Goal: Information Seeking & Learning: Learn about a topic

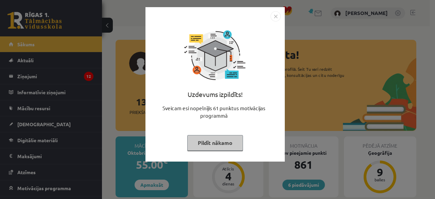
click at [275, 17] on img "Close" at bounding box center [276, 16] width 10 height 10
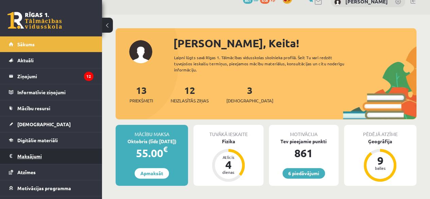
scroll to position [27, 0]
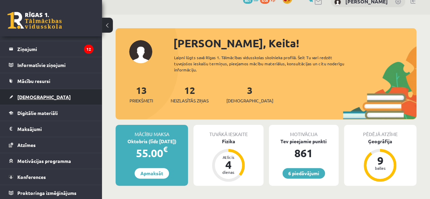
click at [46, 101] on link "[DEMOGRAPHIC_DATA]" at bounding box center [51, 97] width 85 height 16
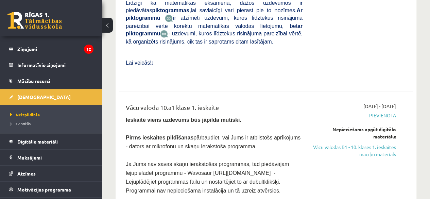
scroll to position [395, 0]
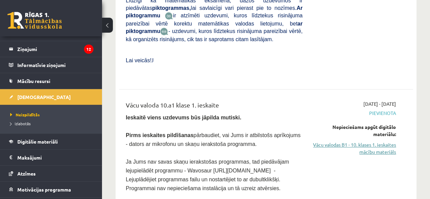
click at [377, 141] on link "Vācu valodas B1 - 10. klases 1. ieskaites mācību materiāls" at bounding box center [354, 148] width 83 height 14
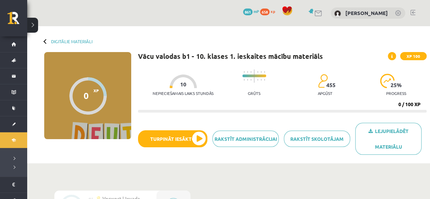
click at [220, 87] on div "Nepieciešamais laiks stundās 10 Grūts 455 apgūst 25 % progress" at bounding box center [290, 83] width 274 height 34
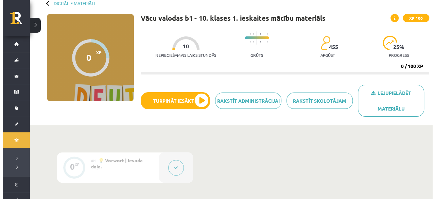
scroll to position [41, 0]
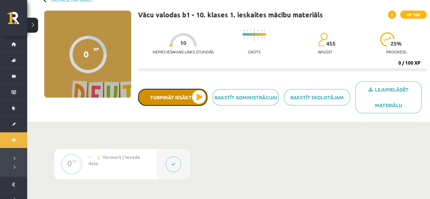
click at [199, 96] on button "Turpināt iesākto" at bounding box center [172, 97] width 69 height 17
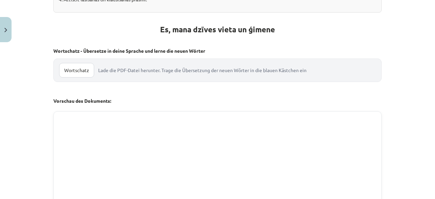
scroll to position [262, 0]
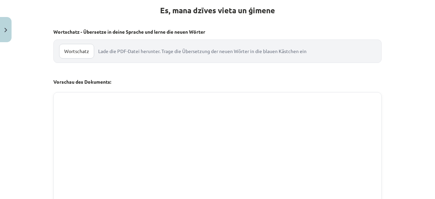
click at [87, 54] on link "Wortschatz" at bounding box center [76, 51] width 35 height 15
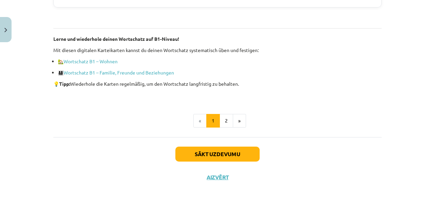
scroll to position [508, 0]
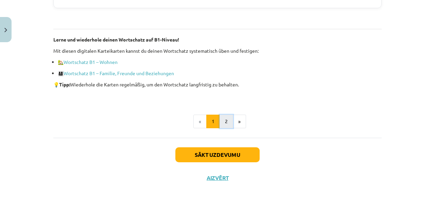
click at [221, 125] on button "2" at bounding box center [227, 122] width 14 height 14
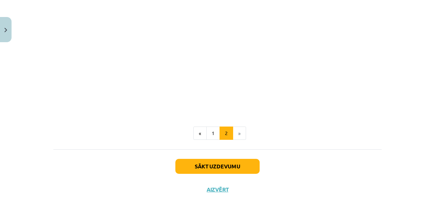
scroll to position [774, 0]
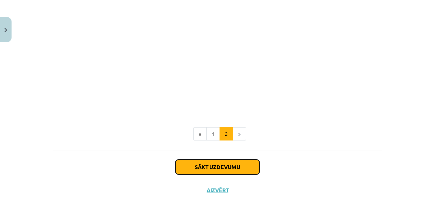
click at [226, 166] on button "Sākt uzdevumu" at bounding box center [217, 166] width 84 height 15
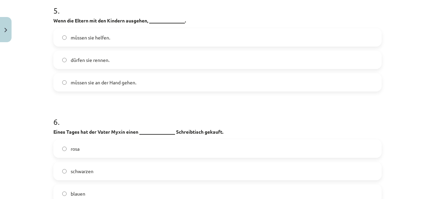
scroll to position [956, 0]
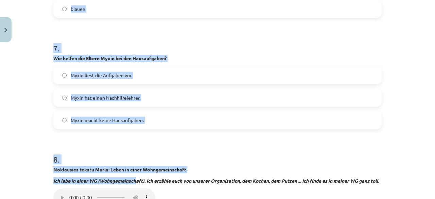
drag, startPoint x: 49, startPoint y: 28, endPoint x: 137, endPoint y: 176, distance: 172.8
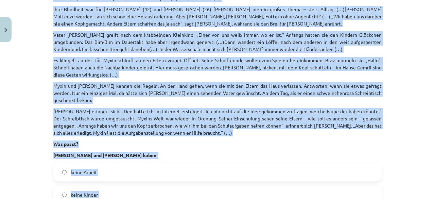
scroll to position [73, 0]
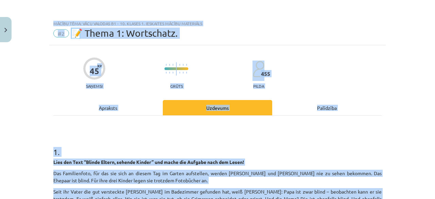
drag, startPoint x: 155, startPoint y: 126, endPoint x: 44, endPoint y: 26, distance: 149.3
click at [44, 26] on div "Mācību tēma: Vācu valodas b1 - 10. klases 1. ieskaites mācību materiāls #2 📝 Th…" at bounding box center [217, 99] width 435 height 199
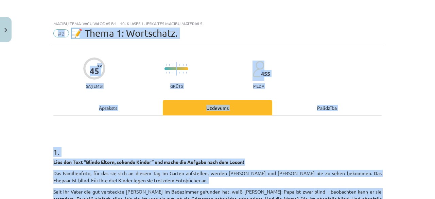
click at [67, 143] on h1 "1 ." at bounding box center [217, 145] width 328 height 21
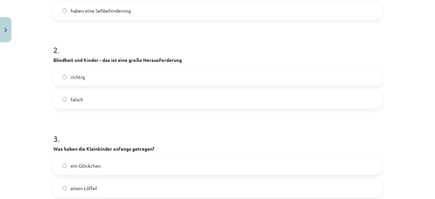
scroll to position [567, 0]
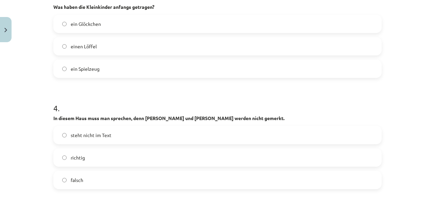
drag, startPoint x: 49, startPoint y: 144, endPoint x: 111, endPoint y: 215, distance: 94.0
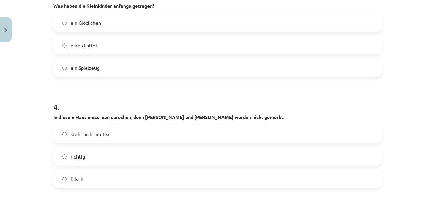
click at [111, 157] on html "0 Dāvanas 861 mP 658 xp Keita Kudravceva Sākums Aktuāli Kā mācīties eSKOLĀ Kont…" at bounding box center [217, 58] width 435 height 199
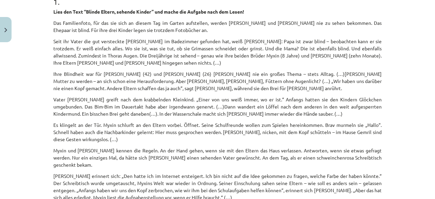
scroll to position [0, 0]
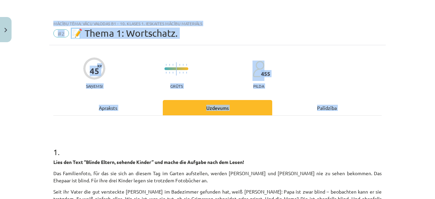
click at [28, 143] on div "Mācību tēma: Vācu valodas b1 - 10. klases 1. ieskaites mācību materiāls #2 📝 Th…" at bounding box center [217, 99] width 435 height 199
drag, startPoint x: 28, startPoint y: 143, endPoint x: 171, endPoint y: 64, distance: 163.1
click at [171, 64] on div "Mācību tēma: Vācu valodas b1 - 10. klases 1. ieskaites mācību materiāls #2 📝 Th…" at bounding box center [217, 99] width 435 height 199
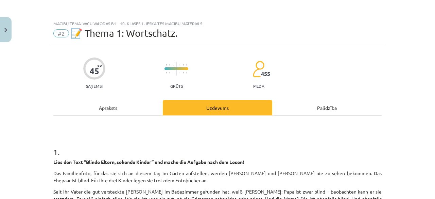
click at [95, 142] on h1 "1 ." at bounding box center [217, 145] width 328 height 21
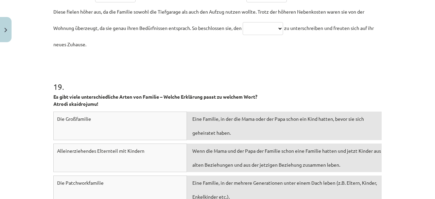
scroll to position [2457, 0]
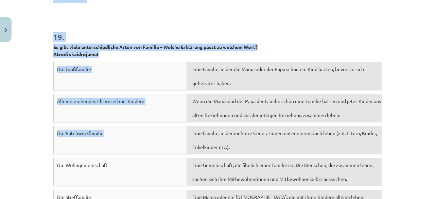
drag, startPoint x: 45, startPoint y: 154, endPoint x: 152, endPoint y: 142, distance: 107.7
click at [152, 142] on div "Mācību tēma: Vācu valodas b1 - 10. klases 1. ieskaites mācību materiāls #2 📝 Th…" at bounding box center [217, 99] width 435 height 199
click at [38, 146] on div "Mācību tēma: Vācu valodas b1 - 10. klases 1. ieskaites mācību materiāls #2 📝 Th…" at bounding box center [217, 99] width 435 height 199
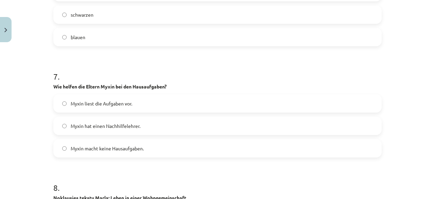
scroll to position [928, 0]
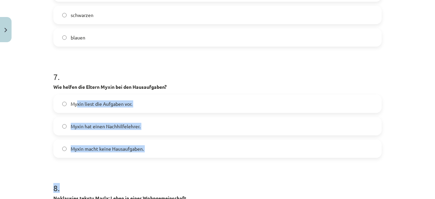
drag, startPoint x: 126, startPoint y: 164, endPoint x: 55, endPoint y: 62, distance: 125.1
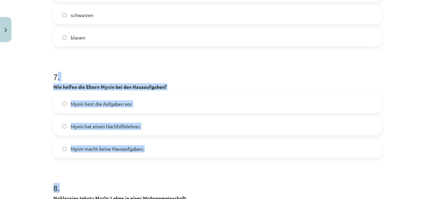
drag, startPoint x: 118, startPoint y: 157, endPoint x: 48, endPoint y: 40, distance: 136.8
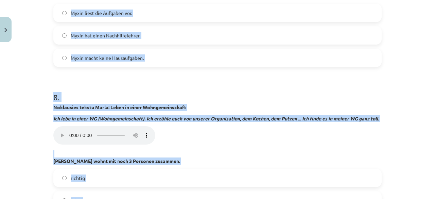
scroll to position [1022, 0]
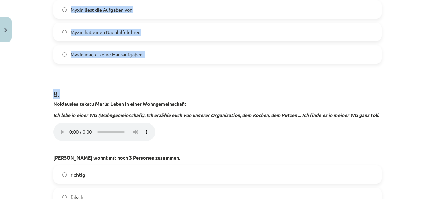
drag, startPoint x: 48, startPoint y: 118, endPoint x: 145, endPoint y: 68, distance: 108.7
copy form "Lies den Text “Blinde Eltern, sehende Kinder” und mache die Aufgabe nach dem Le…"
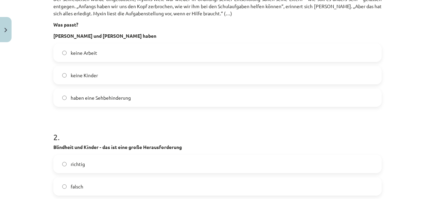
scroll to position [334, 0]
click at [108, 72] on label "keine Kinder" at bounding box center [217, 75] width 327 height 17
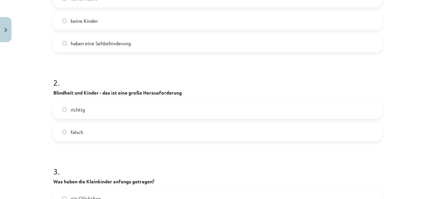
scroll to position [402, 0]
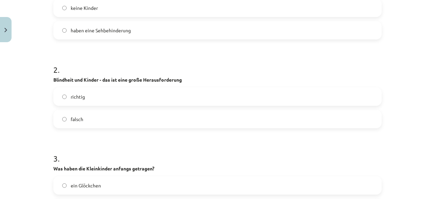
click at [103, 111] on label "falsch" at bounding box center [217, 119] width 327 height 17
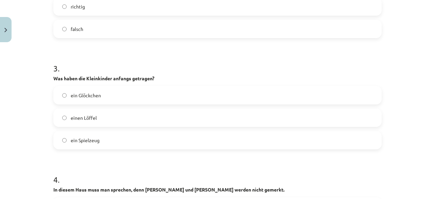
scroll to position [492, 0]
click at [89, 91] on span "ein Glöckchen" at bounding box center [86, 94] width 30 height 7
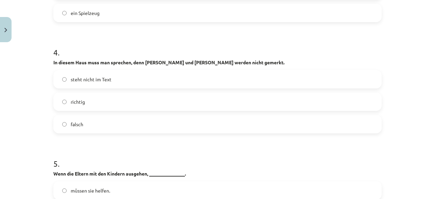
scroll to position [621, 0]
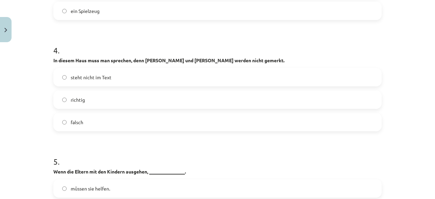
click at [92, 93] on label "richtig" at bounding box center [217, 99] width 327 height 17
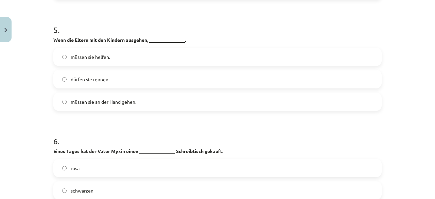
scroll to position [752, 0]
click at [84, 99] on span "müssen sie an der Hand gehen." at bounding box center [104, 102] width 66 height 7
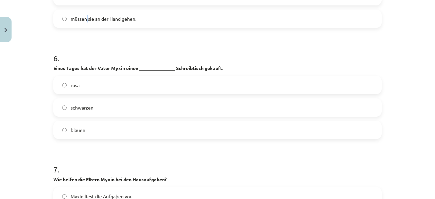
scroll to position [836, 0]
click at [80, 76] on label "rosa" at bounding box center [217, 84] width 327 height 17
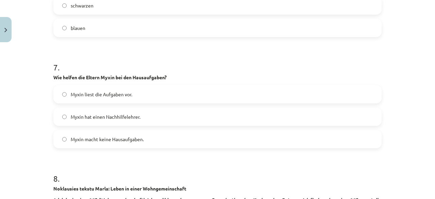
scroll to position [943, 0]
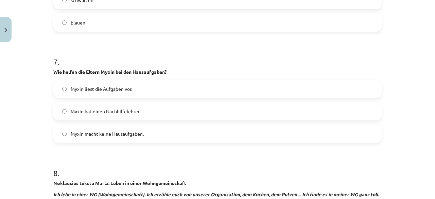
click at [80, 85] on span "Myxin liest die Aufgaben vor." at bounding box center [102, 88] width 62 height 7
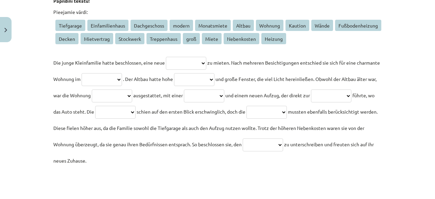
scroll to position [2289, 0]
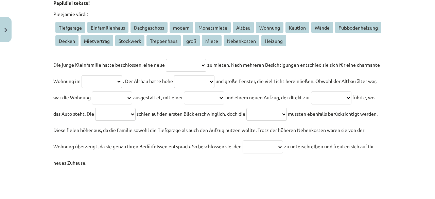
click at [169, 65] on select "**********" at bounding box center [186, 65] width 40 height 13
drag, startPoint x: 98, startPoint y: 66, endPoint x: 74, endPoint y: 63, distance: 24.0
click at [74, 63] on span "Die junge Kleinfamilie hatte beschlossen, eine neue" at bounding box center [109, 65] width 112 height 6
drag, startPoint x: 48, startPoint y: 62, endPoint x: 164, endPoint y: 64, distance: 116.3
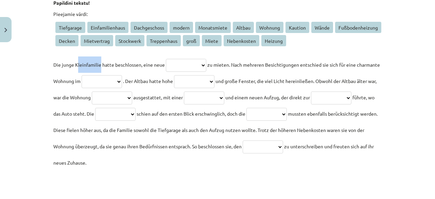
copy span "Die junge Kleinfamilie hatte beschlossen, eine neue"
click at [175, 71] on p "**********" at bounding box center [217, 113] width 328 height 114
click at [176, 68] on select "**********" at bounding box center [186, 65] width 40 height 13
drag, startPoint x: 241, startPoint y: 66, endPoint x: 219, endPoint y: 63, distance: 22.0
click at [219, 63] on span "zu mieten. Nach mehreren Besichtigungen entschied sie sich für eine charmante W…" at bounding box center [216, 73] width 327 height 22
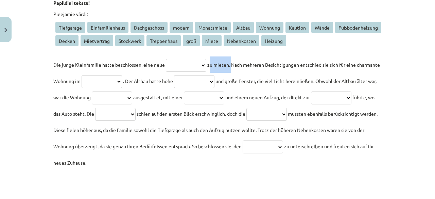
copy span "zu mieten."
click at [195, 52] on div "**********" at bounding box center [217, 91] width 328 height 160
click at [189, 68] on select "**********" at bounding box center [186, 65] width 40 height 13
select select "*******"
click at [166, 59] on select "**********" at bounding box center [186, 65] width 40 height 13
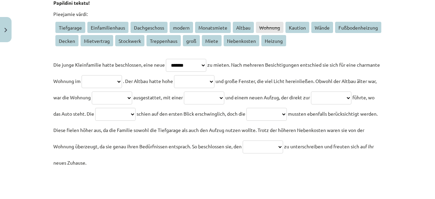
drag, startPoint x: 242, startPoint y: 65, endPoint x: 102, endPoint y: 79, distance: 140.8
click at [102, 79] on span "zu mieten. Nach mehreren Besichtigungen entschied sie sich für eine charmante W…" at bounding box center [216, 73] width 327 height 22
copy span "Nach mehreren Besichtigungen entschied sie sich für eine charmante Wohnung im"
click at [277, 63] on span "zu mieten. Nach mehreren Besichtigungen entschied sie sich für eine charmante W…" at bounding box center [216, 73] width 327 height 22
click at [122, 83] on select "**********" at bounding box center [102, 81] width 40 height 13
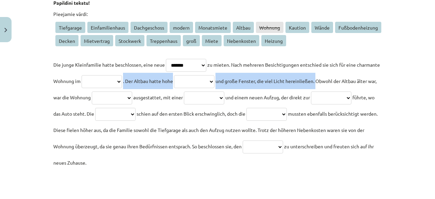
drag, startPoint x: 158, startPoint y: 83, endPoint x: 399, endPoint y: 79, distance: 240.8
click at [399, 79] on div "Mācību tēma: Vācu valodas b1 - 10. klases 1. ieskaites mācību materiāls #2 📝 Th…" at bounding box center [217, 99] width 435 height 199
copy p "**********"
click at [122, 78] on select "**********" at bounding box center [102, 81] width 40 height 13
select select "******"
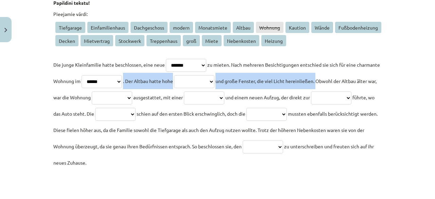
click at [104, 75] on select "**********" at bounding box center [102, 81] width 40 height 13
click at [215, 81] on select "**********" at bounding box center [194, 81] width 40 height 13
click at [215, 77] on select "**********" at bounding box center [194, 81] width 40 height 13
click at [213, 80] on select "**********" at bounding box center [194, 81] width 40 height 13
click at [210, 73] on p "**********" at bounding box center [217, 113] width 328 height 114
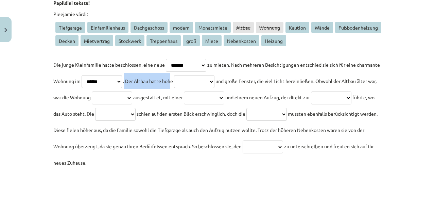
drag, startPoint x: 207, startPoint y: 80, endPoint x: 160, endPoint y: 77, distance: 47.3
click at [160, 77] on p "**********" at bounding box center [217, 113] width 328 height 114
drag, startPoint x: 210, startPoint y: 81, endPoint x: 160, endPoint y: 84, distance: 50.4
click at [160, 84] on p "**********" at bounding box center [217, 113] width 328 height 114
copy span "Der Altbau hatte hohe"
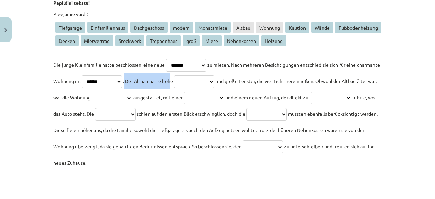
click at [215, 78] on select "**********" at bounding box center [194, 81] width 40 height 13
select select "*****"
click at [211, 75] on select "**********" at bounding box center [194, 81] width 40 height 13
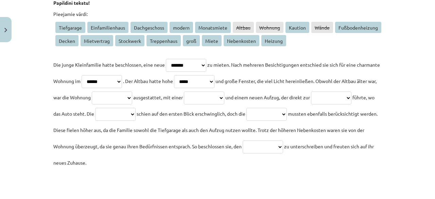
click at [265, 119] on p "**********" at bounding box center [217, 113] width 328 height 114
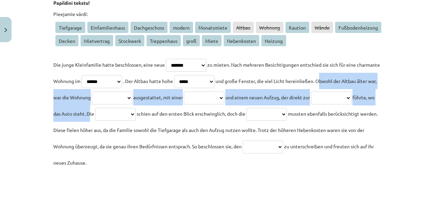
drag, startPoint x: 47, startPoint y: 101, endPoint x: 186, endPoint y: 114, distance: 139.7
copy p "**********"
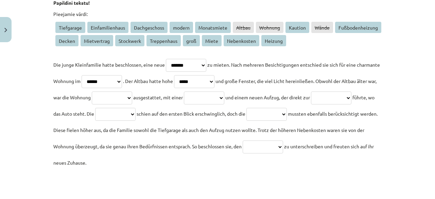
click at [53, 149] on span "mussten ebenfalls berücksichtigt werden. Diese fielen höher aus, da die Familie…" at bounding box center [215, 130] width 324 height 39
click at [132, 99] on select "**********" at bounding box center [112, 97] width 40 height 13
click at [132, 94] on select "**********" at bounding box center [112, 97] width 40 height 13
drag, startPoint x: 50, startPoint y: 98, endPoint x: 154, endPoint y: 101, distance: 104.1
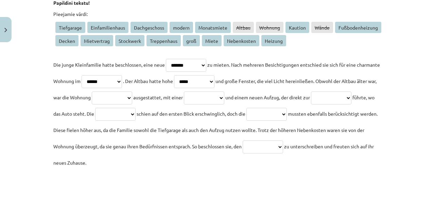
copy span "Obwohl der Altbau älter war, war die Wohnung"
click at [132, 99] on select "**********" at bounding box center [112, 97] width 40 height 13
select select "******"
click at [132, 91] on select "**********" at bounding box center [112, 97] width 40 height 13
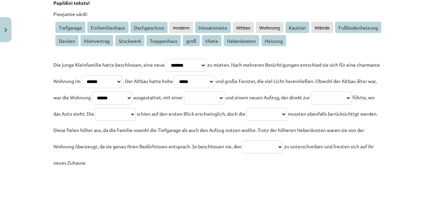
drag, startPoint x: 208, startPoint y: 98, endPoint x: 258, endPoint y: 95, distance: 49.4
click at [183, 95] on span "ausgestattet, mit einer" at bounding box center [158, 97] width 50 height 6
copy span "ausgestattet, mit einer"
click at [224, 98] on select "**********" at bounding box center [204, 97] width 40 height 13
select select "*******"
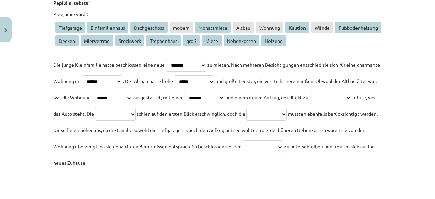
click at [224, 91] on select "**********" at bounding box center [204, 97] width 40 height 13
click at [245, 113] on span "schien auf den ersten Blick erschwinglich, doch die" at bounding box center [191, 114] width 109 height 6
drag, startPoint x: 315, startPoint y: 96, endPoint x: 73, endPoint y: 117, distance: 242.7
click at [73, 117] on p "**********" at bounding box center [217, 113] width 328 height 114
copy span "und einem neuen Aufzug, der direkt zur"
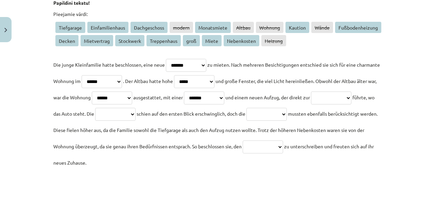
click at [311, 104] on select "**********" at bounding box center [331, 97] width 40 height 13
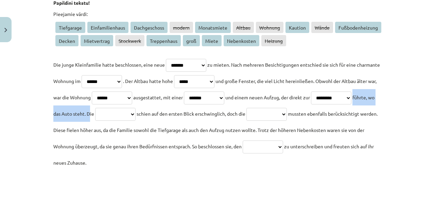
drag, startPoint x: 128, startPoint y: 113, endPoint x: 186, endPoint y: 118, distance: 58.7
click at [186, 118] on p "**********" at bounding box center [217, 113] width 328 height 114
click at [311, 104] on select "**********" at bounding box center [331, 97] width 40 height 13
select select "**********"
click at [311, 104] on select "**********" at bounding box center [331, 97] width 40 height 13
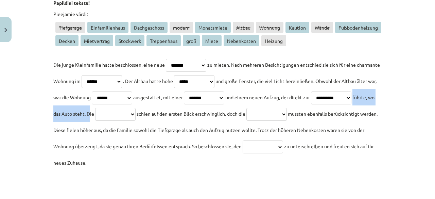
click at [136, 117] on select "**********" at bounding box center [115, 114] width 40 height 13
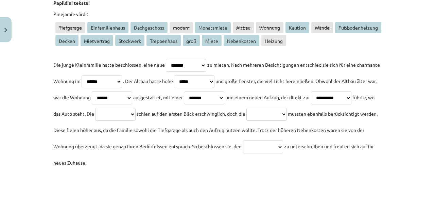
click at [189, 117] on p "**********" at bounding box center [217, 113] width 328 height 114
drag, startPoint x: 251, startPoint y: 114, endPoint x: 382, endPoint y: 119, distance: 131.7
click at [136, 115] on select "**********" at bounding box center [115, 114] width 40 height 13
click at [136, 117] on select "**********" at bounding box center [115, 114] width 40 height 13
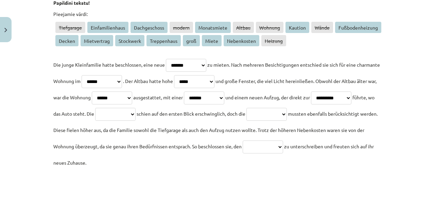
click at [184, 66] on select "**********" at bounding box center [186, 65] width 40 height 13
select select "**********"
click at [166, 59] on select "**********" at bounding box center [186, 65] width 40 height 13
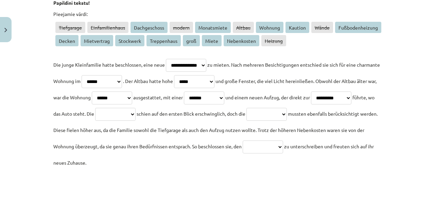
click at [136, 115] on select "**********" at bounding box center [115, 114] width 40 height 13
select select "*******"
click at [136, 108] on select "**********" at bounding box center [115, 114] width 40 height 13
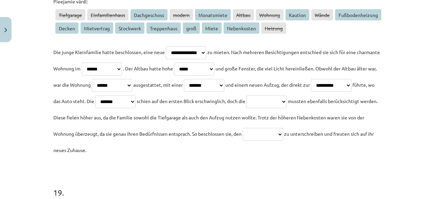
scroll to position [2302, 0]
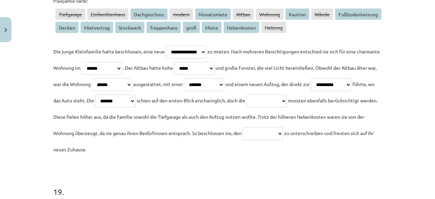
click at [307, 133] on span "mussten ebenfalls berücksichtigt werden. Diese fielen höher aus, da die Familie…" at bounding box center [215, 116] width 324 height 39
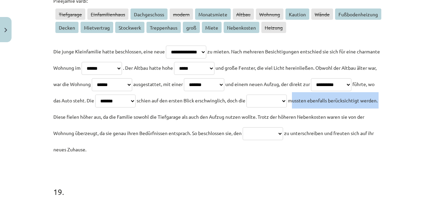
drag, startPoint x: 107, startPoint y: 118, endPoint x: 197, endPoint y: 118, distance: 89.8
click at [197, 118] on span "mussten ebenfalls berücksichtigt werden. Diese fielen höher aus, da die Familie…" at bounding box center [215, 116] width 324 height 39
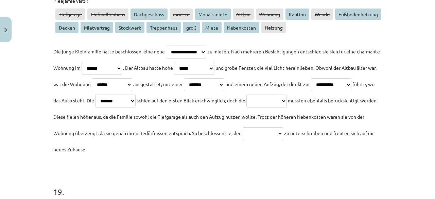
click at [90, 123] on p "**********" at bounding box center [217, 100] width 328 height 114
click at [247, 107] on select "**********" at bounding box center [267, 101] width 40 height 13
click at [136, 102] on select "**********" at bounding box center [115, 101] width 40 height 13
click at [193, 117] on span "mussten ebenfalls berücksichtigt werden. Diese fielen höher aus, da die Familie…" at bounding box center [215, 116] width 324 height 39
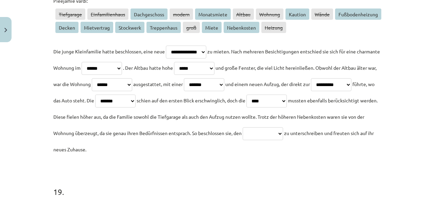
click at [247, 107] on select "**********" at bounding box center [267, 101] width 40 height 13
select select "**********"
click at [247, 107] on select "**********" at bounding box center [267, 101] width 40 height 13
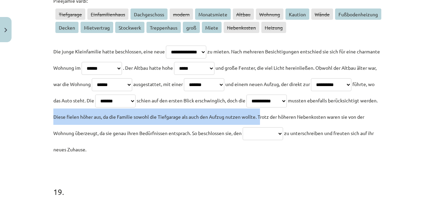
drag, startPoint x: 197, startPoint y: 116, endPoint x: 84, endPoint y: 132, distance: 113.9
click at [84, 132] on span "mussten ebenfalls berücksichtigt werden. Diese fielen höher aus, da die Familie…" at bounding box center [215, 116] width 324 height 39
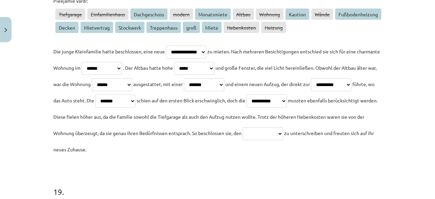
click at [143, 136] on p "**********" at bounding box center [217, 100] width 328 height 114
drag, startPoint x: 82, startPoint y: 131, endPoint x: 60, endPoint y: 151, distance: 29.6
click at [60, 151] on p "**********" at bounding box center [217, 100] width 328 height 114
click at [243, 140] on select "**********" at bounding box center [263, 133] width 40 height 13
select select "*****"
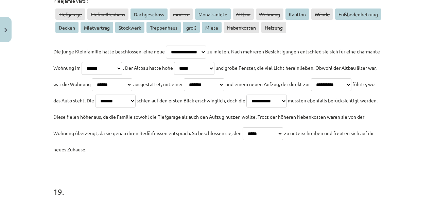
click at [243, 140] on select "**********" at bounding box center [263, 133] width 40 height 13
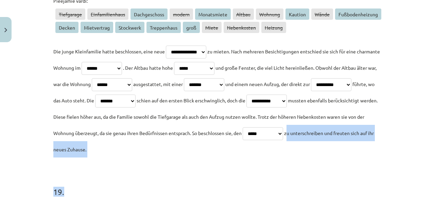
drag, startPoint x: 116, startPoint y: 146, endPoint x: 243, endPoint y: 164, distance: 128.5
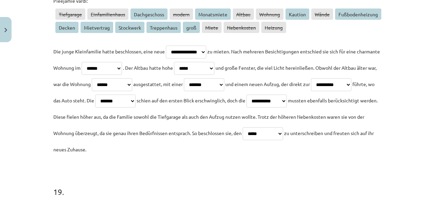
click at [138, 111] on p "**********" at bounding box center [217, 100] width 328 height 114
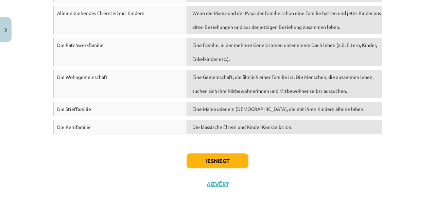
scroll to position [2557, 0]
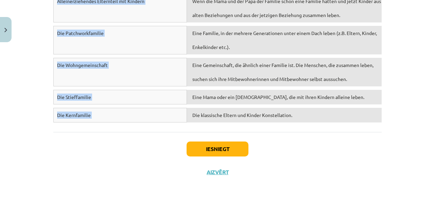
drag, startPoint x: 42, startPoint y: 57, endPoint x: 240, endPoint y: 117, distance: 207.0
click at [240, 117] on div "Mācību tēma: Vācu valodas b1 - 10. klases 1. ieskaites mācību materiāls #2 📝 Th…" at bounding box center [217, 99] width 435 height 199
click at [151, 154] on div "Iesniegt Aizvērt" at bounding box center [217, 156] width 328 height 48
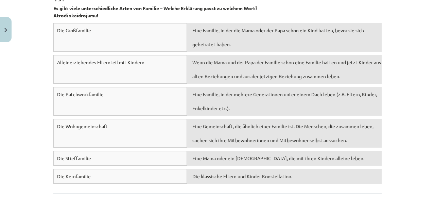
scroll to position [2493, 0]
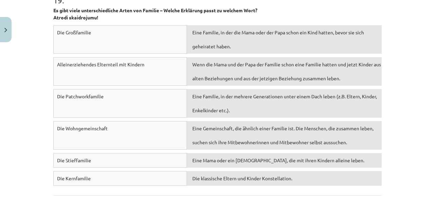
click at [146, 175] on div "Die Kernfamilie" at bounding box center [120, 178] width 134 height 15
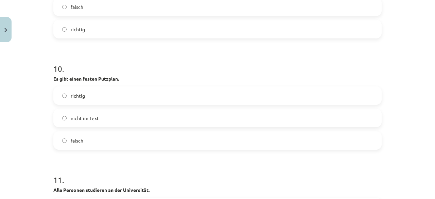
scroll to position [1323, 0]
click at [75, 138] on span "falsch" at bounding box center [77, 140] width 13 height 7
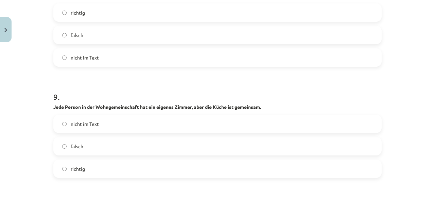
scroll to position [1184, 0]
click at [63, 171] on label "richtig" at bounding box center [217, 168] width 327 height 17
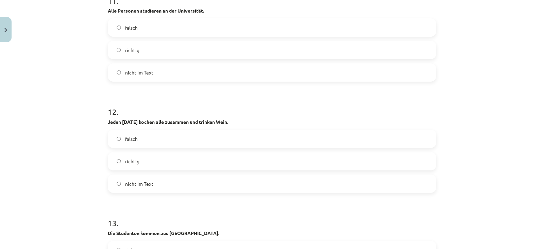
scroll to position [1503, 0]
drag, startPoint x: 423, startPoint y: 0, endPoint x: 253, endPoint y: 116, distance: 205.7
click at [253, 116] on div "12 . Jeden Freitag kochen alle zusammen und trinken Wein. falsch richtig nicht …" at bounding box center [272, 144] width 328 height 98
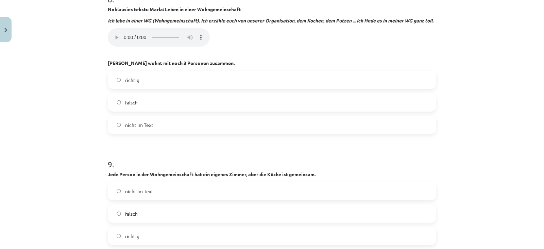
scroll to position [1117, 0]
click at [141, 75] on label "richtig" at bounding box center [271, 79] width 327 height 17
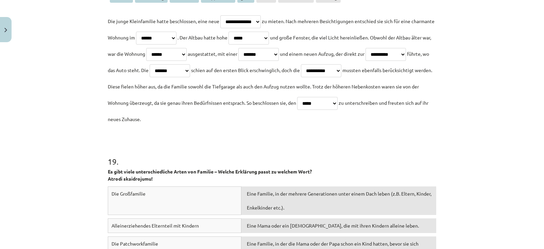
scroll to position [2507, 0]
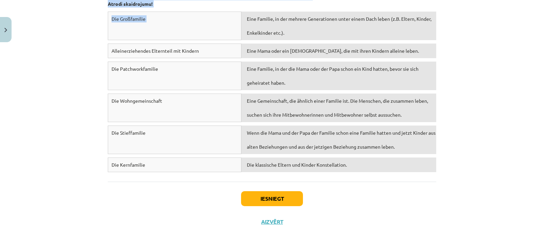
drag, startPoint x: 99, startPoint y: 124, endPoint x: 248, endPoint y: 6, distance: 190.2
click at [248, 6] on div "Mācību tēma: Vācu valodas b1 - 10. klases 1. ieskaites mācību materiāls #2 📝 Th…" at bounding box center [272, 124] width 544 height 249
click at [55, 58] on div "Mācību tēma: Vācu valodas b1 - 10. klases 1. ieskaites mācību materiāls #2 📝 Th…" at bounding box center [272, 124] width 544 height 249
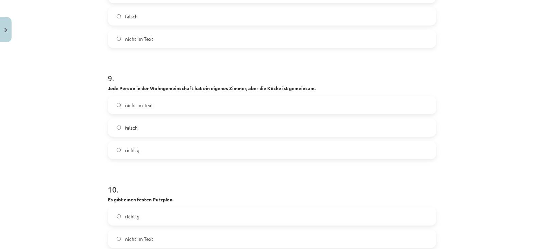
scroll to position [1124, 0]
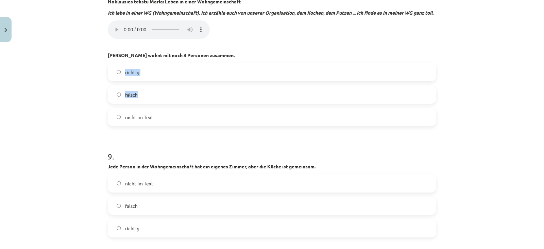
drag, startPoint x: 100, startPoint y: 61, endPoint x: 135, endPoint y: 76, distance: 38.8
click at [135, 76] on div "Mācību tēma: Vācu valodas b1 - 10. klases 1. ieskaites mācību materiāls #2 📝 Th…" at bounding box center [272, 124] width 544 height 249
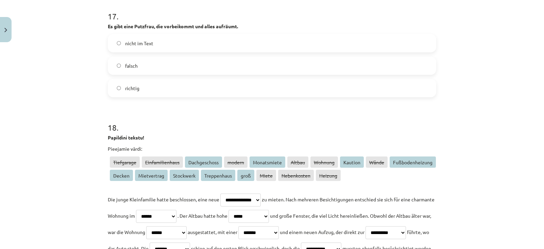
scroll to position [2169, 0]
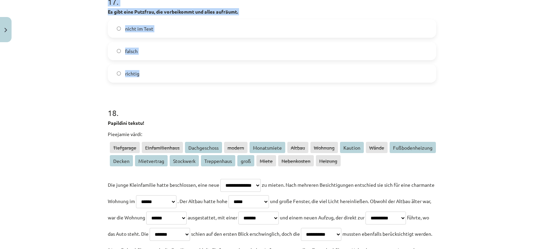
drag, startPoint x: 97, startPoint y: 57, endPoint x: 180, endPoint y: 69, distance: 83.8
click at [180, 69] on div "Mācību tēma: Vācu valodas b1 - 10. klases 1. ieskaites mācību materiāls #2 📝 Th…" at bounding box center [272, 124] width 544 height 249
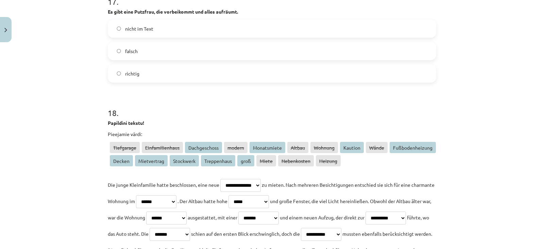
click at [180, 100] on h1 "18 ." at bounding box center [272, 106] width 328 height 21
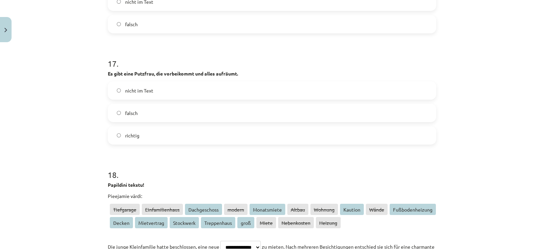
click at [170, 129] on label "richtig" at bounding box center [271, 135] width 327 height 17
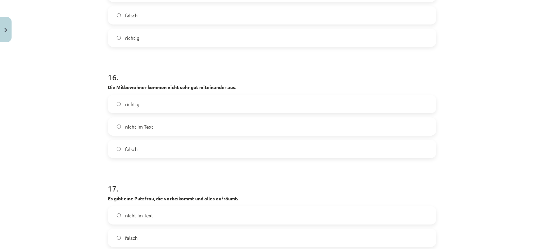
scroll to position [1984, 0]
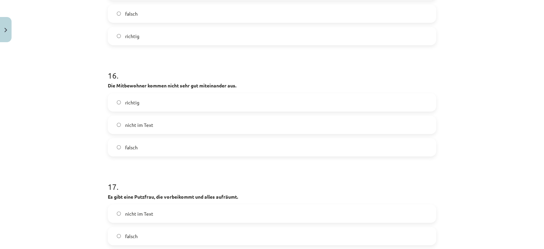
click at [167, 147] on label "falsch" at bounding box center [271, 147] width 327 height 17
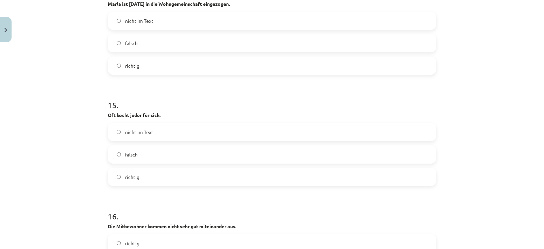
scroll to position [1843, 0]
click at [167, 132] on label "nicht im Text" at bounding box center [271, 132] width 327 height 17
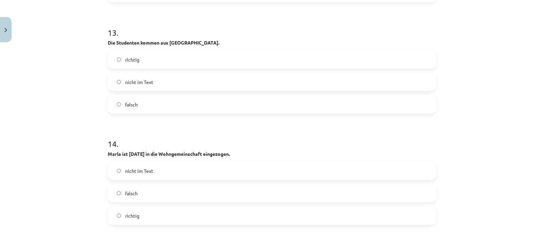
click at [158, 175] on label "nicht im Text" at bounding box center [271, 170] width 327 height 17
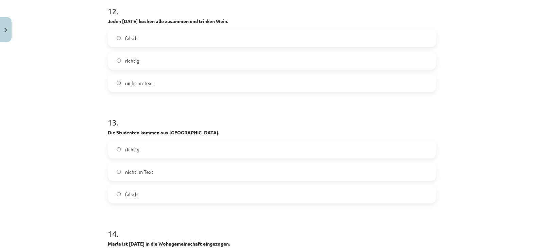
scroll to position [1603, 0]
click at [151, 199] on label "falsch" at bounding box center [271, 194] width 327 height 17
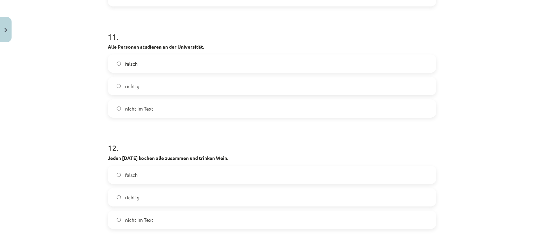
click at [173, 177] on label "falsch" at bounding box center [271, 174] width 327 height 17
click at [161, 199] on label "richtig" at bounding box center [271, 197] width 327 height 17
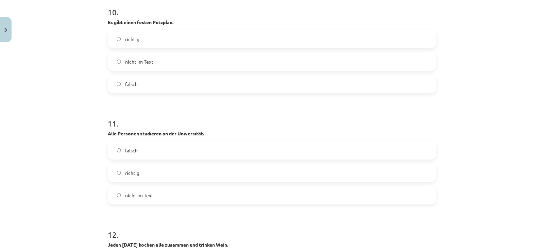
click at [159, 177] on label "richtig" at bounding box center [271, 172] width 327 height 17
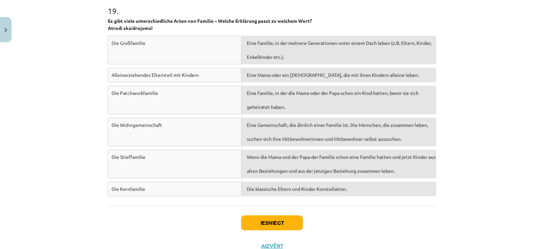
scroll to position [2507, 0]
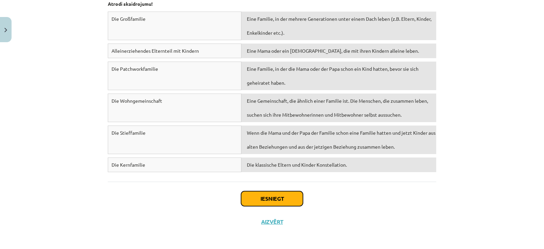
click at [284, 199] on button "Iesniegt" at bounding box center [272, 198] width 62 height 15
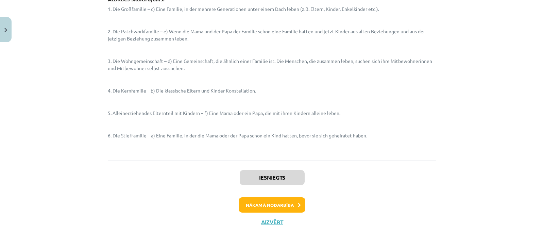
scroll to position [2790, 0]
click at [284, 199] on button "Nākamā nodarbība" at bounding box center [272, 206] width 67 height 16
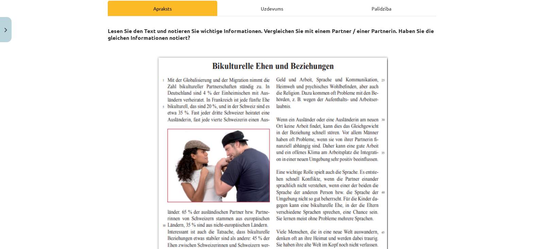
scroll to position [99, 0]
click at [244, 133] on img at bounding box center [272, 196] width 232 height 282
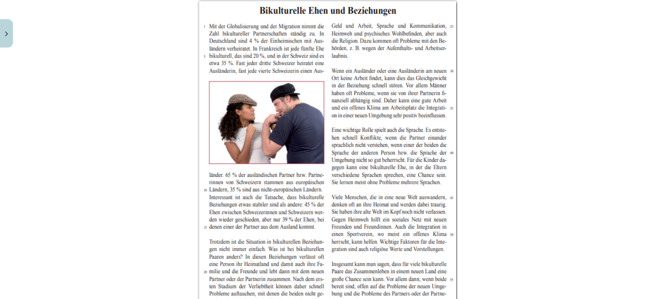
scroll to position [156, 0]
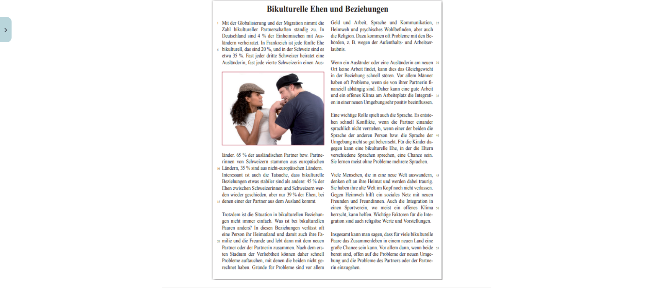
drag, startPoint x: 544, startPoint y: 3, endPoint x: 454, endPoint y: 246, distance: 259.6
click at [435, 199] on p at bounding box center [326, 139] width 328 height 282
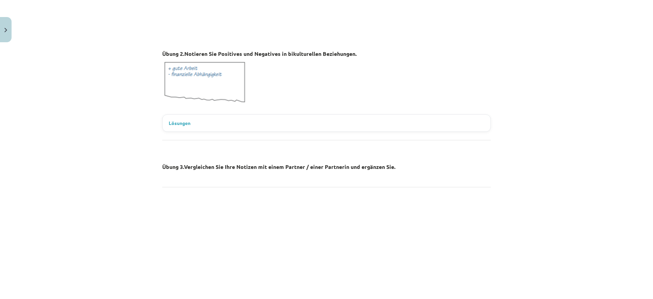
scroll to position [503, 0]
click at [374, 128] on details "Lösungen" at bounding box center [327, 123] width 328 height 17
drag, startPoint x: 321, startPoint y: 129, endPoint x: 232, endPoint y: 129, distance: 89.1
click at [232, 129] on details "Lösungen" at bounding box center [327, 123] width 328 height 17
click at [180, 123] on span "Lösungen" at bounding box center [180, 123] width 22 height 7
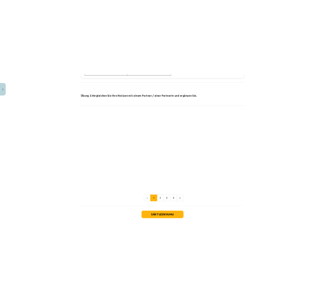
scroll to position [762, 0]
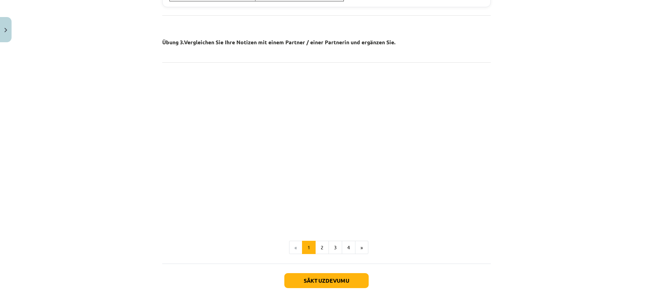
click at [435, 71] on div "Mācību tēma: Vācu valodas b1 - 10. klases 1. ieskaites mācību materiāls #3 🎧 Th…" at bounding box center [326, 149] width 653 height 299
click at [435, 96] on div "Mācību tēma: Vācu valodas b1 - 10. klases 1. ieskaites mācību materiāls #3 🎧 Th…" at bounding box center [326, 149] width 653 height 299
click at [435, 164] on div "Mācību tēma: Vācu valodas b1 - 10. klases 1. ieskaites mācību materiāls #3 🎧 Th…" at bounding box center [326, 149] width 653 height 299
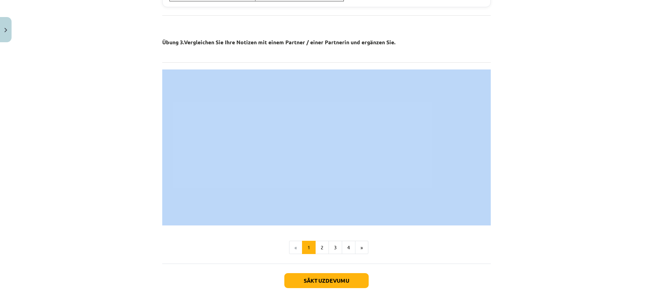
click at [435, 164] on div "Mācību tēma: Vācu valodas b1 - 10. klases 1. ieskaites mācību materiāls #3 🎧 Th…" at bounding box center [326, 149] width 653 height 299
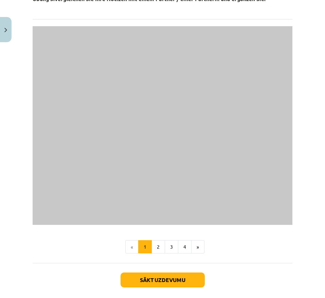
scroll to position [812, 0]
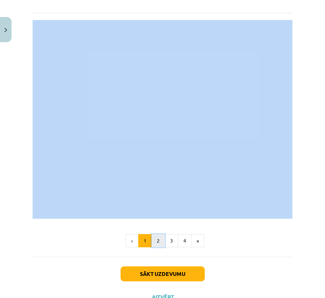
click at [161, 199] on button "2" at bounding box center [159, 241] width 14 height 14
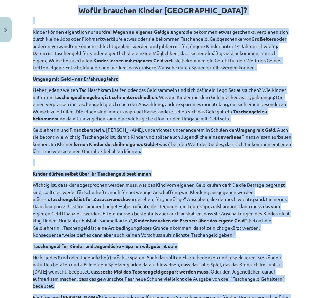
scroll to position [122, 0]
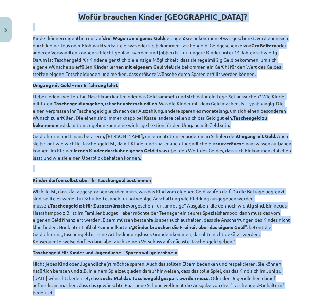
click at [37, 58] on p "Kinder können eigentlich nur auf drei Wegen an eigenes Geld gelangen: sie bekom…" at bounding box center [163, 56] width 260 height 43
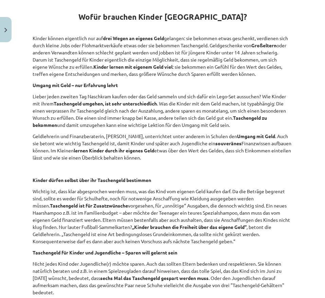
click at [168, 89] on p "Umgang mit Geld – nur Erfahrung lehrt" at bounding box center [163, 85] width 260 height 7
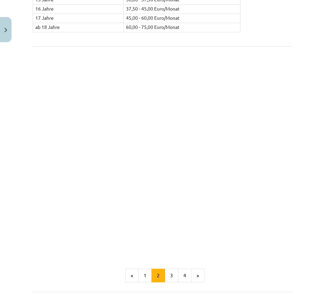
scroll to position [770, 0]
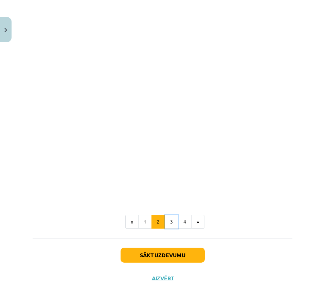
click at [170, 199] on button "3" at bounding box center [172, 222] width 14 height 14
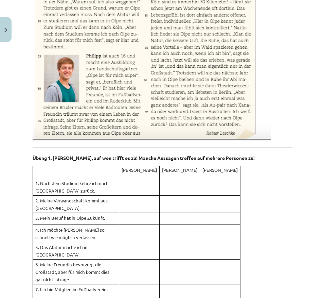
click at [166, 199] on div "55 XP Saņemsi Sarežģīts 455 pilda Apraksts Uzdevums Palīdzība 📖 Lies den Text: …" at bounding box center [163, 238] width 268 height 967
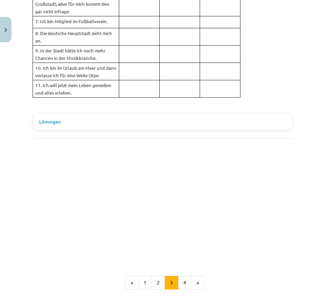
scroll to position [559, 0]
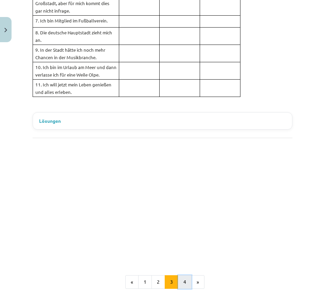
click at [178, 199] on button "4" at bounding box center [185, 282] width 14 height 14
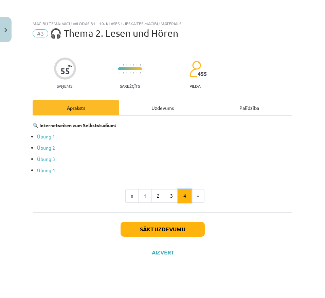
scroll to position [0, 0]
click at [47, 136] on link "Übung 1" at bounding box center [46, 136] width 18 height 6
click at [175, 194] on button "3" at bounding box center [172, 196] width 14 height 14
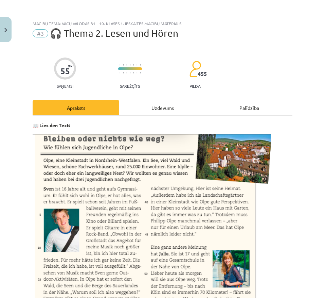
click at [143, 109] on div "Uzdevums" at bounding box center [162, 107] width 87 height 15
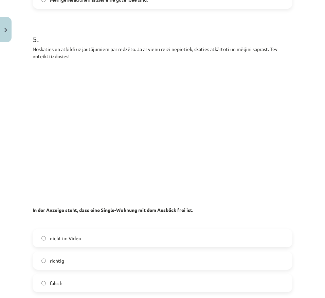
scroll to position [1219, 0]
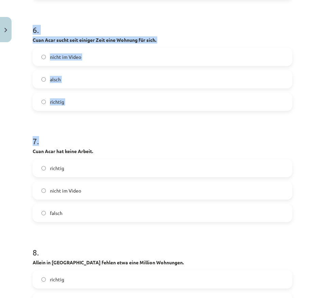
drag, startPoint x: 28, startPoint y: 124, endPoint x: 122, endPoint y: 123, distance: 93.5
click at [122, 123] on div "Mācību tēma: Vācu valodas b1 - 10. klases 1. ieskaites mācību materiāls #3 🎧 Th…" at bounding box center [162, 149] width 325 height 298
click at [105, 126] on h1 "7 ." at bounding box center [163, 134] width 260 height 21
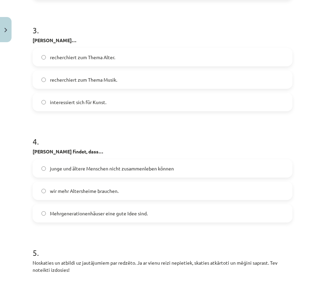
scroll to position [749, 0]
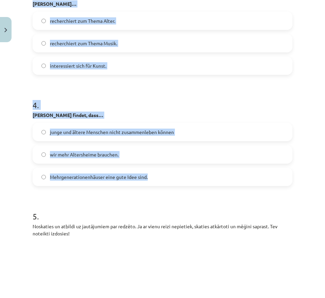
drag, startPoint x: 28, startPoint y: 117, endPoint x: 149, endPoint y: 169, distance: 131.8
click at [149, 169] on div "Mācību tēma: Vācu valodas b1 - 10. klases 1. ieskaites mācību materiāls #3 🎧 Th…" at bounding box center [162, 149] width 325 height 298
click at [16, 114] on div "Mācību tēma: Vācu valodas b1 - 10. klases 1. ieskaites mācību materiāls #3 🎧 Th…" at bounding box center [162, 149] width 325 height 298
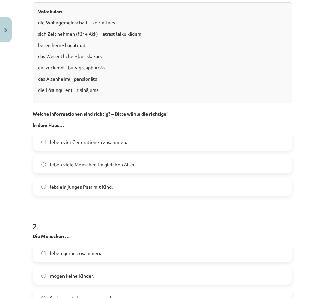
scroll to position [405, 0]
click at [102, 169] on label "leben viele Menschen im gleichen Alter." at bounding box center [162, 164] width 259 height 17
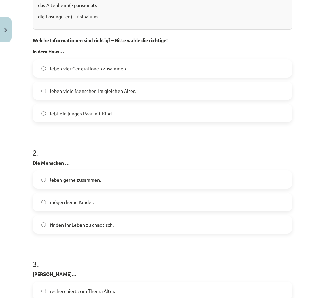
scroll to position [497, 0]
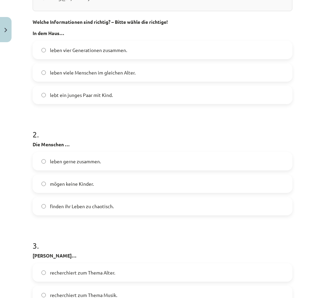
click at [104, 167] on label "leben gerne zusammen." at bounding box center [162, 161] width 259 height 17
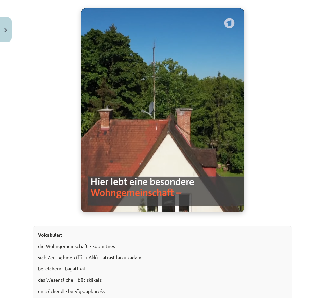
scroll to position [160, 0]
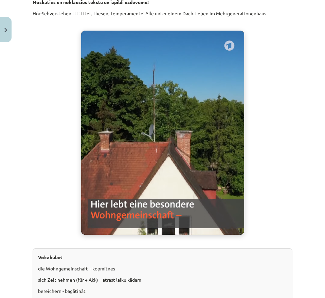
click at [164, 199] on video "Jūsu pārlūkprogramma neatbalsta video atskaņošanu." at bounding box center [162, 133] width 163 height 204
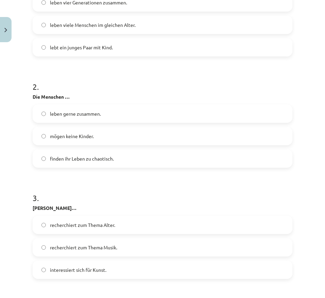
scroll to position [602, 0]
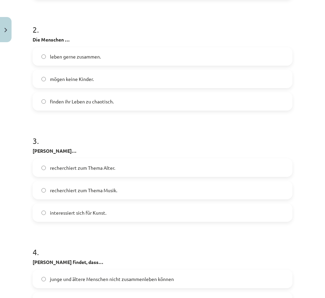
click at [170, 169] on label "recherchiert zum Thema Alter." at bounding box center [162, 167] width 259 height 17
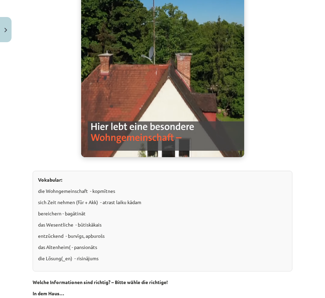
scroll to position [224, 0]
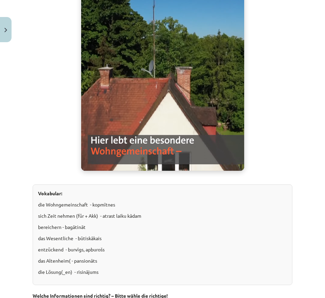
click at [119, 188] on div "Vokabular: die Wohngemeinschaft - kopmītnes sich Zeit nehmen (für + Akk) - atra…" at bounding box center [163, 234] width 260 height 101
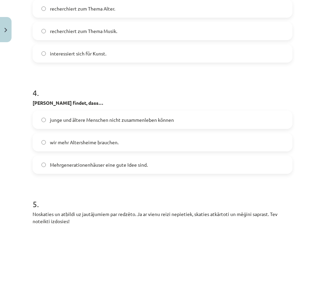
scroll to position [761, 0]
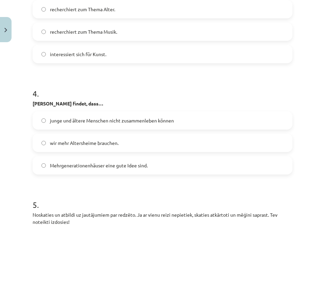
click at [145, 149] on label "wir mehr Altersheime brauchen." at bounding box center [162, 142] width 259 height 17
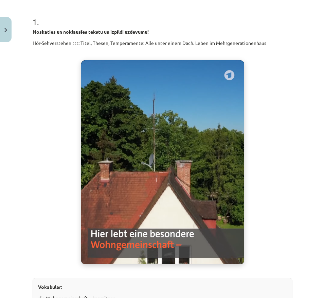
click at [154, 136] on video "Jūsu pārlūkprogramma neatbalsta video atskaņošanu." at bounding box center [162, 162] width 163 height 204
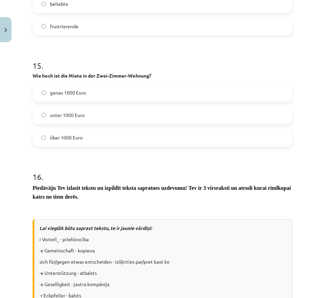
scroll to position [2284, 0]
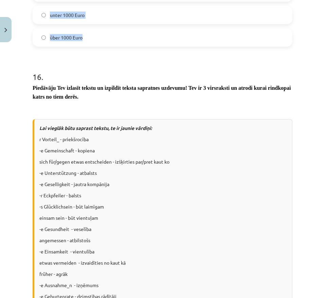
drag, startPoint x: 31, startPoint y: 157, endPoint x: 105, endPoint y: 35, distance: 142.2
click at [37, 131] on div "Lai vieglāk būtu saprast tekstu, te ir jaunie vārdiņi: r Vorteil_ - priekšrocīb…" at bounding box center [163, 259] width 260 height 280
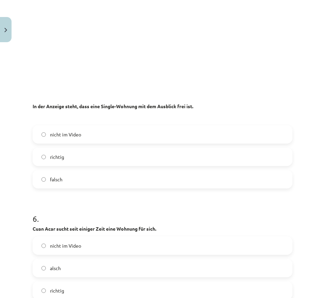
scroll to position [1025, 0]
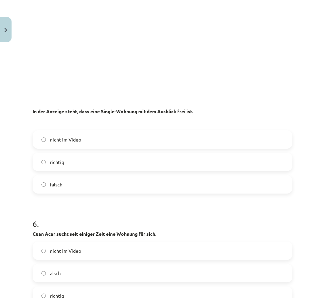
click at [47, 183] on label "falsch" at bounding box center [162, 184] width 259 height 17
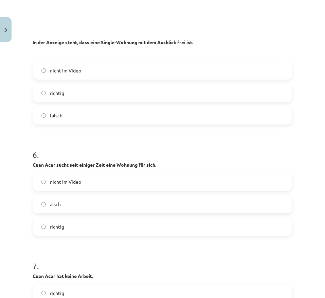
scroll to position [1107, 0]
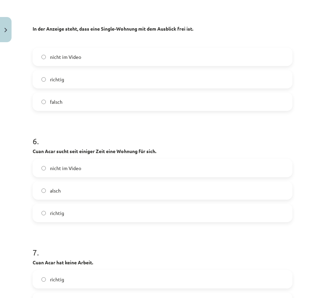
click at [48, 199] on label "richtig" at bounding box center [162, 212] width 259 height 17
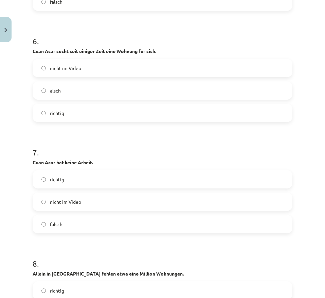
scroll to position [1226, 0]
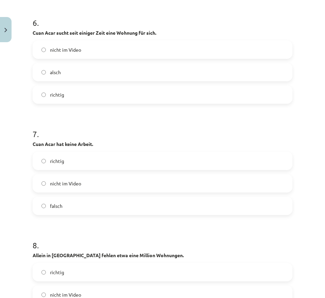
click at [62, 199] on span "falsch" at bounding box center [56, 205] width 13 height 7
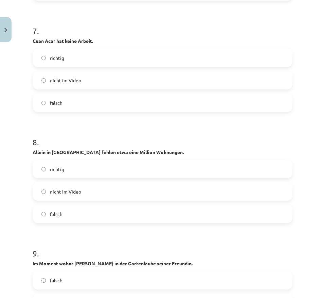
scroll to position [1334, 0]
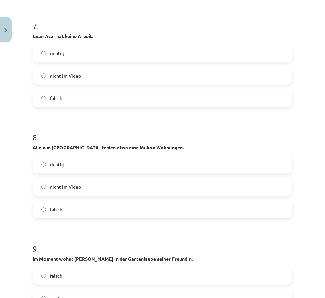
click at [96, 166] on label "richtig" at bounding box center [162, 164] width 259 height 17
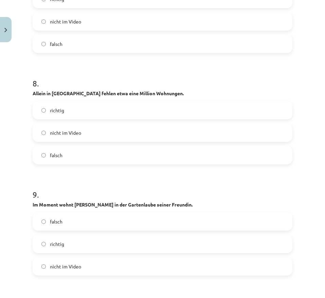
scroll to position [1419, 0]
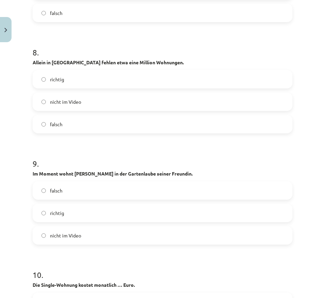
click at [55, 199] on span "richtig" at bounding box center [57, 212] width 14 height 7
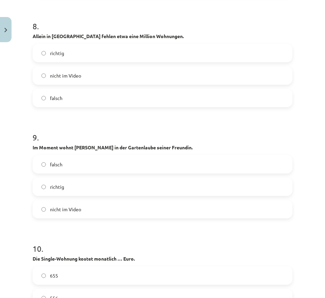
click at [116, 75] on label "nicht im Video" at bounding box center [162, 75] width 259 height 17
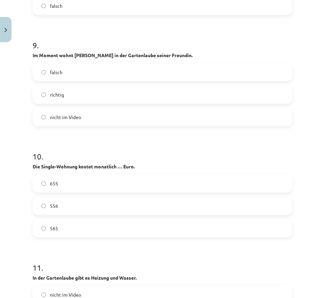
scroll to position [1545, 0]
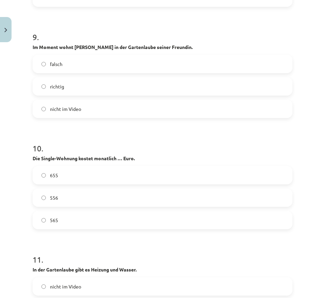
click at [62, 199] on label "565" at bounding box center [162, 219] width 259 height 17
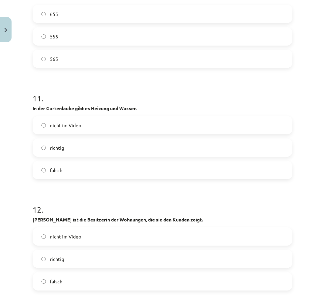
scroll to position [1706, 0]
click at [117, 140] on label "richtig" at bounding box center [162, 147] width 259 height 17
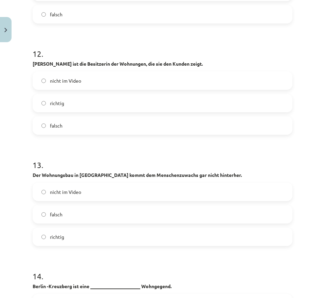
scroll to position [1858, 0]
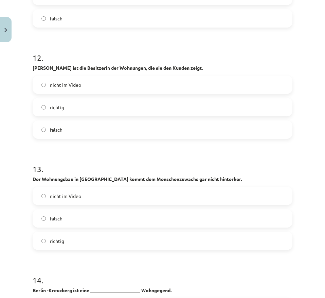
click at [103, 112] on label "richtig" at bounding box center [162, 107] width 259 height 17
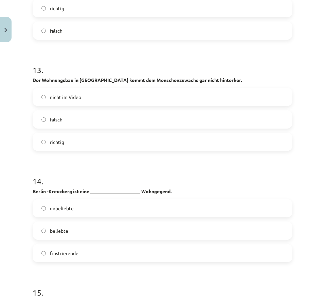
click at [85, 118] on label "falsch" at bounding box center [162, 119] width 259 height 17
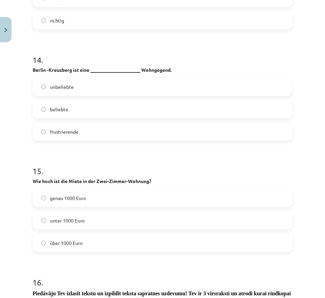
scroll to position [2078, 0]
click at [61, 132] on span "frustrierende" at bounding box center [64, 131] width 29 height 7
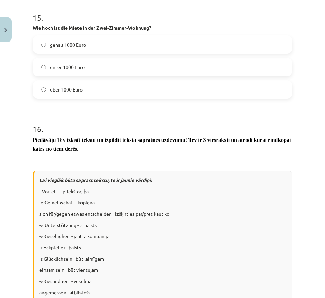
scroll to position [2233, 0]
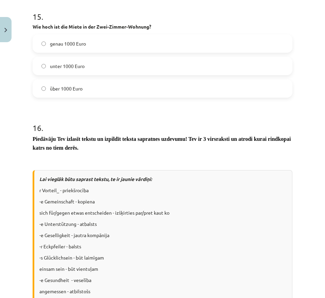
click at [197, 85] on label "über 1000 Euro" at bounding box center [162, 88] width 259 height 17
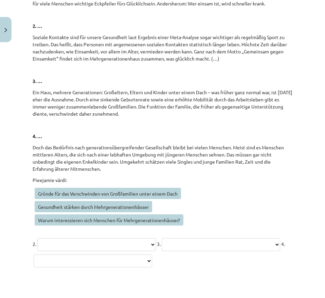
scroll to position [2782, 0]
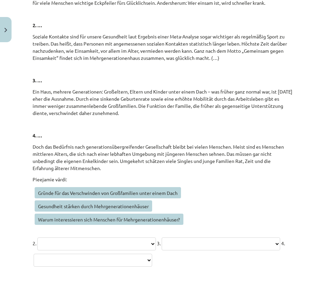
click at [162, 199] on select "**********" at bounding box center [221, 243] width 119 height 13
select select "**********"
click at [162, 199] on select "**********" at bounding box center [221, 243] width 119 height 13
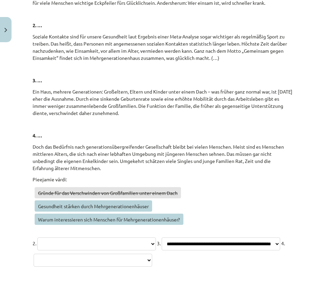
click at [95, 199] on select "**********" at bounding box center [96, 243] width 119 height 13
select select "**********"
click at [38, 199] on select "**********" at bounding box center [96, 243] width 119 height 13
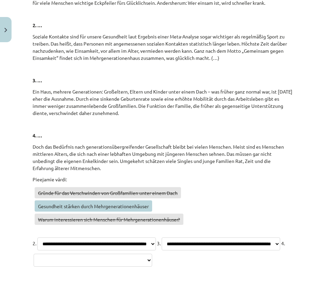
click at [98, 199] on select "**********" at bounding box center [96, 243] width 119 height 13
select select
click at [38, 199] on select "**********" at bounding box center [96, 243] width 119 height 13
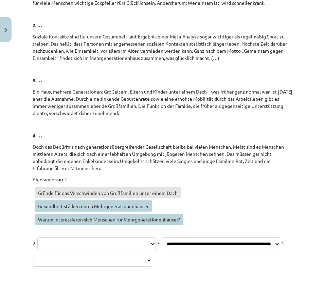
drag, startPoint x: 40, startPoint y: 255, endPoint x: 54, endPoint y: 261, distance: 16.1
click at [162, 199] on select "**********" at bounding box center [221, 243] width 119 height 13
click at [25, 199] on div "Mācību tēma: Vācu valodas b1 - 10. klases 1. ieskaites mācību materiāls #3 🎧 Th…" at bounding box center [162, 149] width 325 height 298
drag, startPoint x: 35, startPoint y: 194, endPoint x: 193, endPoint y: 226, distance: 161.4
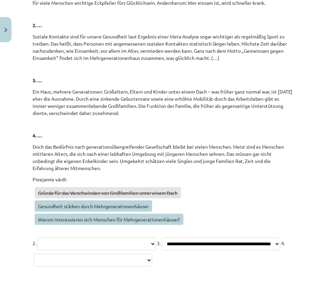
click at [193, 199] on div "**********" at bounding box center [163, 222] width 260 height 92
click at [88, 183] on div "**********" at bounding box center [163, 222] width 260 height 92
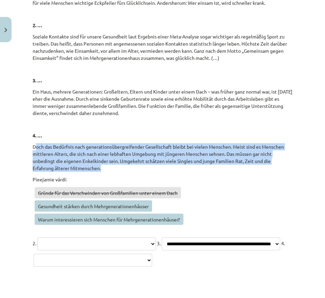
drag, startPoint x: 137, startPoint y: 170, endPoint x: 36, endPoint y: 148, distance: 103.6
click at [36, 148] on p "Doch das Bedürfnis nach generationsübergreifender Gesellschaft bleibt bei viele…" at bounding box center [163, 157] width 260 height 29
drag, startPoint x: 29, startPoint y: 142, endPoint x: 116, endPoint y: 169, distance: 90.7
click at [47, 199] on select "**********" at bounding box center [93, 260] width 119 height 13
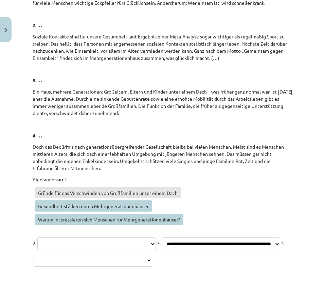
click at [213, 194] on p "Gründe für das Verschwinden von Großfamilien unter einem Dach Gesundheit stärke…" at bounding box center [163, 207] width 260 height 40
click at [148, 199] on select "**********" at bounding box center [93, 260] width 119 height 13
select select "**********"
click at [34, 199] on select "**********" at bounding box center [93, 260] width 119 height 13
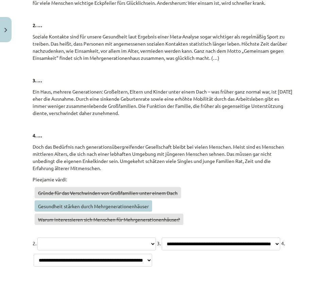
click at [129, 199] on select "**********" at bounding box center [96, 243] width 119 height 13
select select "**********"
click at [38, 199] on select "**********" at bounding box center [96, 243] width 119 height 13
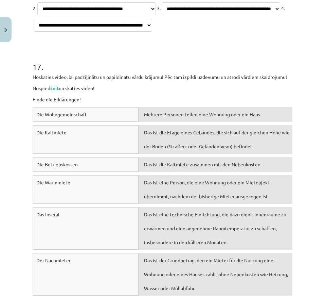
scroll to position [3013, 0]
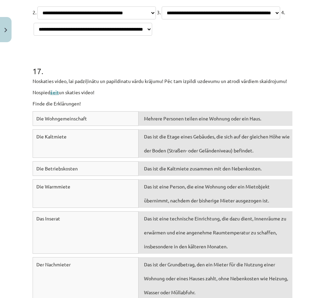
click at [55, 95] on link "šeit" at bounding box center [54, 92] width 9 height 6
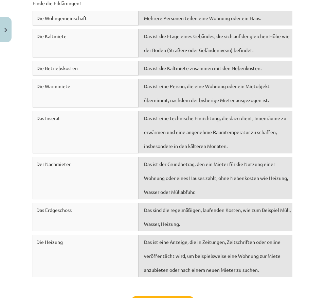
scroll to position [3194, 0]
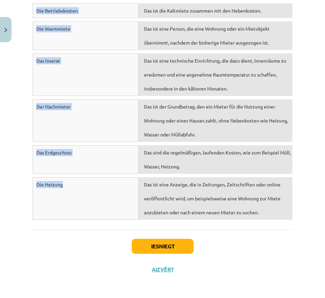
drag, startPoint x: 30, startPoint y: 102, endPoint x: 114, endPoint y: 200, distance: 129.0
click at [114, 199] on div "Die Heizung" at bounding box center [86, 198] width 106 height 43
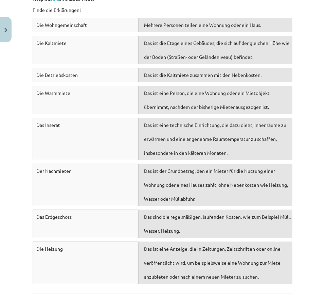
scroll to position [3109, 0]
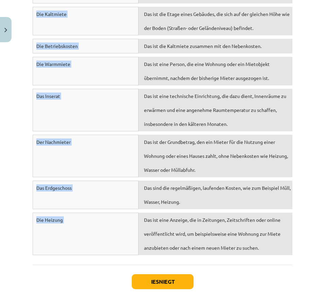
drag, startPoint x: 34, startPoint y: 48, endPoint x: 81, endPoint y: 299, distance: 255.5
click at [81, 199] on html "0 Dāvanas 861 mP 658 xp Keita Kudravceva Sākums Aktuāli Kā mācīties eSKOLĀ Kont…" at bounding box center [162, 107] width 325 height 298
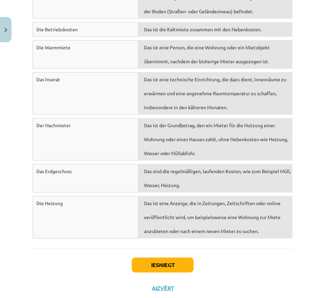
scroll to position [3126, 0]
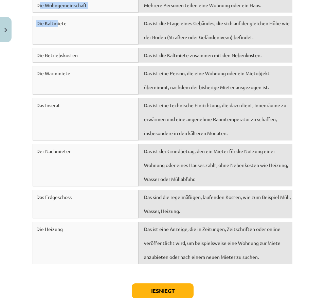
drag, startPoint x: 38, startPoint y: 29, endPoint x: 53, endPoint y: 57, distance: 31.3
click at [53, 57] on div "Die Wohngemeinschaft Mehrere Personen teilen eine Wohnung oder ein Haus. Die Ka…" at bounding box center [163, 133] width 260 height 270
click at [36, 8] on span "Die Wohngemeinschaft" at bounding box center [61, 5] width 51 height 6
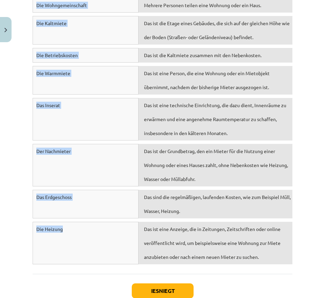
drag, startPoint x: 36, startPoint y: 30, endPoint x: 50, endPoint y: 260, distance: 230.3
click at [50, 199] on div "Die Wohngemeinschaft Mehrere Personen teilen eine Wohnung oder ein Haus. Die Ka…" at bounding box center [163, 133] width 260 height 270
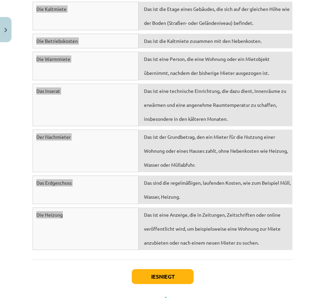
scroll to position [3138, 0]
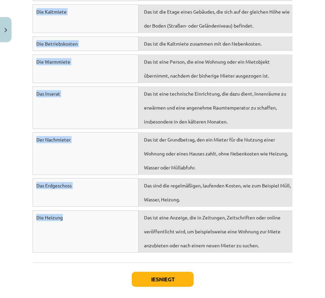
click at [123, 175] on div "Der Nachmieter" at bounding box center [86, 153] width 106 height 43
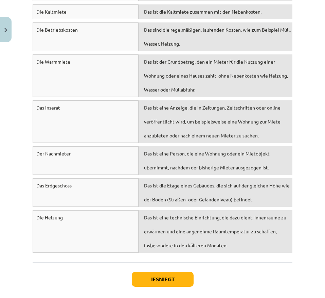
scroll to position [3194, 0]
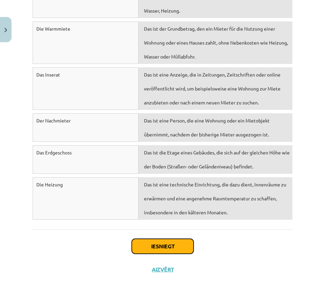
click at [153, 199] on button "Iesniegt" at bounding box center [163, 246] width 62 height 15
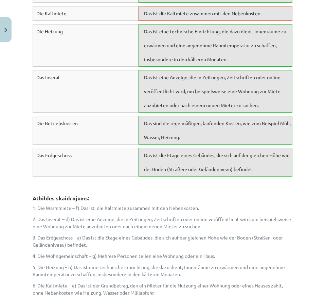
scroll to position [3429, 0]
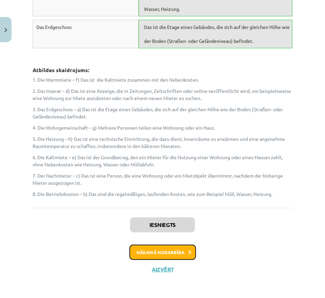
click at [158, 199] on button "Nākamā nodarbība" at bounding box center [163, 252] width 67 height 16
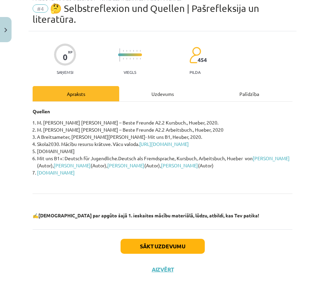
scroll to position [17, 0]
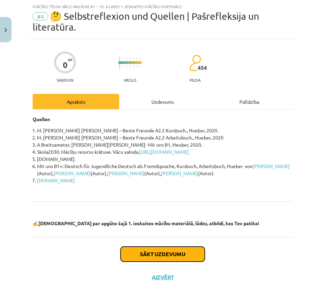
click at [158, 199] on button "Sākt uzdevumu" at bounding box center [163, 254] width 84 height 15
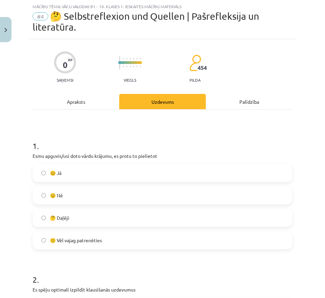
scroll to position [66, 0]
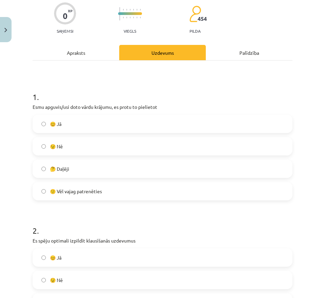
click at [153, 177] on div "🤔 Daļēji" at bounding box center [163, 168] width 260 height 18
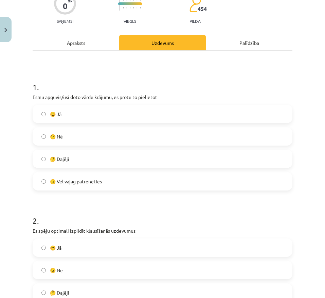
scroll to position [76, 0]
click at [146, 161] on label "🤔 Daļēji" at bounding box center [162, 158] width 259 height 17
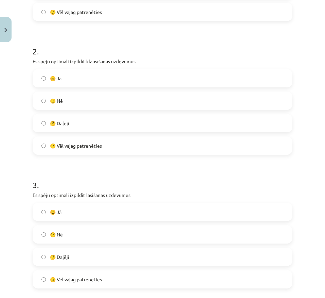
scroll to position [244, 0]
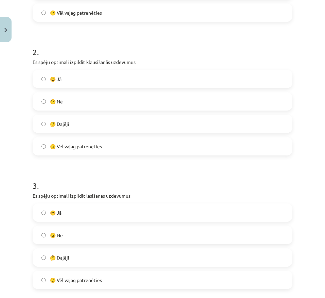
click at [146, 131] on label "🤔 Daļēji" at bounding box center [162, 123] width 259 height 17
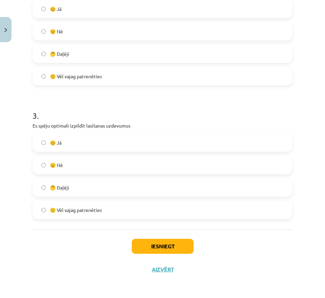
scroll to position [314, 0]
click at [124, 188] on label "🤔 Daļēji" at bounding box center [162, 187] width 259 height 17
click at [139, 199] on button "Iesniegt" at bounding box center [163, 246] width 62 height 15
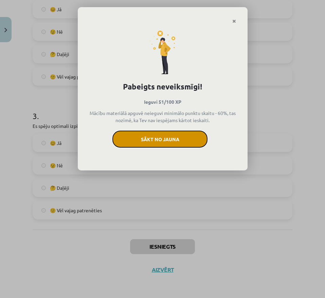
click at [159, 136] on button "Sākt no jauna" at bounding box center [160, 139] width 95 height 17
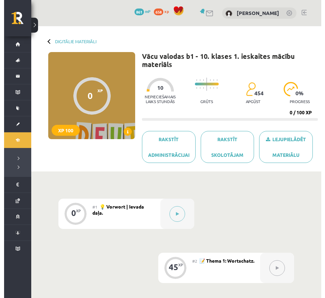
scroll to position [42, 0]
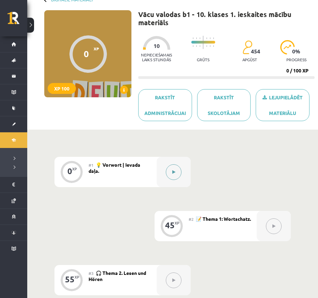
click at [177, 171] on button at bounding box center [174, 172] width 16 height 16
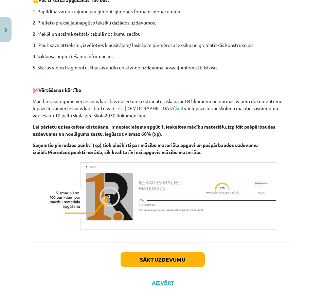
scroll to position [234, 0]
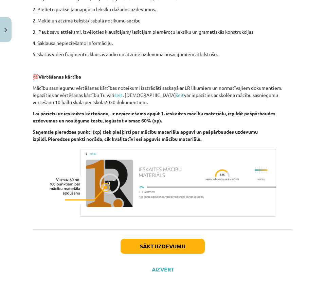
click at [145, 256] on div "Sākt uzdevumu Aizvērt" at bounding box center [163, 253] width 260 height 48
click at [143, 251] on button "Sākt uzdevumu" at bounding box center [163, 246] width 84 height 15
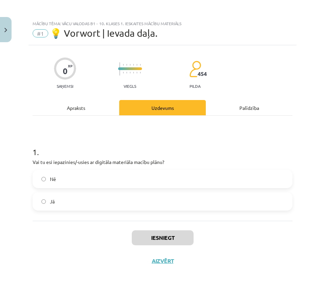
click at [152, 207] on label "Jā" at bounding box center [162, 201] width 259 height 17
click at [150, 232] on button "Iesniegt" at bounding box center [163, 237] width 62 height 15
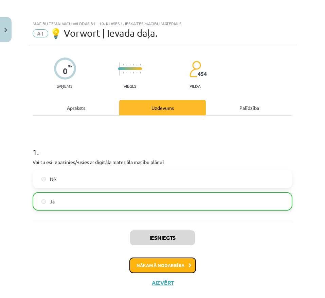
click at [142, 266] on button "Nākamā nodarbība" at bounding box center [163, 265] width 67 height 16
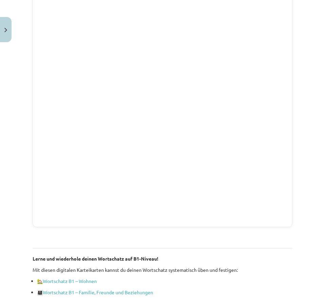
scroll to position [514, 0]
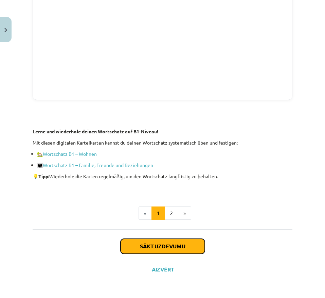
click at [158, 250] on button "Sākt uzdevumu" at bounding box center [163, 246] width 84 height 15
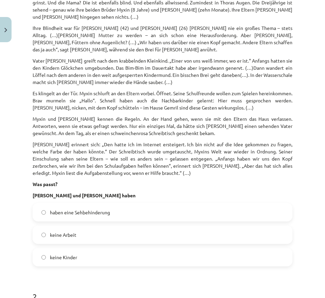
scroll to position [201, 0]
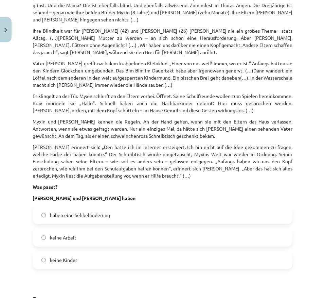
click at [151, 264] on label "keine Kinder" at bounding box center [162, 259] width 259 height 17
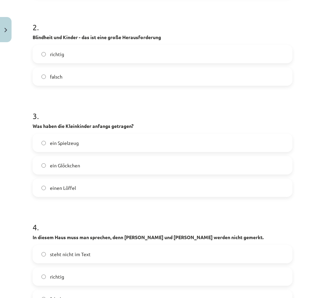
scroll to position [468, 0]
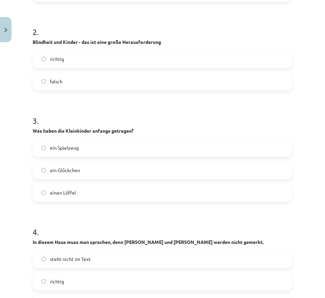
click at [170, 177] on label "ein Glöckchen" at bounding box center [162, 170] width 259 height 17
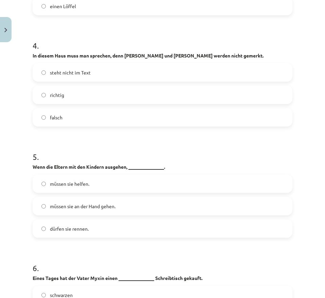
scroll to position [681, 0]
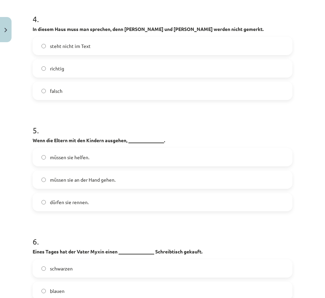
click at [170, 177] on label "müssen sie an der Hand gehen." at bounding box center [162, 179] width 259 height 17
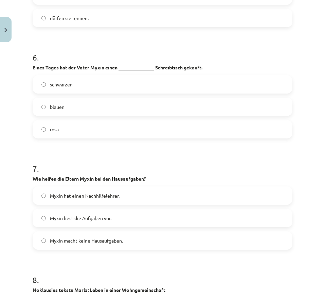
scroll to position [864, 0]
click at [173, 125] on label "rosa" at bounding box center [162, 129] width 259 height 17
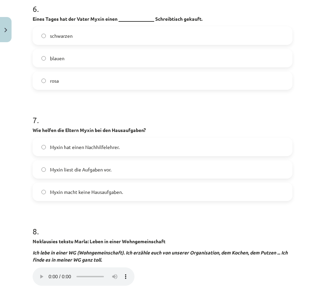
click at [158, 165] on label "Myxin liest die Aufgaben vor." at bounding box center [162, 169] width 259 height 17
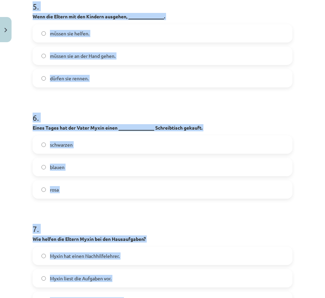
scroll to position [883, 0]
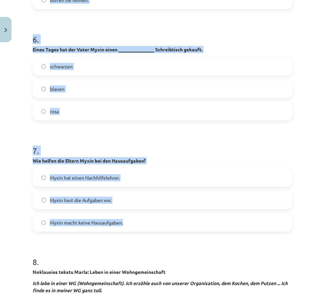
drag, startPoint x: 30, startPoint y: 94, endPoint x: 135, endPoint y: 219, distance: 163.9
copy form "Lies den Text “Blinde Eltern, sehende Kinder” und mache die Aufgabe nach dem Le…"
click at [132, 137] on h1 "7 ." at bounding box center [163, 144] width 260 height 21
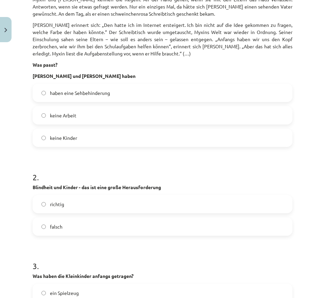
scroll to position [309, 0]
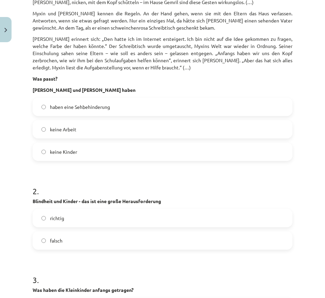
click at [128, 103] on label "haben eine Sehbehinderung" at bounding box center [162, 106] width 259 height 17
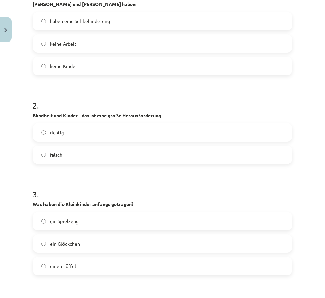
click at [95, 154] on label "falsch" at bounding box center [162, 154] width 259 height 17
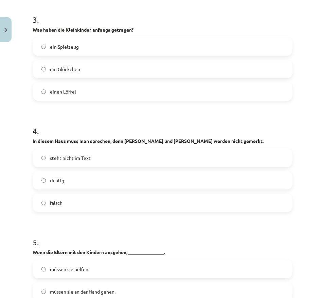
scroll to position [582, 0]
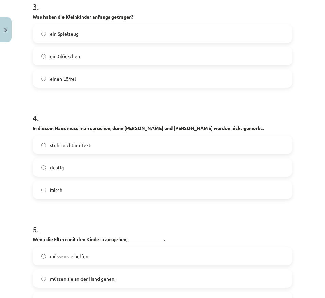
click at [68, 173] on label "richtig" at bounding box center [162, 167] width 259 height 17
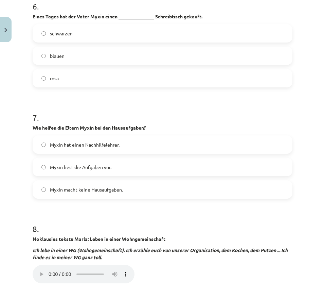
scroll to position [916, 0]
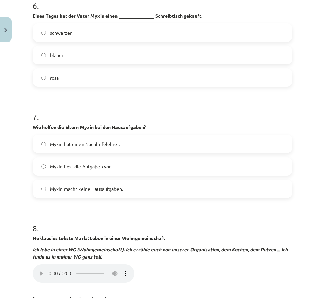
click at [72, 173] on label "Myxin liest die Aufgaben vor." at bounding box center [162, 166] width 259 height 17
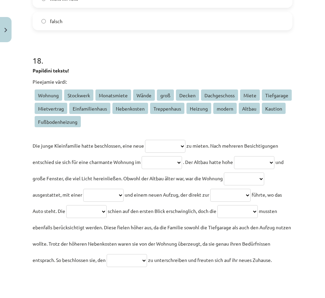
scroll to position [2283, 0]
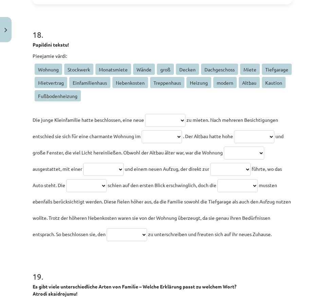
drag, startPoint x: 32, startPoint y: 49, endPoint x: 243, endPoint y: 244, distance: 288.0
copy div "**********"
click at [19, 211] on div "Mācību tēma: Vācu valodas b1 - 10. klases 1. ieskaites mācību materiāls #2 📝 Th…" at bounding box center [162, 149] width 325 height 298
click at [156, 127] on p "**********" at bounding box center [163, 177] width 260 height 131
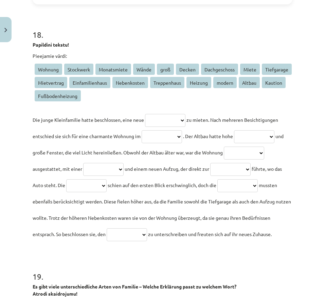
click at [156, 126] on select "**********" at bounding box center [165, 120] width 40 height 13
select select "*******"
click at [145, 114] on select "**********" at bounding box center [165, 120] width 40 height 13
click at [182, 136] on select "**********" at bounding box center [162, 136] width 40 height 13
click at [157, 109] on div "**********" at bounding box center [163, 147] width 260 height 190
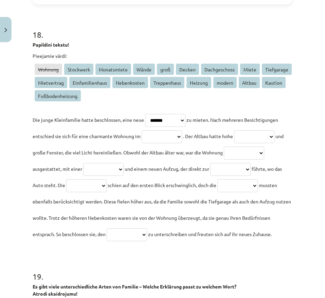
click at [182, 136] on select "**********" at bounding box center [162, 136] width 40 height 13
select select "**********"
click at [177, 130] on select "**********" at bounding box center [162, 136] width 40 height 13
click at [234, 143] on select "**********" at bounding box center [254, 136] width 40 height 13
select select "******"
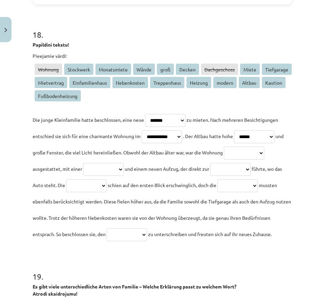
click at [234, 143] on select "**********" at bounding box center [254, 136] width 40 height 13
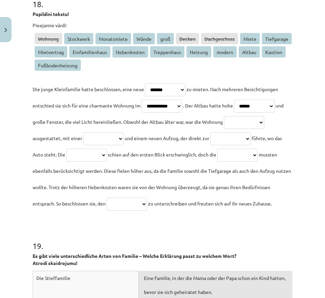
scroll to position [2328, 0]
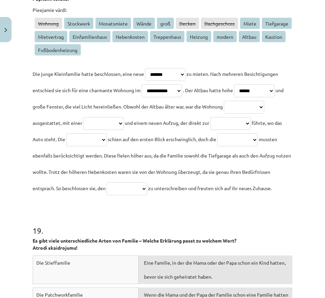
click at [224, 114] on select "**********" at bounding box center [244, 107] width 40 height 13
select select "******"
click at [224, 114] on select "**********" at bounding box center [244, 107] width 40 height 13
click at [124, 120] on select "**********" at bounding box center [103, 123] width 40 height 13
select select "**********"
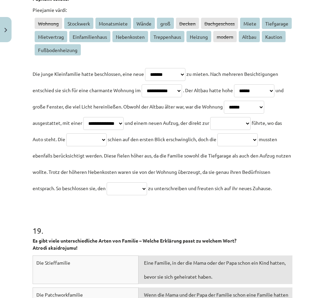
click at [124, 117] on select "**********" at bounding box center [103, 123] width 40 height 13
click at [210, 130] on select "**********" at bounding box center [230, 123] width 40 height 13
select select "**********"
click at [210, 130] on select "**********" at bounding box center [230, 123] width 40 height 13
click at [107, 139] on select "**********" at bounding box center [86, 139] width 40 height 13
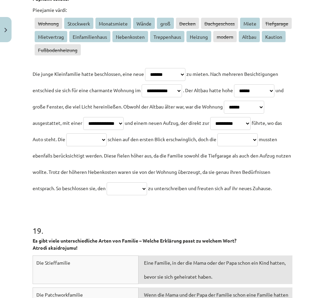
select select "*****"
click at [107, 133] on select "**********" at bounding box center [86, 139] width 40 height 13
click at [218, 146] on select "**********" at bounding box center [238, 139] width 40 height 13
select select "**********"
click at [218, 146] on select "**********" at bounding box center [238, 139] width 40 height 13
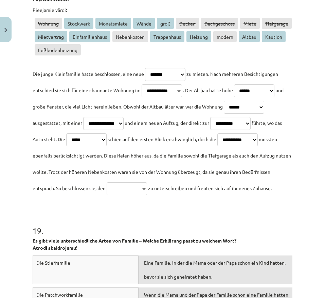
click at [81, 196] on p "**********" at bounding box center [163, 131] width 260 height 131
click at [107, 195] on select "**********" at bounding box center [127, 188] width 40 height 13
select select "**********"
click at [107, 195] on select "**********" at bounding box center [127, 188] width 40 height 13
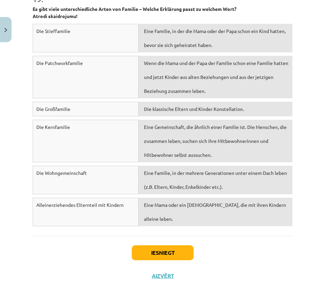
scroll to position [2540, 0]
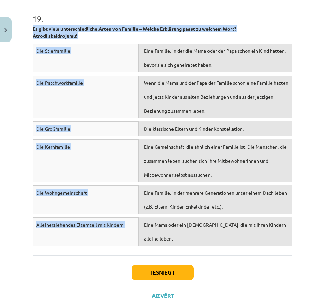
drag, startPoint x: 29, startPoint y: 43, endPoint x: 130, endPoint y: 274, distance: 252.2
copy div "Es gibt viele unterschiedliche Arten von Familie – Welche Erklärung passt zu we…"
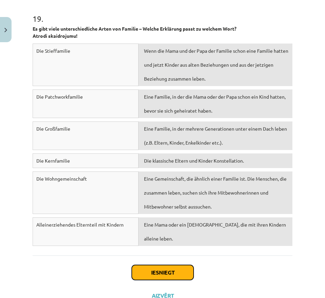
click at [144, 273] on button "Iesniegt" at bounding box center [163, 272] width 62 height 15
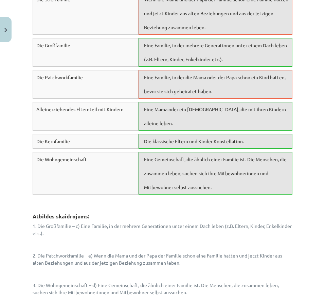
scroll to position [2874, 0]
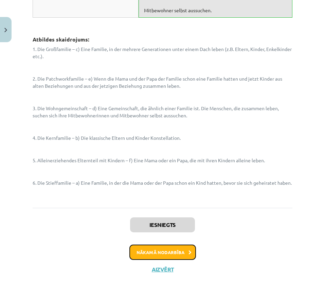
click at [173, 254] on button "Nākamā nodarbība" at bounding box center [163, 252] width 67 height 16
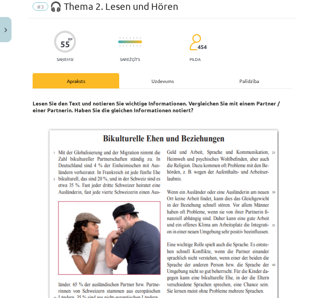
scroll to position [25, 0]
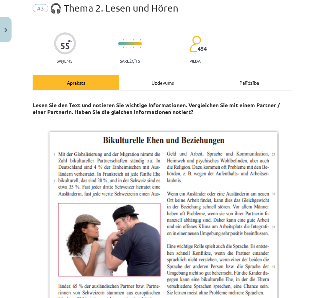
click at [169, 82] on div "Uzdevums" at bounding box center [162, 82] width 87 height 15
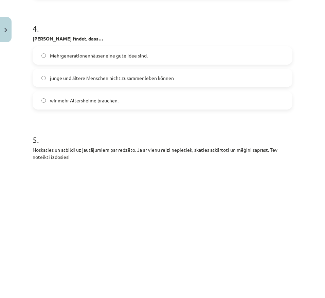
scroll to position [770, 0]
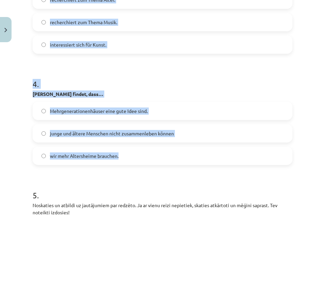
drag, startPoint x: 25, startPoint y: 164, endPoint x: 127, endPoint y: 157, distance: 102.2
click at [127, 157] on div "Mācību tēma: Vācu valodas b1 - 10. klases 1. ieskaites mācību materiāls #3 🎧 Th…" at bounding box center [162, 149] width 325 height 298
copy form "Welche Informationen sind richtig? – Bitte wähle die richtige! In dem Haus… leb…"
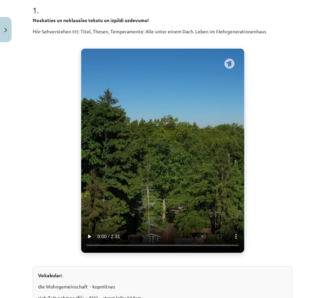
scroll to position [141, 0]
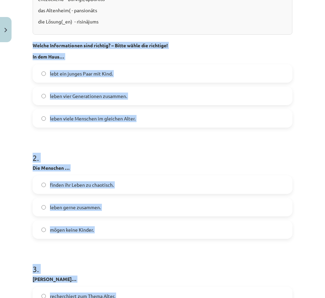
click at [17, 215] on div "Mācību tēma: Vācu valodas b1 - 10. klases 1. ieskaites mācību materiāls #3 🎧 Th…" at bounding box center [162, 149] width 325 height 298
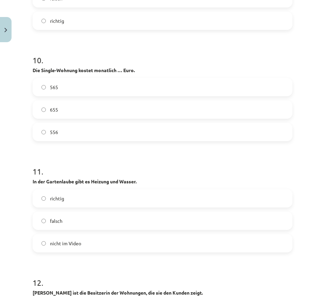
scroll to position [1614, 0]
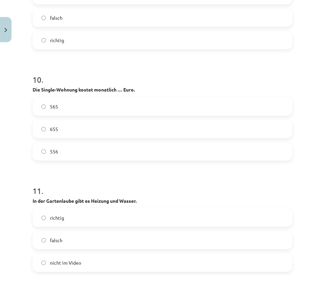
click at [74, 107] on label "565" at bounding box center [162, 106] width 259 height 17
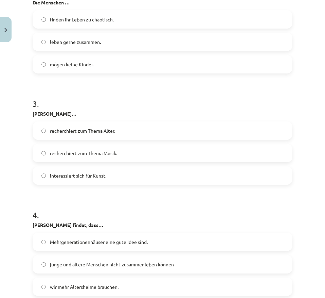
scroll to position [749, 0]
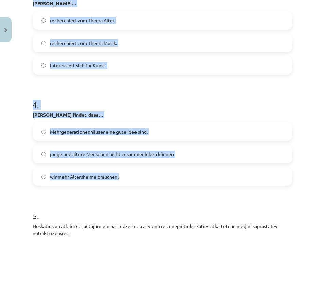
drag, startPoint x: 33, startPoint y: 92, endPoint x: 133, endPoint y: 168, distance: 126.2
copy form "Welche Informationen sind richtig? – Bitte wähle die richtige! In dem Haus… leb…"
click at [4, 108] on div "Mācību tēma: Vācu valodas b1 - 10. klases 1. ieskaites mācību materiāls #3 🎧 Th…" at bounding box center [162, 149] width 325 height 298
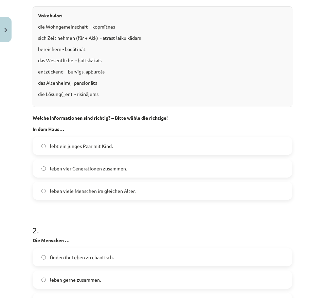
scroll to position [451, 0]
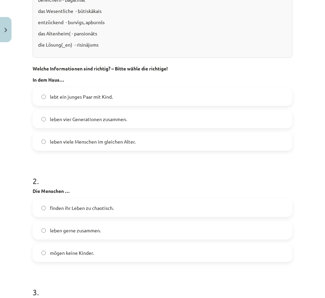
click at [64, 137] on label "leben viele Menschen im gleichen Alter." at bounding box center [162, 141] width 259 height 17
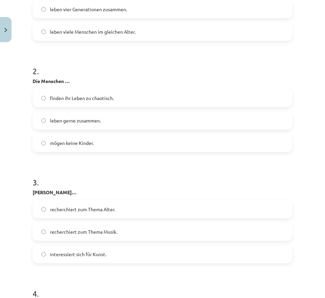
scroll to position [562, 0]
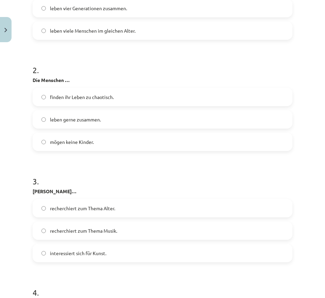
click at [105, 139] on label "mögen keine Kinder." at bounding box center [162, 141] width 259 height 17
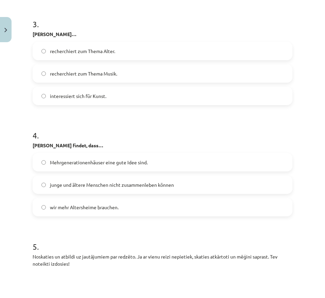
scroll to position [719, 0]
click at [87, 57] on label "recherchiert zum Thema Alter." at bounding box center [162, 50] width 259 height 17
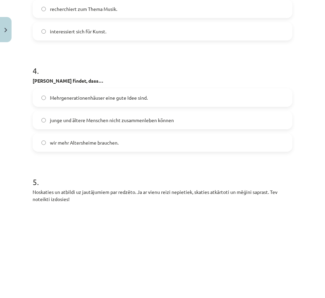
scroll to position [785, 0]
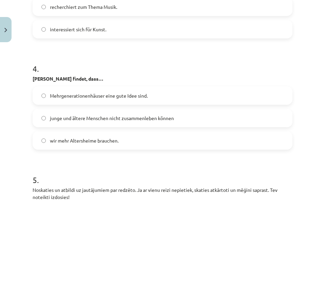
click at [132, 144] on label "wir mehr Altersheime brauchen." at bounding box center [162, 140] width 259 height 17
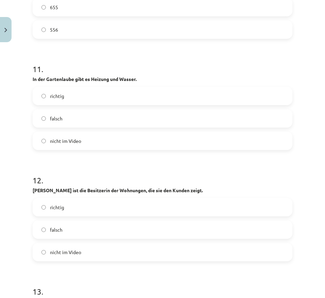
scroll to position [1821, 0]
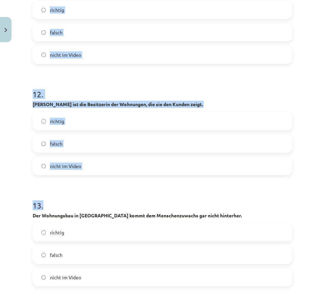
drag, startPoint x: 31, startPoint y: 139, endPoint x: 126, endPoint y: 122, distance: 96.4
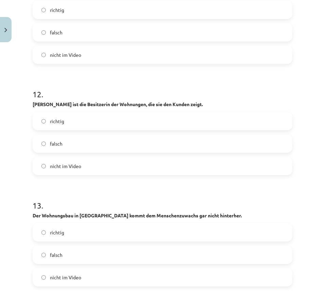
click at [122, 173] on label "nicht im Video" at bounding box center [162, 165] width 259 height 17
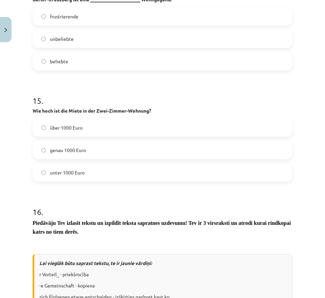
scroll to position [2349, 0]
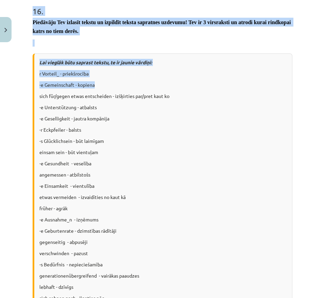
drag, startPoint x: 29, startPoint y: 179, endPoint x: 150, endPoint y: 77, distance: 158.8
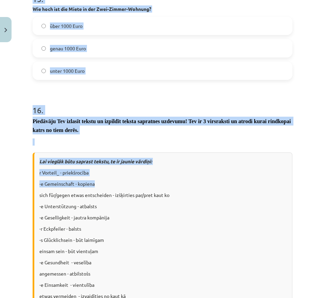
scroll to position [2249, 0]
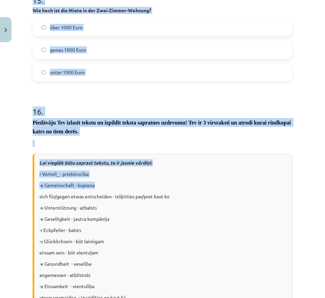
copy form "In der Anzeige steht, dass eine Single-Wohnung mit dem Ausblick frei ist. nicht…"
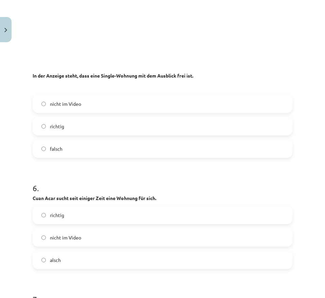
scroll to position [1004, 0]
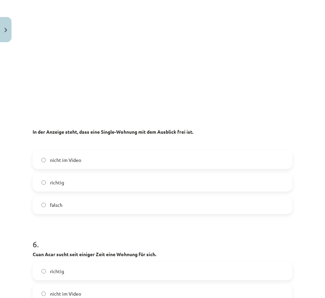
click at [68, 185] on label "richtig" at bounding box center [162, 182] width 259 height 17
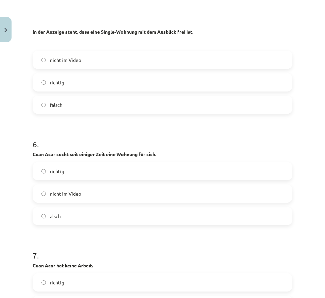
scroll to position [1131, 0]
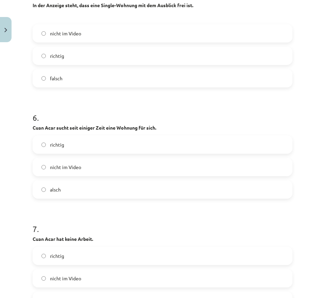
click at [73, 139] on label "richtig" at bounding box center [162, 144] width 259 height 17
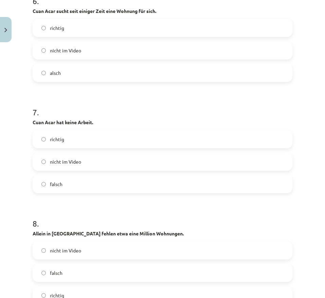
scroll to position [1257, 0]
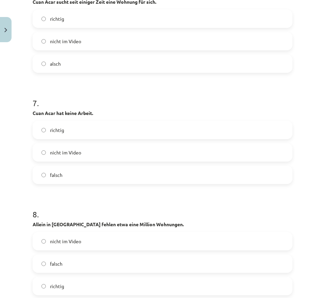
click at [78, 171] on label "falsch" at bounding box center [162, 174] width 259 height 17
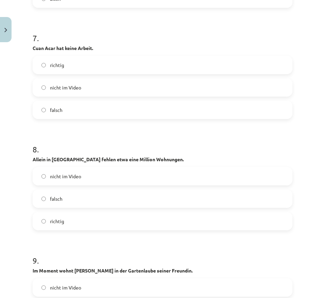
scroll to position [1373, 0]
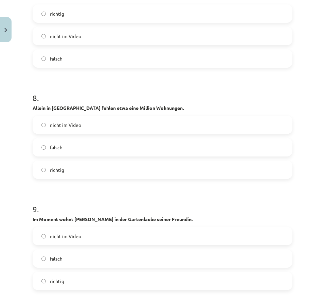
click at [81, 132] on label "nicht im Video" at bounding box center [162, 124] width 259 height 17
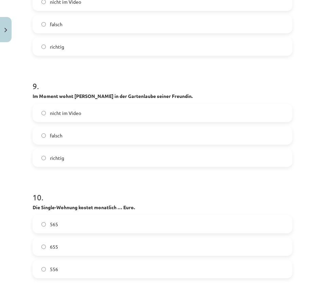
scroll to position [1496, 0]
click at [88, 160] on label "richtig" at bounding box center [162, 157] width 259 height 17
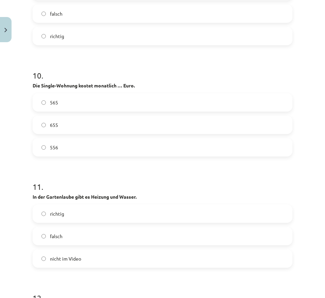
scroll to position [1741, 0]
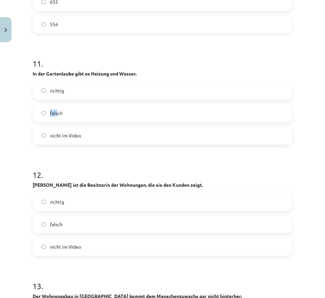
drag, startPoint x: 91, startPoint y: 91, endPoint x: 61, endPoint y: 120, distance: 42.1
click at [61, 120] on div "richtig falsch nicht im Video" at bounding box center [163, 112] width 260 height 63
click at [73, 100] on div "richtig falsch nicht im Video" at bounding box center [163, 112] width 260 height 63
click at [73, 100] on div "richtig" at bounding box center [163, 90] width 260 height 18
click at [100, 81] on div "richtig" at bounding box center [163, 90] width 260 height 18
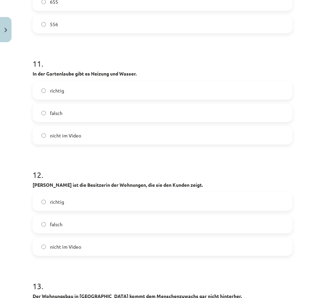
click at [96, 84] on label "richtig" at bounding box center [162, 90] width 259 height 17
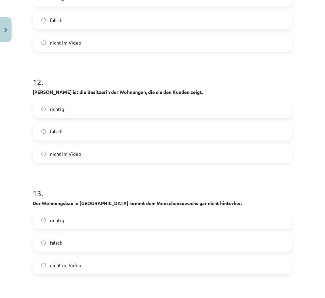
scroll to position [1835, 0]
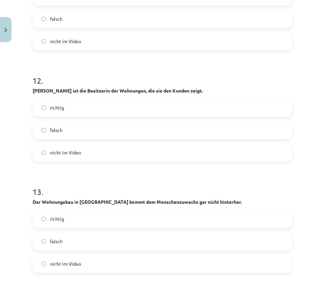
click at [127, 106] on label "richtig" at bounding box center [162, 107] width 259 height 17
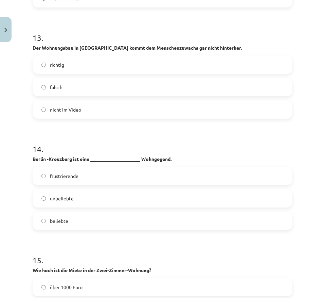
scroll to position [1976, 0]
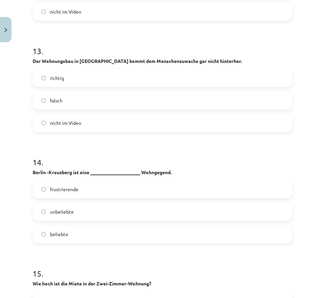
click at [98, 102] on label "falsch" at bounding box center [162, 100] width 259 height 17
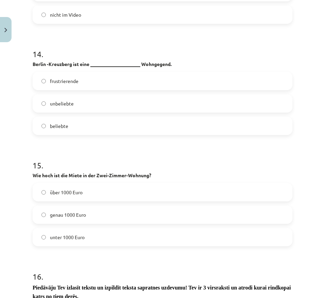
scroll to position [2085, 0]
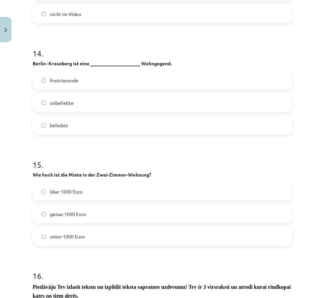
click at [74, 98] on label "unbeliebte" at bounding box center [162, 102] width 259 height 17
click at [88, 84] on label "frustrierende" at bounding box center [162, 80] width 259 height 17
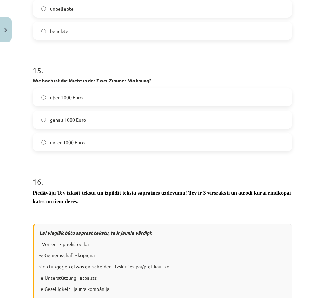
scroll to position [2180, 0]
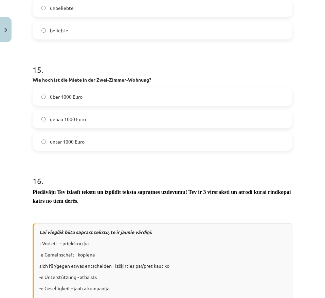
click at [98, 131] on div "über 1000 Euro genau 1000 Euro unter 1000 Euro" at bounding box center [163, 118] width 260 height 63
click at [113, 100] on label "über 1000 Euro" at bounding box center [162, 96] width 259 height 17
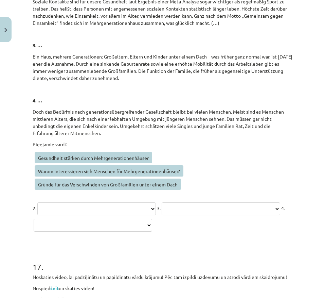
scroll to position [2875, 0]
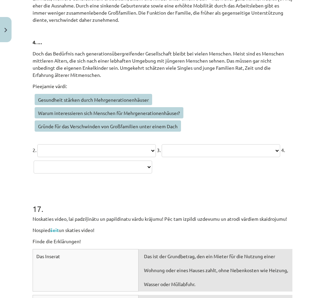
click at [99, 148] on select "**********" at bounding box center [96, 150] width 119 height 13
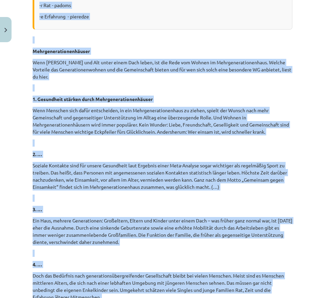
scroll to position [2575, 0]
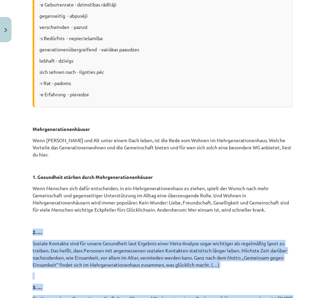
drag, startPoint x: 185, startPoint y: 121, endPoint x: 26, endPoint y: 226, distance: 190.3
click at [26, 226] on div "Mācību tēma: Vācu valodas b1 - 10. klases 1. ieskaites mācību materiāls #3 🎧 Th…" at bounding box center [162, 149] width 325 height 298
copy div "2. … Soziale Kontakte sind für unsere Gesundheit laut Ergebnis einer Meta-Analy…"
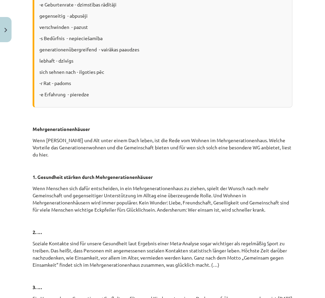
click at [22, 106] on div "Mācību tēma: Vācu valodas b1 - 10. klases 1. ieskaites mācību materiāls #3 🎧 Th…" at bounding box center [162, 149] width 325 height 298
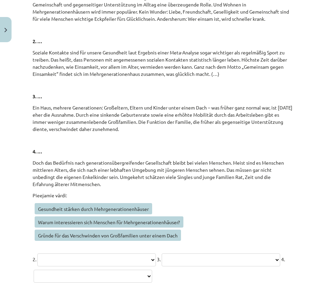
scroll to position [2772, 0]
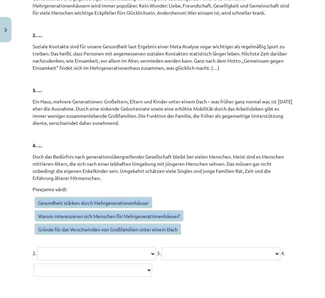
drag, startPoint x: 180, startPoint y: 228, endPoint x: 37, endPoint y: 204, distance: 144.2
click at [37, 204] on p "Gesundheit stärken durch Mehrgenerationenhäuser Warum interessieren sich Mensch…" at bounding box center [163, 217] width 260 height 40
copy p "Gesundheit stärken durch Mehrgenerationenhäuser Warum interessieren sich Mensch…"
click at [10, 216] on div "Mācību tēma: Vācu valodas b1 - 10. klases 1. ieskaites mācību materiāls #3 🎧 Th…" at bounding box center [162, 149] width 325 height 298
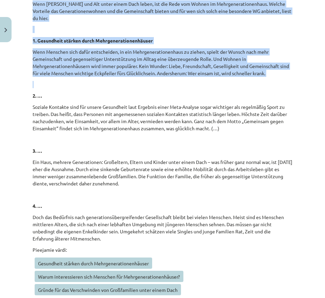
scroll to position [2852, 0]
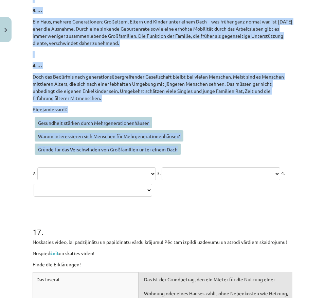
drag, startPoint x: 31, startPoint y: 162, endPoint x: 192, endPoint y: 155, distance: 161.0
copy div "2. … Soziale Kontakte sind für unsere Gesundheit laut Ergebnis einer Meta-Analy…"
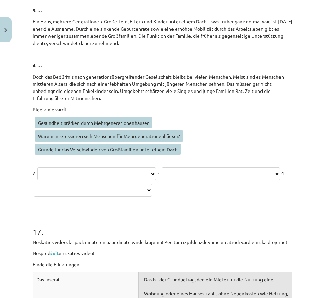
click at [61, 158] on div "**********" at bounding box center [163, 152] width 260 height 92
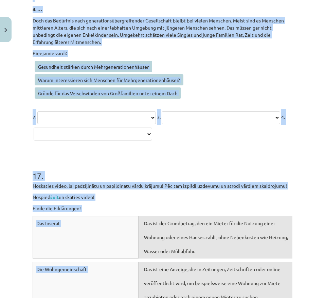
scroll to position [2916, 0]
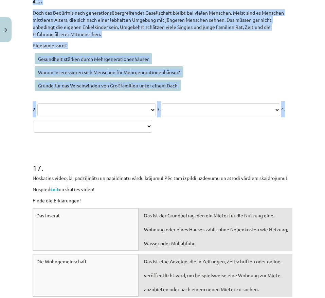
drag, startPoint x: 33, startPoint y: 60, endPoint x: 196, endPoint y: 142, distance: 182.5
copy div "Mehrgenerationenhäuser Wenn Jung und Alt unter einem Dach leben, ist die Rede v…"
click at [86, 105] on select "**********" at bounding box center [96, 109] width 119 height 13
click at [89, 86] on span "Gründe für das Verschwinden von Großfamilien unter einem Dach" at bounding box center [108, 85] width 147 height 11
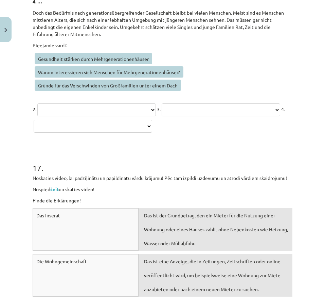
click at [87, 112] on select "**********" at bounding box center [96, 109] width 119 height 13
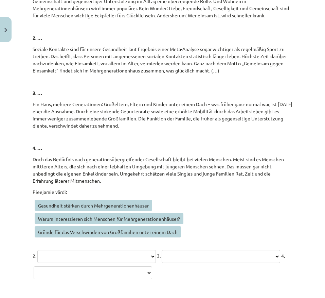
scroll to position [2770, 0]
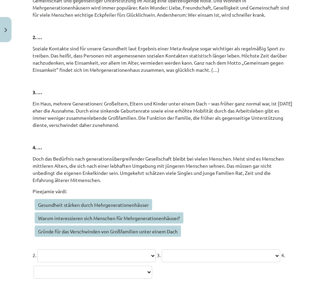
click at [57, 249] on select "**********" at bounding box center [96, 255] width 119 height 13
select select "**********"
click at [38, 249] on select "**********" at bounding box center [96, 255] width 119 height 13
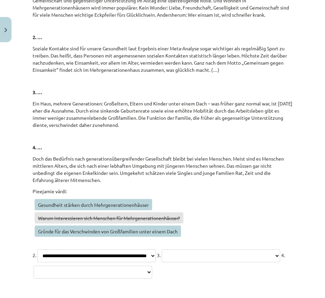
click at [162, 262] on select "**********" at bounding box center [221, 255] width 119 height 13
select select "**********"
click at [162, 262] on select "**********" at bounding box center [221, 255] width 119 height 13
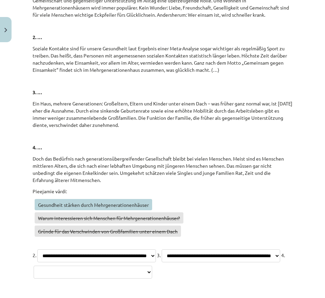
click at [63, 278] on select "**********" at bounding box center [93, 272] width 119 height 13
click at [68, 278] on select "**********" at bounding box center [93, 272] width 119 height 13
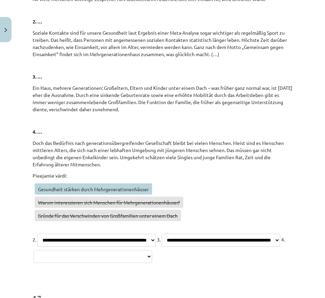
click at [76, 263] on select "**********" at bounding box center [93, 256] width 119 height 13
click at [103, 199] on span "Warum interessieren sich Menschen für Mehrgenerationenhäuser?" at bounding box center [109, 202] width 149 height 11
click at [75, 263] on select "**********" at bounding box center [93, 256] width 119 height 13
select select "**********"
click at [34, 263] on select "**********" at bounding box center [93, 256] width 119 height 13
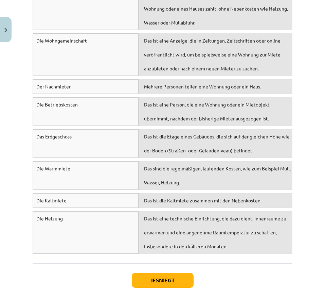
scroll to position [3135, 0]
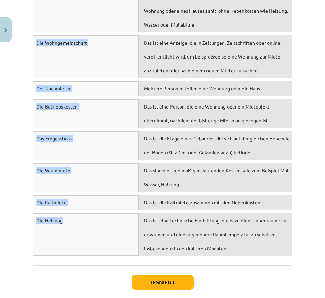
drag, startPoint x: 37, startPoint y: 20, endPoint x: 87, endPoint y: 249, distance: 234.2
click at [87, 249] on div "Das Inserat Das ist der Grundbetrag, den ein Mieter für die Nutzung einer Wohnu…" at bounding box center [163, 124] width 260 height 270
click at [21, 107] on div "Mācību tēma: Vācu valodas b1 - 10. klases 1. ieskaites mācību materiāls #3 🎧 Th…" at bounding box center [162, 149] width 325 height 298
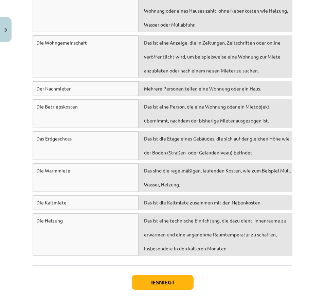
click at [21, 107] on div "Mācību tēma: Vācu valodas b1 - 10. klases 1. ieskaites mācību materiāls #3 🎧 Th…" at bounding box center [162, 149] width 325 height 298
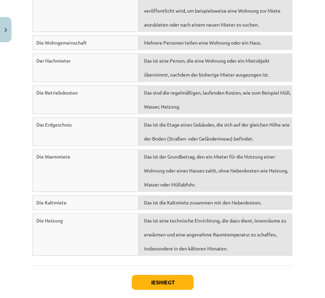
scroll to position [3194, 0]
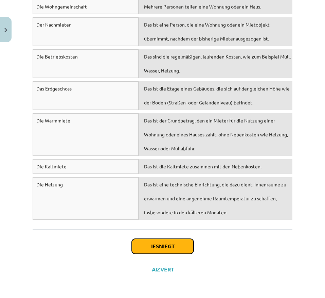
click at [159, 250] on button "Iesniegt" at bounding box center [163, 246] width 62 height 15
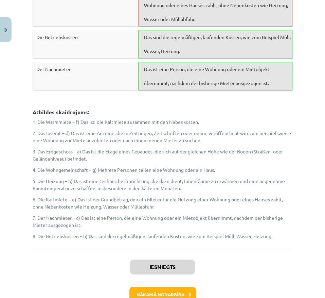
scroll to position [3429, 0]
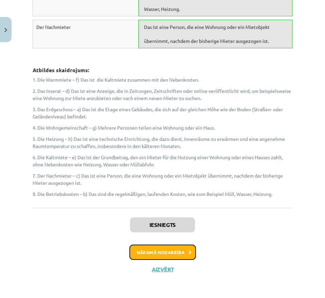
click at [164, 257] on button "Nākamā nodarbība" at bounding box center [163, 252] width 67 height 16
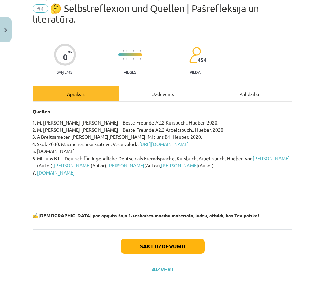
scroll to position [17, 0]
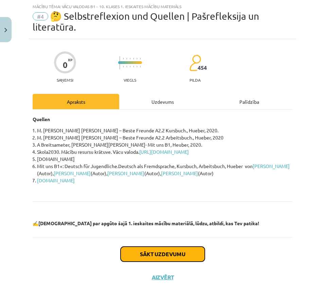
click at [163, 247] on button "Sākt uzdevumu" at bounding box center [163, 254] width 84 height 15
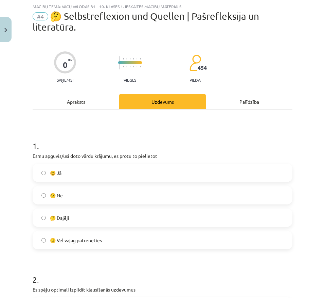
click at [133, 213] on label "🤔 Daļēji" at bounding box center [162, 217] width 259 height 17
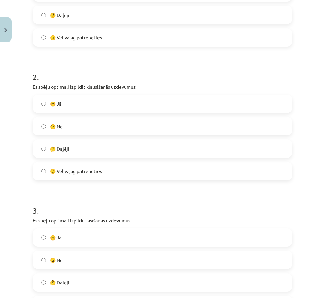
scroll to position [220, 0]
click at [145, 148] on label "🤔 Daļēji" at bounding box center [162, 148] width 259 height 17
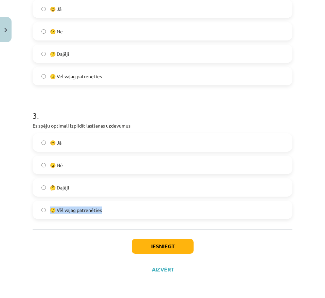
drag, startPoint x: 132, startPoint y: 187, endPoint x: 141, endPoint y: 197, distance: 13.2
click at [141, 197] on div "😊 Jā 😟 Nē 🤔 Daļēji 🙂 Vēl vajag patrenēties" at bounding box center [163, 176] width 260 height 86
drag, startPoint x: 140, startPoint y: 195, endPoint x: 148, endPoint y: 197, distance: 7.7
click at [148, 197] on div "😊 Jā 😟 Nē 🤔 Daļēji 🙂 Vēl vajag patrenēties" at bounding box center [163, 176] width 260 height 86
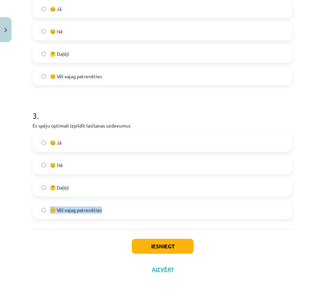
click at [148, 187] on label "🤔 Daļēji" at bounding box center [162, 187] width 259 height 17
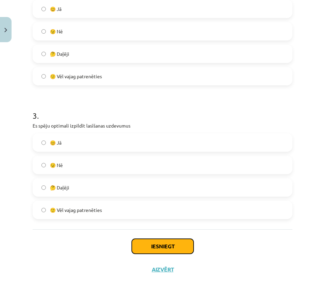
click at [154, 245] on button "Iesniegt" at bounding box center [163, 246] width 62 height 15
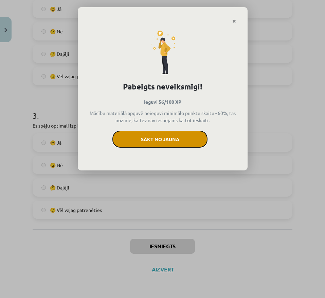
click at [177, 144] on button "Sākt no jauna" at bounding box center [160, 139] width 95 height 17
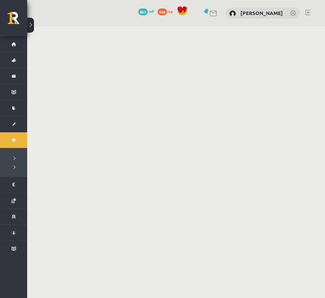
scroll to position [42, 0]
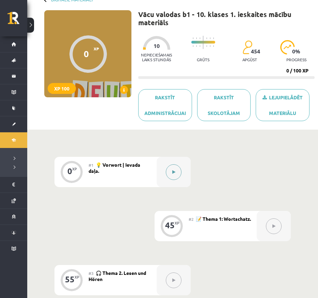
click at [170, 177] on button at bounding box center [174, 172] width 16 height 16
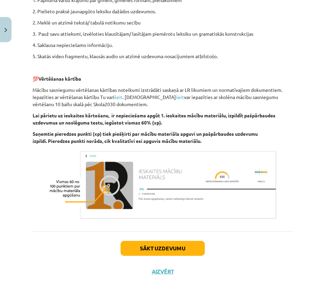
scroll to position [234, 0]
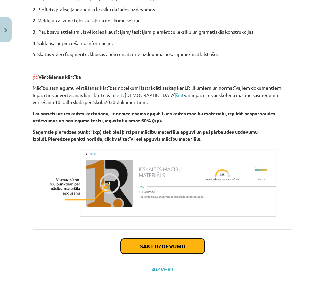
click at [152, 246] on button "Sākt uzdevumu" at bounding box center [163, 246] width 84 height 15
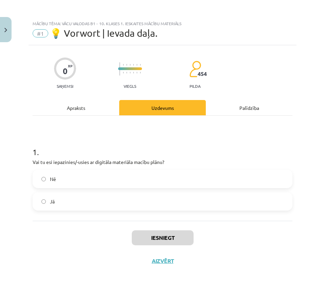
scroll to position [0, 0]
click at [151, 205] on label "Jā" at bounding box center [162, 201] width 259 height 17
click at [156, 234] on button "Iesniegt" at bounding box center [163, 237] width 62 height 15
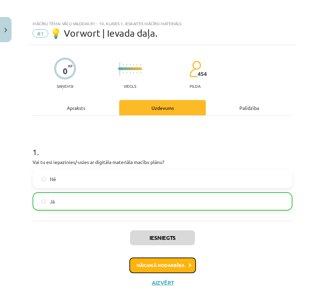
click at [153, 265] on button "Nākamā nodarbība" at bounding box center [163, 265] width 67 height 16
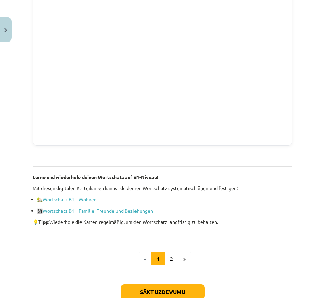
scroll to position [477, 0]
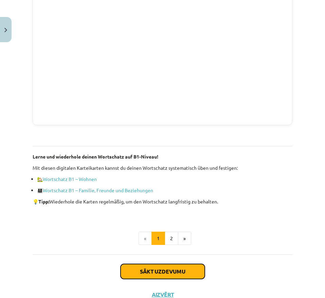
click at [156, 279] on button "Sākt uzdevumu" at bounding box center [163, 271] width 84 height 15
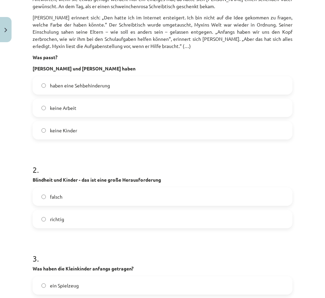
scroll to position [317, 0]
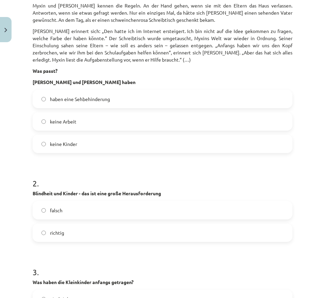
click at [157, 100] on label "haben eine Sehbehinderung" at bounding box center [162, 98] width 259 height 17
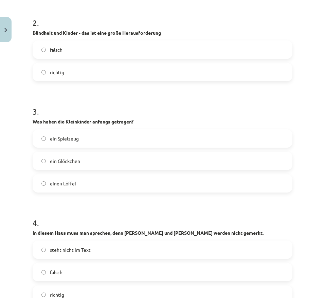
scroll to position [478, 0]
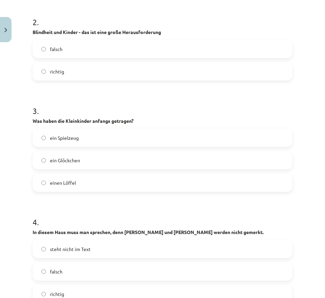
click at [129, 169] on div "ein Glöckchen" at bounding box center [163, 160] width 260 height 18
click at [129, 164] on label "ein Glöckchen" at bounding box center [162, 160] width 259 height 17
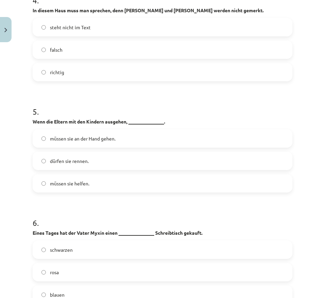
scroll to position [700, 0]
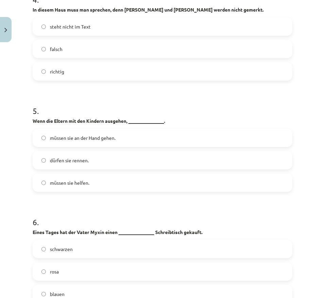
click at [135, 134] on label "müssen sie an der Hand gehen." at bounding box center [162, 137] width 259 height 17
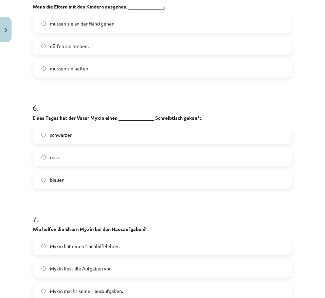
scroll to position [818, 0]
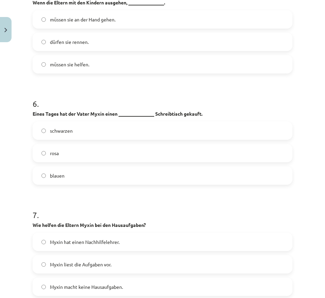
click at [126, 145] on label "rosa" at bounding box center [162, 153] width 259 height 17
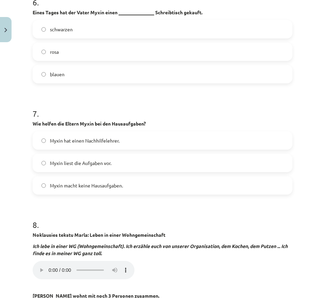
scroll to position [920, 0]
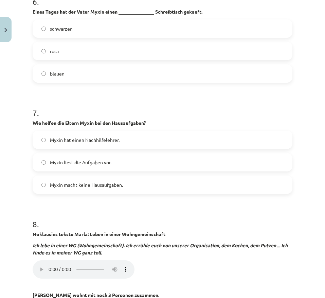
click at [112, 165] on span "Myxin liest die Aufgaben vor." at bounding box center [81, 162] width 62 height 7
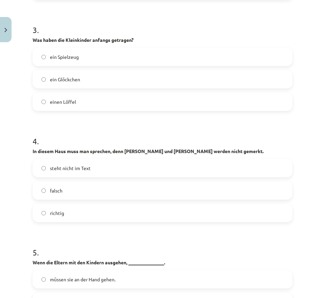
scroll to position [559, 0]
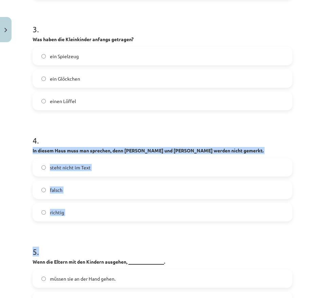
drag, startPoint x: 105, startPoint y: 244, endPoint x: 52, endPoint y: 143, distance: 114.7
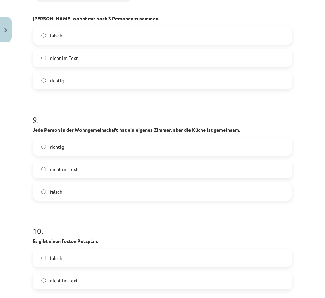
scroll to position [1230, 0]
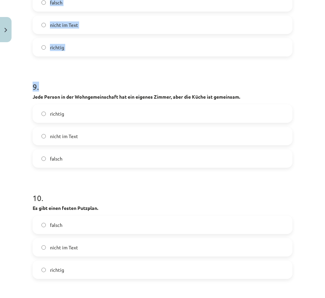
drag, startPoint x: 26, startPoint y: 162, endPoint x: 126, endPoint y: 63, distance: 141.4
click at [126, 63] on div "Mācību tēma: Vācu valodas b1 - 10. klases 1. ieskaites mācību materiāls #2 📝 Th…" at bounding box center [162, 149] width 325 height 298
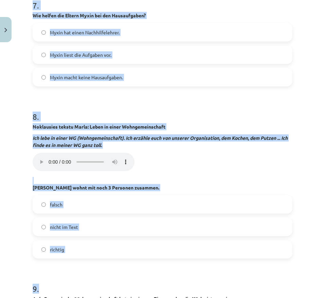
scroll to position [1008, 0]
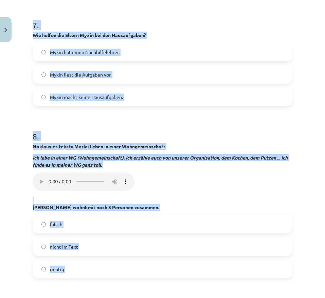
click at [116, 104] on label "Myxin macht keine Hausaufgaben." at bounding box center [162, 96] width 259 height 17
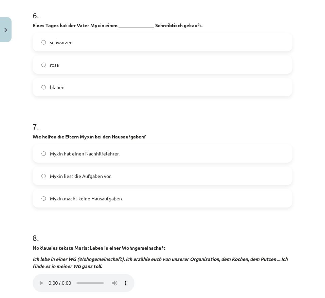
scroll to position [956, 0]
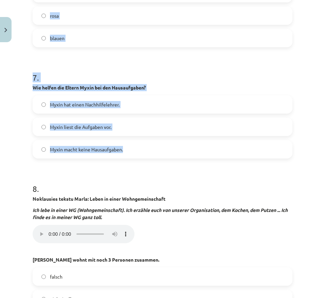
drag, startPoint x: 27, startPoint y: 159, endPoint x: 135, endPoint y: 151, distance: 108.1
click at [135, 151] on div "Mācību tēma: Vācu valodas b1 - 10. klases 1. ieskaites mācību materiāls #2 📝 Th…" at bounding box center [162, 149] width 325 height 298
copy form "Lies den Text “Blinde Eltern, sehende Kinder” und mache die Aufgabe nach dem Le…"
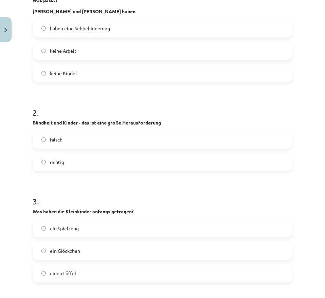
scroll to position [446, 0]
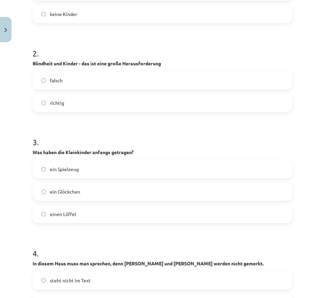
click at [90, 105] on label "richtig" at bounding box center [162, 102] width 259 height 17
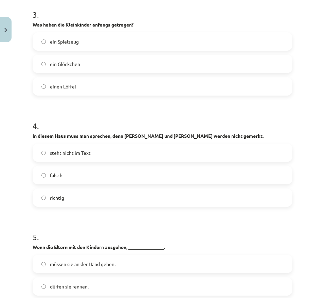
scroll to position [595, 0]
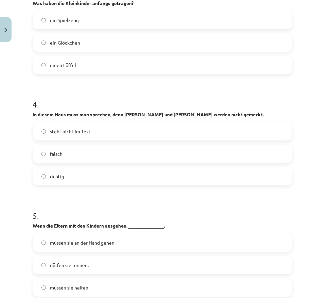
click at [77, 172] on label "richtig" at bounding box center [162, 176] width 259 height 17
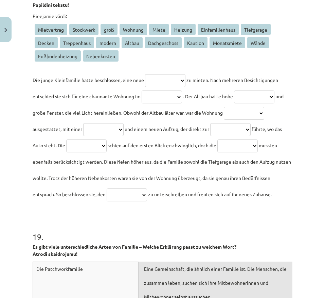
scroll to position [2322, 0]
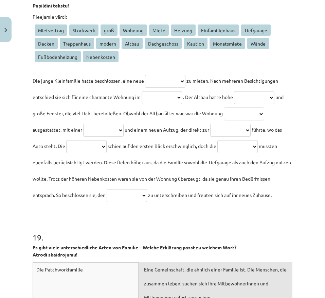
click at [167, 76] on select "**********" at bounding box center [165, 81] width 40 height 13
select select "*******"
click at [145, 75] on select "**********" at bounding box center [165, 81] width 40 height 13
click at [182, 94] on select "**********" at bounding box center [162, 97] width 40 height 13
select select "******"
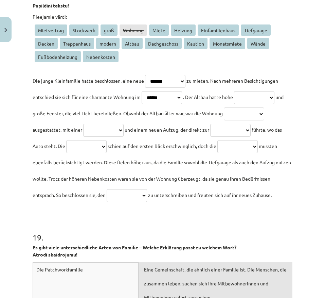
click at [177, 91] on select "**********" at bounding box center [162, 97] width 40 height 13
click at [234, 104] on select "**********" at bounding box center [254, 97] width 40 height 13
select select "******"
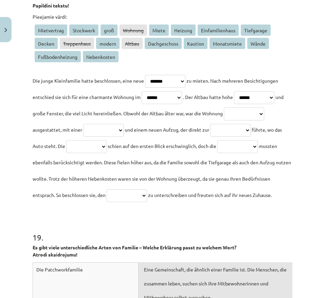
click at [234, 104] on select "**********" at bounding box center [254, 97] width 40 height 13
click at [224, 120] on select "**********" at bounding box center [244, 113] width 40 height 13
select select "******"
click at [224, 120] on select "**********" at bounding box center [244, 113] width 40 height 13
click at [124, 128] on select "**********" at bounding box center [103, 130] width 40 height 13
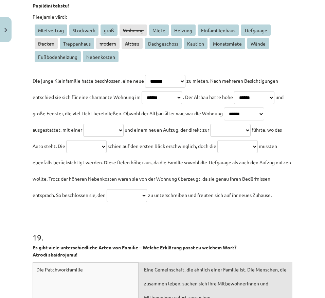
select select "**********"
click at [124, 124] on select "**********" at bounding box center [103, 130] width 40 height 13
click at [210, 137] on select "**********" at bounding box center [230, 130] width 40 height 13
select select "**********"
click at [210, 137] on select "**********" at bounding box center [230, 130] width 40 height 13
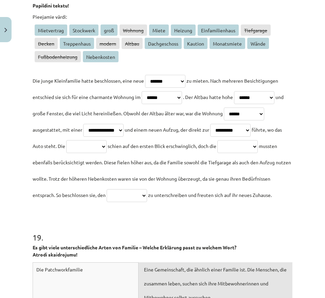
click at [107, 146] on select "**********" at bounding box center [86, 146] width 40 height 13
select select "*******"
click at [107, 140] on select "**********" at bounding box center [86, 146] width 40 height 13
click at [218, 153] on select "**********" at bounding box center [238, 146] width 40 height 13
select select "**********"
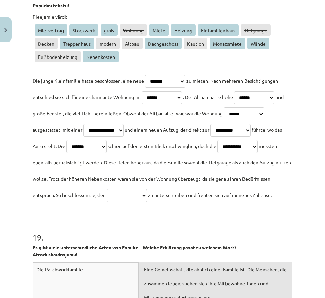
click at [218, 153] on select "**********" at bounding box center [238, 146] width 40 height 13
click at [107, 202] on select "**********" at bounding box center [127, 195] width 40 height 13
select select "**********"
click at [107, 202] on select "**********" at bounding box center [127, 195] width 40 height 13
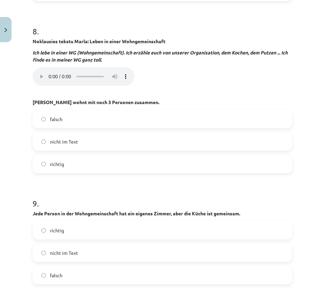
scroll to position [1116, 0]
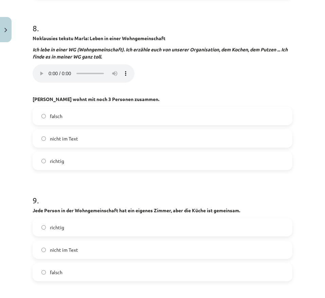
click at [168, 158] on label "richtig" at bounding box center [162, 160] width 259 height 17
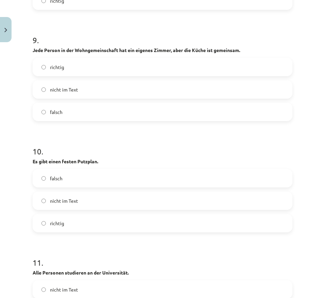
scroll to position [1272, 0]
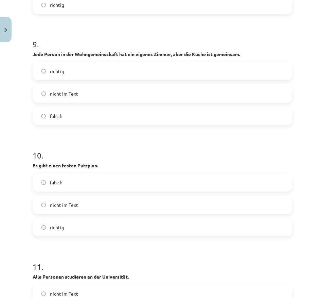
click at [179, 63] on label "richtig" at bounding box center [162, 71] width 259 height 17
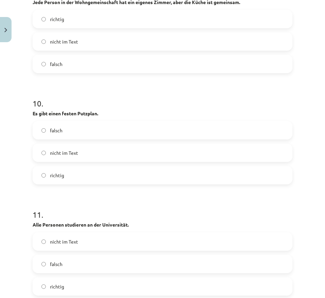
click at [128, 128] on label "falsch" at bounding box center [162, 130] width 259 height 17
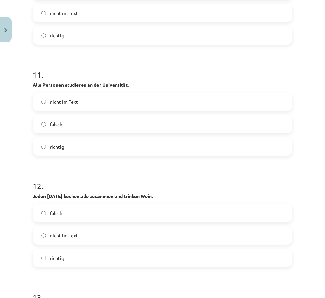
click at [102, 143] on label "richtig" at bounding box center [162, 146] width 259 height 17
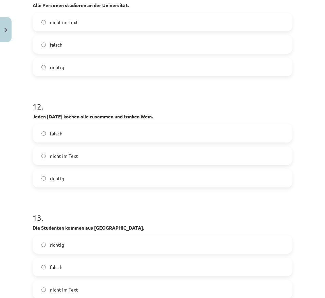
scroll to position [1544, 0]
click at [88, 160] on label "nicht im Text" at bounding box center [162, 155] width 259 height 17
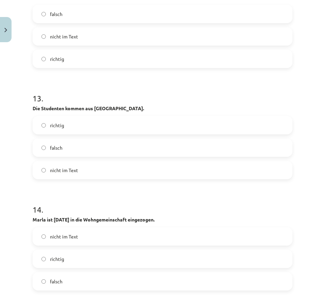
click at [89, 155] on label "falsch" at bounding box center [162, 147] width 259 height 17
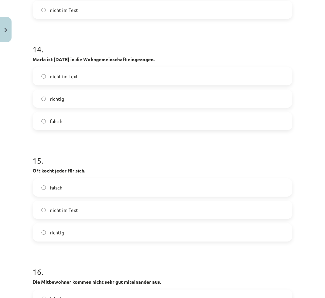
click at [94, 96] on label "richtig" at bounding box center [162, 98] width 259 height 17
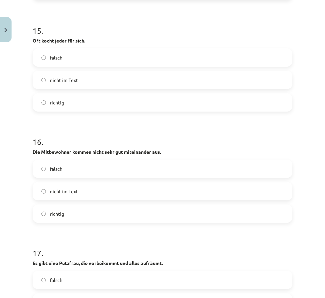
click at [94, 56] on label "falsch" at bounding box center [162, 57] width 259 height 17
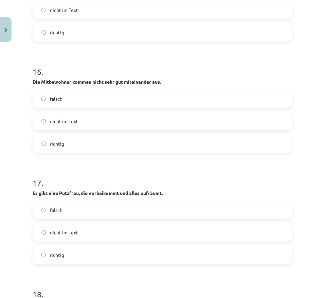
scroll to position [2023, 0]
click at [71, 138] on label "richtig" at bounding box center [162, 143] width 259 height 17
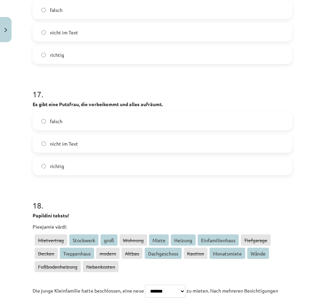
scroll to position [2112, 0]
click at [64, 166] on label "richtig" at bounding box center [162, 165] width 259 height 17
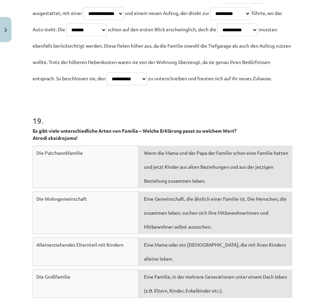
scroll to position [2569, 0]
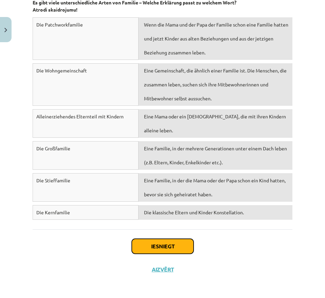
click at [151, 249] on button "Iesniegt" at bounding box center [163, 246] width 62 height 15
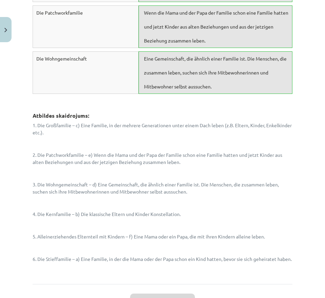
scroll to position [2874, 0]
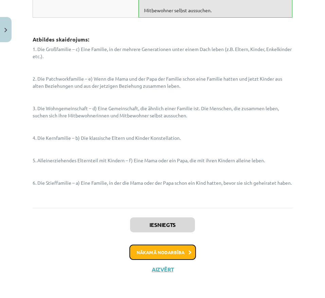
click at [155, 249] on button "Nākamā nodarbība" at bounding box center [163, 252] width 67 height 16
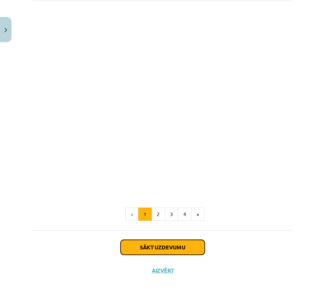
click at [156, 249] on button "Sākt uzdevumu" at bounding box center [163, 247] width 84 height 15
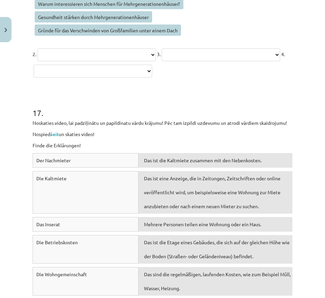
scroll to position [2917, 0]
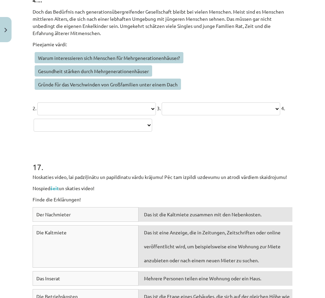
click at [105, 132] on select "**********" at bounding box center [93, 125] width 119 height 13
select select "**********"
click at [34, 132] on select "**********" at bounding box center [93, 125] width 119 height 13
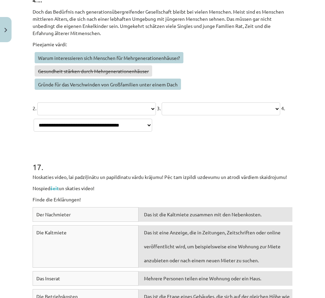
click at [162, 115] on select "**********" at bounding box center [221, 108] width 119 height 13
select select "**********"
click at [162, 115] on select "**********" at bounding box center [221, 108] width 119 height 13
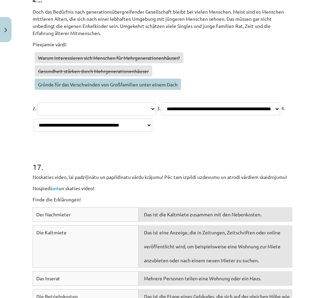
click at [120, 112] on select "**********" at bounding box center [96, 108] width 119 height 13
select select "**********"
click at [38, 102] on select "**********" at bounding box center [96, 108] width 119 height 13
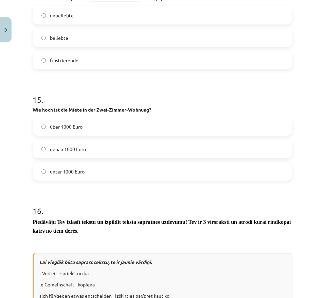
scroll to position [2149, 0]
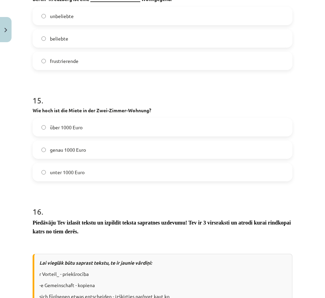
click at [118, 133] on label "über 1000 Euro" at bounding box center [162, 127] width 259 height 17
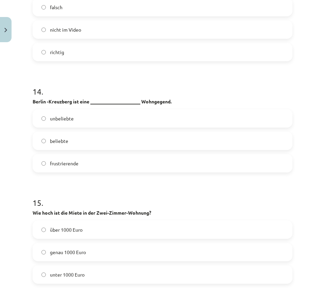
scroll to position [2046, 0]
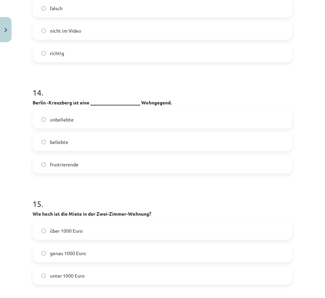
click at [97, 146] on label "beliebte" at bounding box center [162, 141] width 259 height 17
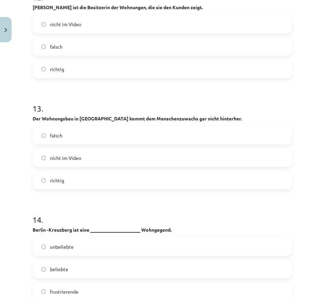
scroll to position [1918, 0]
click at [82, 178] on label "richtig" at bounding box center [162, 180] width 259 height 17
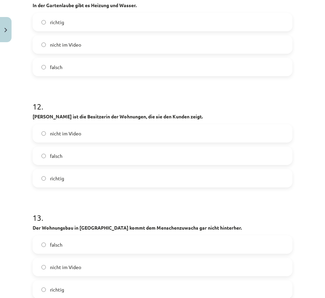
click at [84, 130] on label "nicht im Video" at bounding box center [162, 133] width 259 height 17
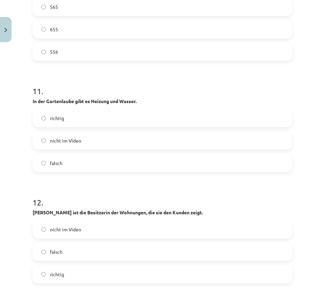
scroll to position [1711, 0]
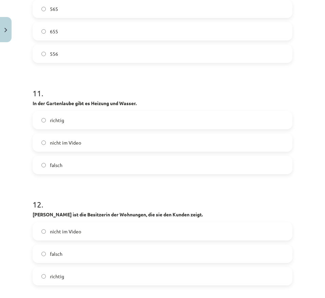
click at [80, 163] on label "falsch" at bounding box center [162, 164] width 259 height 17
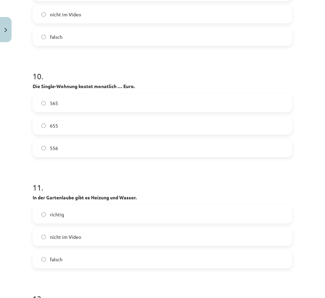
scroll to position [1615, 0]
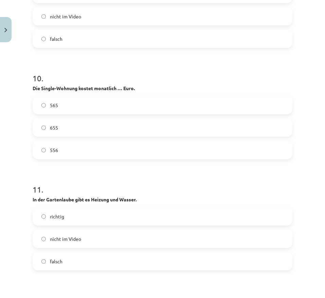
click at [94, 101] on label "565" at bounding box center [162, 105] width 259 height 17
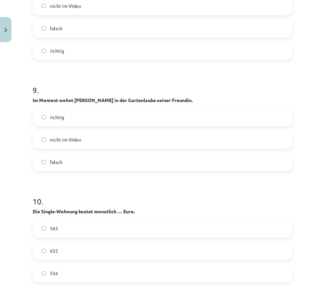
click at [82, 126] on div "richtig" at bounding box center [163, 117] width 260 height 18
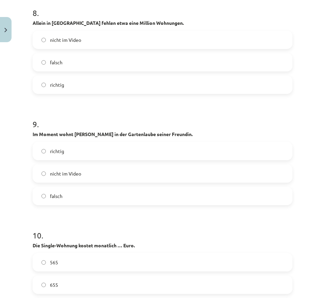
click at [75, 148] on label "richtig" at bounding box center [162, 150] width 259 height 17
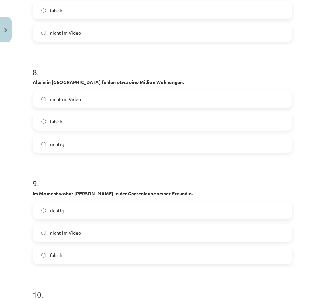
scroll to position [1396, 0]
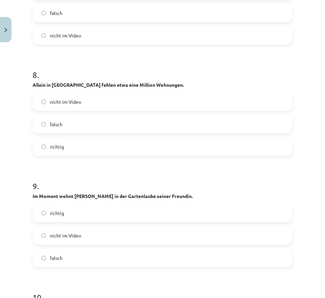
click at [69, 129] on label "falsch" at bounding box center [162, 124] width 259 height 17
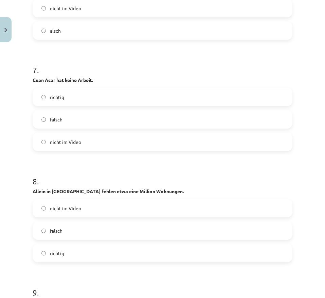
scroll to position [1289, 0]
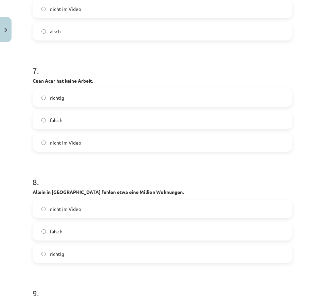
click at [70, 128] on label "falsch" at bounding box center [162, 120] width 259 height 17
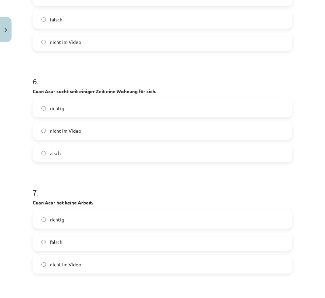
scroll to position [1166, 0]
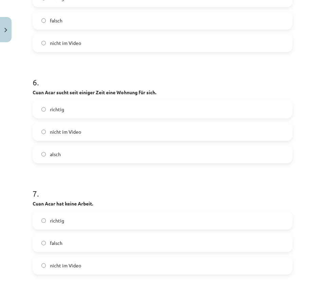
click at [72, 113] on label "richtig" at bounding box center [162, 109] width 259 height 17
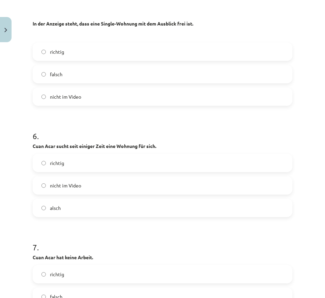
scroll to position [1112, 0]
click at [84, 52] on label "richtig" at bounding box center [162, 52] width 259 height 17
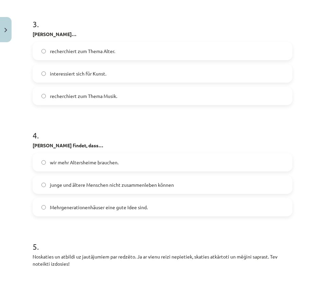
scroll to position [718, 0]
click at [124, 215] on label "Mehrgenerationenhäuser eine gute Idee sind." at bounding box center [162, 207] width 259 height 17
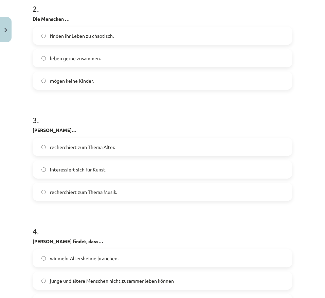
scroll to position [617, 0]
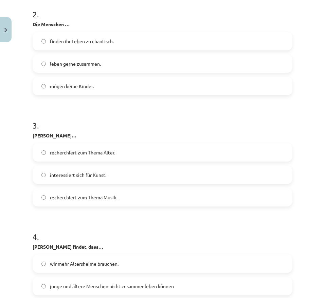
click at [126, 160] on label "recherchiert zum Thema Alter." at bounding box center [162, 152] width 259 height 17
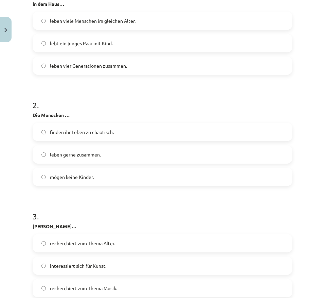
scroll to position [526, 0]
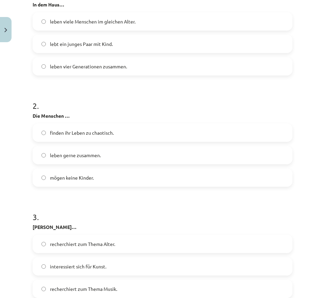
click at [90, 160] on label "leben gerne zusammen." at bounding box center [162, 155] width 259 height 17
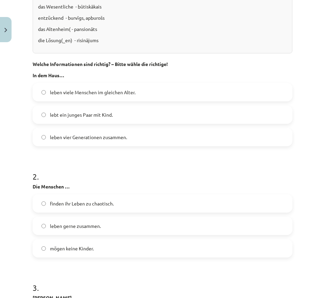
scroll to position [451, 0]
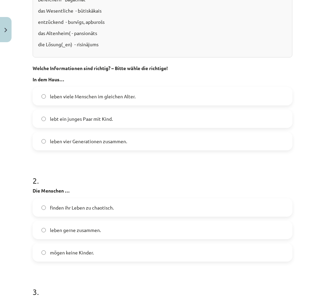
click at [107, 145] on label "leben vier Generationen zusammen." at bounding box center [162, 141] width 259 height 17
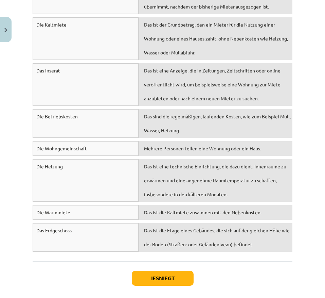
scroll to position [3194, 0]
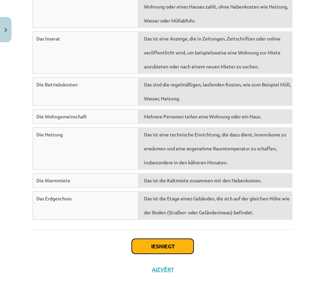
click at [163, 242] on button "Iesniegt" at bounding box center [163, 246] width 62 height 15
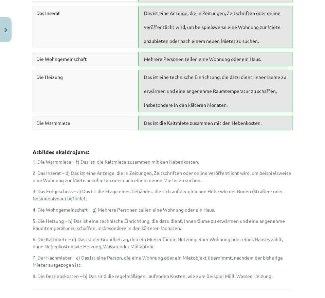
scroll to position [3429, 0]
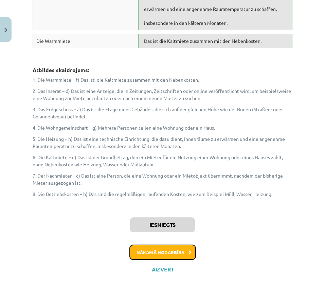
click at [164, 250] on button "Nākamā nodarbība" at bounding box center [163, 252] width 67 height 16
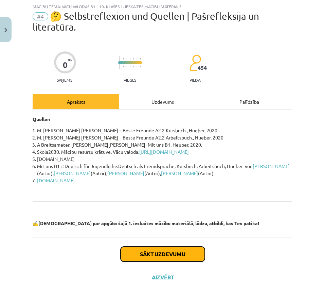
click at [164, 250] on button "Sākt uzdevumu" at bounding box center [163, 254] width 84 height 15
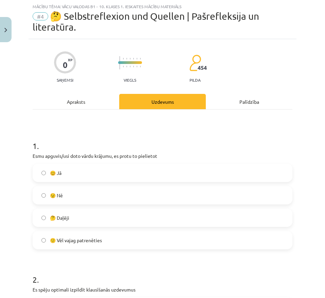
click at [131, 205] on div "😊 Jā 😟 Nē 🤔 Daļēji 🙂 Vēl vajag patrenēties" at bounding box center [163, 207] width 260 height 86
click at [129, 216] on label "🤔 Daļēji" at bounding box center [162, 217] width 259 height 17
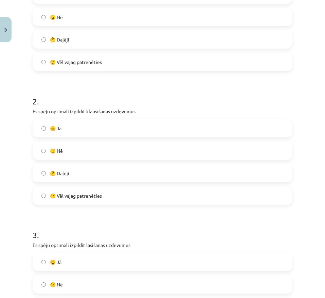
scroll to position [211, 0]
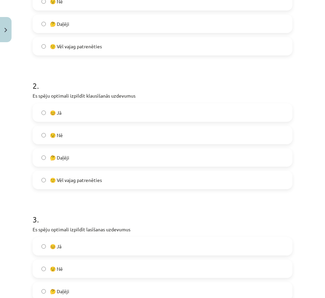
click at [124, 158] on label "🤔 Daļēji" at bounding box center [162, 157] width 259 height 17
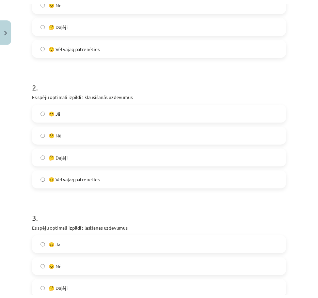
scroll to position [315, 0]
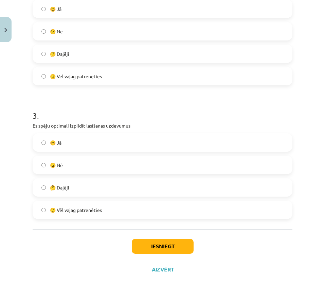
click at [111, 186] on label "🤔 Daļēji" at bounding box center [162, 187] width 259 height 17
click at [147, 243] on button "Iesniegt" at bounding box center [163, 246] width 62 height 15
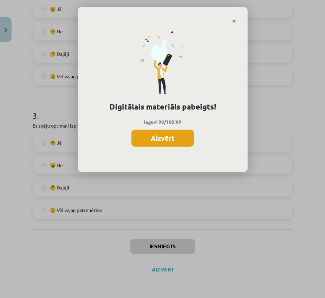
click at [178, 138] on button "Aizvērt" at bounding box center [163, 138] width 63 height 17
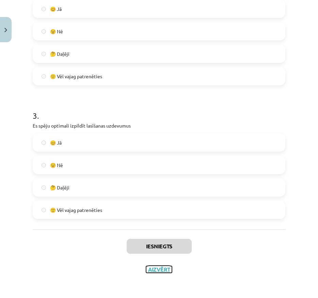
click at [158, 269] on button "Aizvērt" at bounding box center [159, 269] width 26 height 7
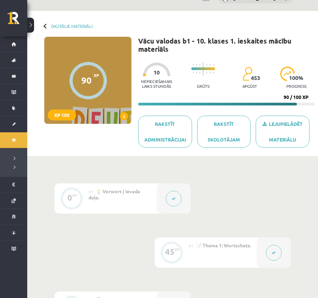
scroll to position [0, 0]
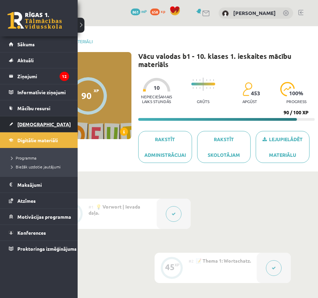
click at [33, 130] on link "[DEMOGRAPHIC_DATA]" at bounding box center [39, 124] width 60 height 16
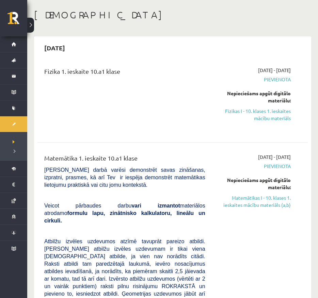
scroll to position [28, 0]
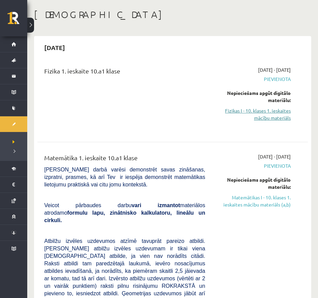
click at [256, 117] on link "Fizikas I - 10. klases 1. ieskaites mācību materiāls" at bounding box center [252, 114] width 75 height 14
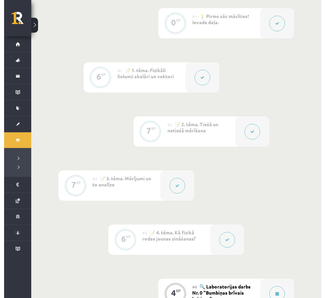
scroll to position [320, 0]
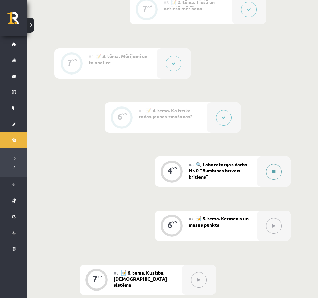
click at [264, 177] on div at bounding box center [273, 171] width 34 height 30
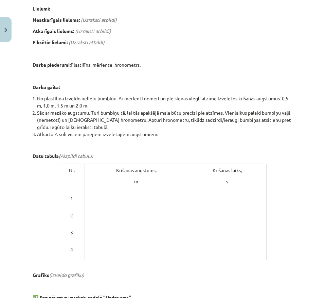
scroll to position [253, 0]
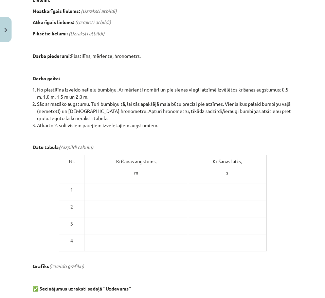
click at [98, 193] on p at bounding box center [137, 189] width 98 height 7
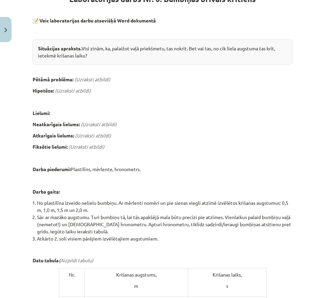
scroll to position [121, 0]
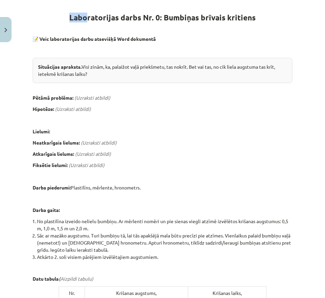
drag, startPoint x: 64, startPoint y: 31, endPoint x: 176, endPoint y: 19, distance: 113.1
click at [176, 19] on h1 "Laboratorijas darbs Nr. 0: Bumbiņas brīvais kritiens" at bounding box center [163, 11] width 260 height 21
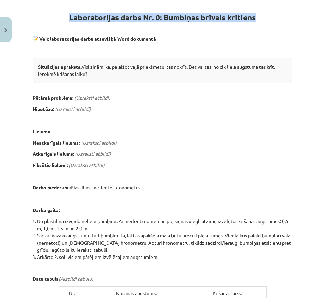
drag, startPoint x: 254, startPoint y: 31, endPoint x: 67, endPoint y: 29, distance: 187.0
click at [67, 22] on h1 "Laboratorijas darbs Nr. 0: Bumbiņas brīvais kritiens" at bounding box center [163, 11] width 260 height 21
copy strong "Laboratorijas darbs Nr. 0: Bumbiņas brīvais kritiens"
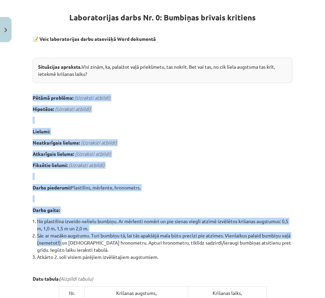
scroll to position [126, 0]
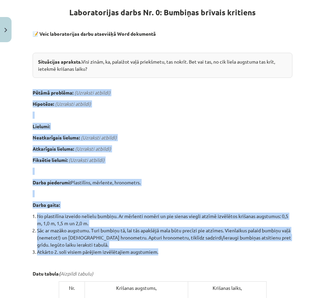
drag, startPoint x: 32, startPoint y: 110, endPoint x: 165, endPoint y: 259, distance: 200.1
click at [165, 259] on div "4 XP Saņemsi Sarežģīts 86 pilda Apraksts Uzdevums Palīdzība Laboratorijas darbs…" at bounding box center [163, 199] width 268 height 561
copy div "Pētāmā problēma: (Uzraksti atbildi) Hipotēze: (Uzraksti atbildi) Lielumi: Neatk…"
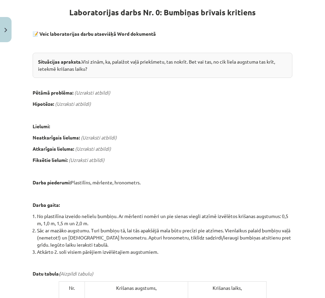
scroll to position [336, 0]
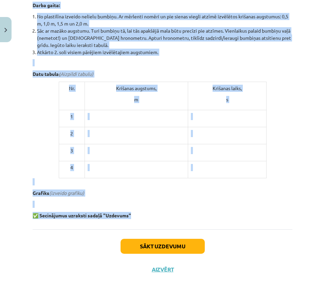
drag, startPoint x: 64, startPoint y: 22, endPoint x: 176, endPoint y: 211, distance: 219.8
click at [176, 211] on div "Laboratorijas darbs Nr. 0: Bumbiņas brīvais kritiens 📝 Veic laboratorijas darbu…" at bounding box center [163, 7] width 260 height 423
copy div "Loremipsumdol sitam Co. 9: Adipisci elitsed doeiusmo 📝 Temp incididuntutl etdol…"
click at [50, 115] on div "Laboratorijas darbs Nr. 0: Bumbiņas brīvais kritiens 📝 Veic laboratorijas darbu…" at bounding box center [163, 7] width 260 height 423
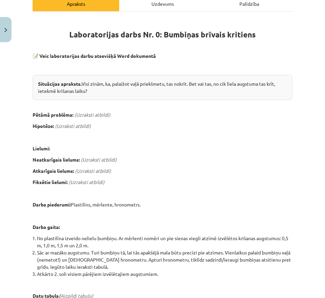
scroll to position [104, 0]
click at [153, 12] on div "Uzdevums" at bounding box center [162, 3] width 87 height 15
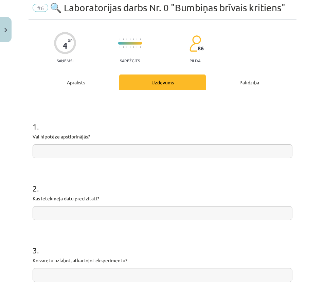
scroll to position [17, 0]
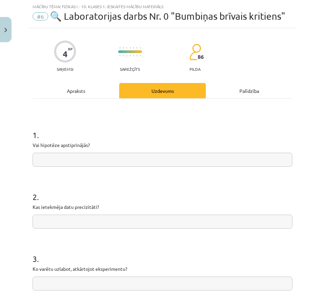
click at [77, 98] on div "Apraksts" at bounding box center [76, 90] width 87 height 15
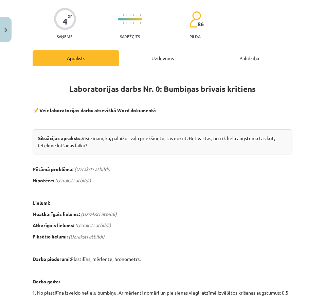
scroll to position [0, 0]
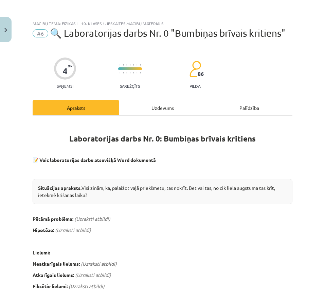
click at [151, 115] on div "Uzdevums" at bounding box center [162, 107] width 87 height 15
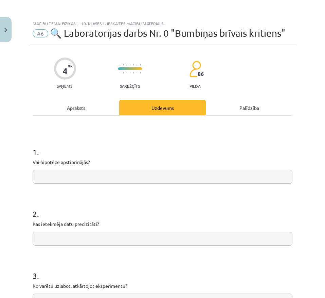
click at [78, 115] on div "Apraksts" at bounding box center [76, 107] width 87 height 15
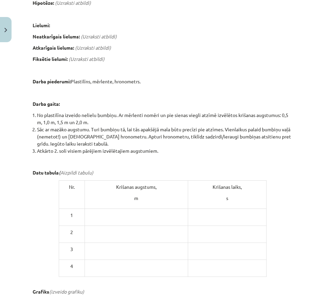
scroll to position [331, 0]
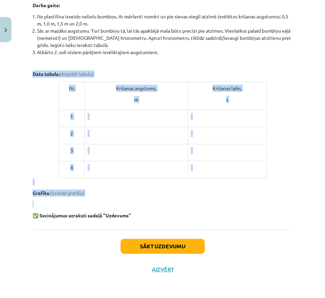
drag, startPoint x: 30, startPoint y: 76, endPoint x: 243, endPoint y: 203, distance: 247.9
click at [243, 203] on div "4 XP Saņemsi Sarežģīts 86 pilda Apraksts Uzdevums Palīdzība Laboratorijas darbs…" at bounding box center [163, -1] width 268 height 561
click at [130, 102] on p "m" at bounding box center [137, 99] width 98 height 7
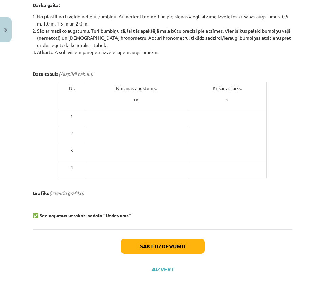
click at [64, 90] on p "Nr." at bounding box center [72, 88] width 20 height 7
drag, startPoint x: 65, startPoint y: 88, endPoint x: 107, endPoint y: 142, distance: 68.6
click at [107, 142] on tbody "Nr. [DEMOGRAPHIC_DATA] augstums, m Krišanas laiks, s 1 2 3 4" at bounding box center [163, 130] width 208 height 96
click at [64, 98] on td "Nr." at bounding box center [72, 96] width 26 height 28
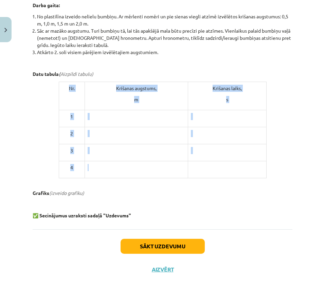
drag, startPoint x: 64, startPoint y: 95, endPoint x: 122, endPoint y: 174, distance: 98.5
click at [122, 174] on tbody "Nr. [DEMOGRAPHIC_DATA] augstums, m Krišanas laiks, s 1 2 3 4" at bounding box center [163, 130] width 208 height 96
copy tbody "Nr. Krišanas augstums, m Krišanas laiks, s 1 2 3 4"
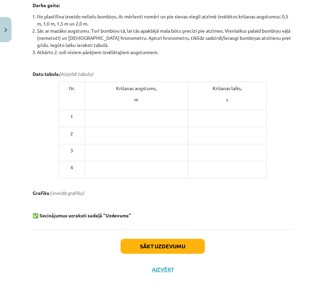
click at [193, 176] on td at bounding box center [227, 169] width 79 height 17
drag, startPoint x: 235, startPoint y: 198, endPoint x: 234, endPoint y: 207, distance: 9.9
click at [234, 207] on div "Laboratorijas darbs Nr. 0: Bumbiņas brīvais kritiens 📝 Veic laboratorijas darbu…" at bounding box center [163, 7] width 260 height 423
click at [220, 185] on p at bounding box center [163, 181] width 260 height 7
drag, startPoint x: 197, startPoint y: 174, endPoint x: 211, endPoint y: 178, distance: 14.8
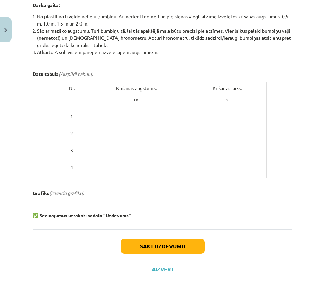
click at [211, 178] on td at bounding box center [227, 169] width 79 height 17
drag, startPoint x: 194, startPoint y: 168, endPoint x: 213, endPoint y: 180, distance: 22.2
click at [213, 178] on td at bounding box center [227, 169] width 79 height 17
drag, startPoint x: 168, startPoint y: 174, endPoint x: 219, endPoint y: 175, distance: 50.7
click at [219, 175] on tr "4" at bounding box center [163, 169] width 208 height 17
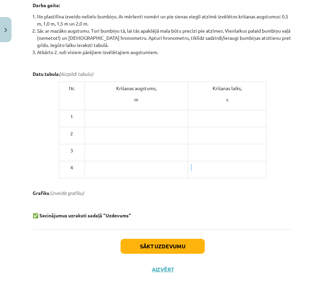
copy tr
drag, startPoint x: 205, startPoint y: 119, endPoint x: 226, endPoint y: 177, distance: 62.2
click at [226, 177] on tbody "Nr. [DEMOGRAPHIC_DATA] augstums, m Krišanas laiks, s 1 2 3 4" at bounding box center [163, 130] width 208 height 96
copy tbody "2 3 4"
click at [153, 248] on button "Sākt uzdevumu" at bounding box center [163, 246] width 84 height 15
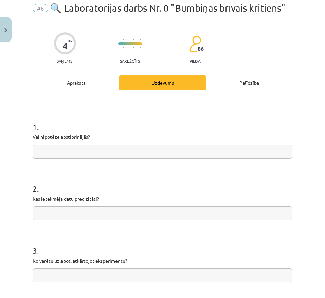
scroll to position [17, 0]
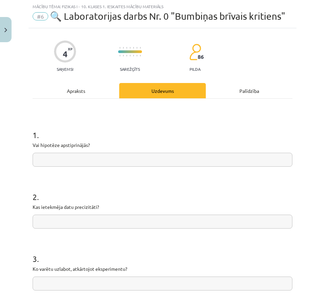
click at [113, 167] on input "text" at bounding box center [163, 160] width 260 height 14
type input "**"
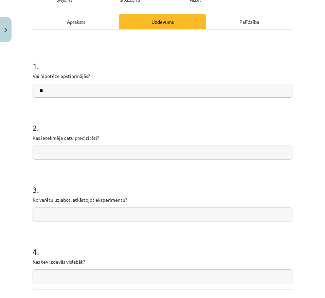
scroll to position [86, 0]
click at [81, 159] on input "text" at bounding box center [163, 152] width 260 height 14
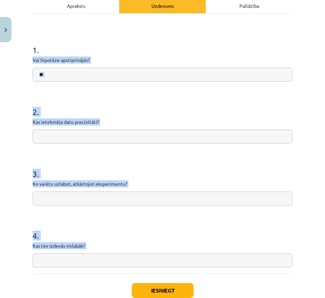
scroll to position [157, 0]
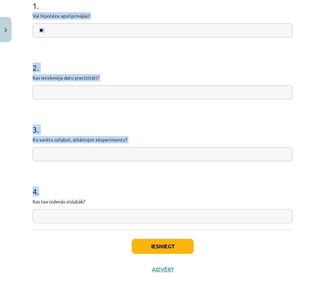
drag, startPoint x: 24, startPoint y: 89, endPoint x: 103, endPoint y: 218, distance: 150.7
click at [103, 218] on div "Mācību tēma: Fizikas i - 10. klases 1. ieskaites mācību materiāls #6 🔍 Laborato…" at bounding box center [162, 149] width 325 height 298
copy form "Vai hipotēze apstiprinājās? 2 . Kas ietekmēja datu precizitāti? 3 . Ko varētu u…"
click at [94, 97] on input "text" at bounding box center [163, 92] width 260 height 14
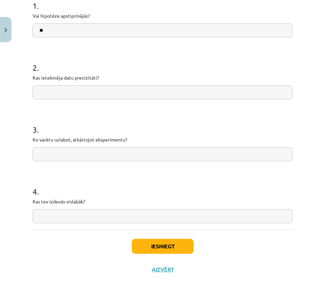
paste input "**********"
drag, startPoint x: 85, startPoint y: 91, endPoint x: 65, endPoint y: 90, distance: 19.7
click at [65, 90] on input "**********" at bounding box center [163, 92] width 260 height 14
drag, startPoint x: 106, startPoint y: 94, endPoint x: 122, endPoint y: 94, distance: 16.3
click at [122, 94] on input "**********" at bounding box center [163, 92] width 260 height 14
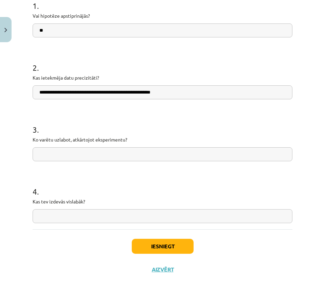
drag, startPoint x: 127, startPoint y: 91, endPoint x: 147, endPoint y: 93, distance: 19.8
click at [147, 93] on input "**********" at bounding box center [163, 92] width 260 height 14
drag, startPoint x: 203, startPoint y: 92, endPoint x: 163, endPoint y: 92, distance: 40.5
click at [163, 92] on input "**********" at bounding box center [163, 92] width 260 height 14
type input "**********"
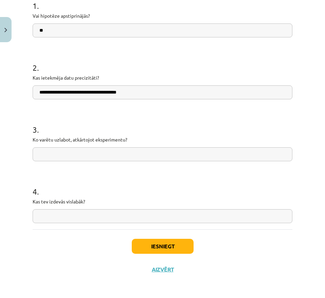
click at [111, 149] on input "text" at bounding box center [163, 154] width 260 height 14
type input "**********"
click at [82, 217] on input "text" at bounding box center [163, 216] width 260 height 14
type input "**********"
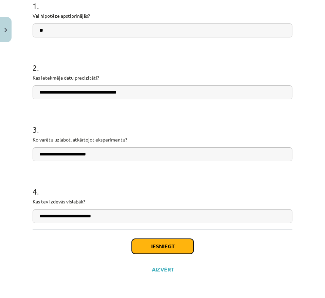
click at [144, 244] on button "Iesniegt" at bounding box center [163, 246] width 62 height 15
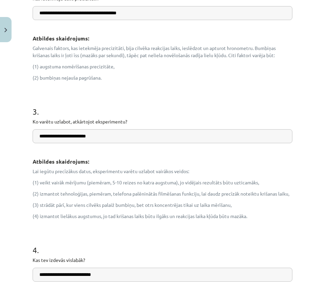
scroll to position [398, 0]
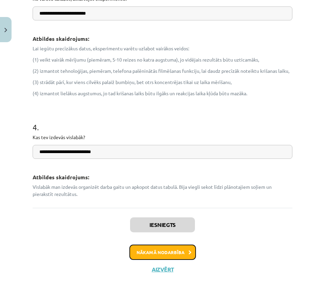
click at [152, 258] on button "Nākamā nodarbība" at bounding box center [163, 252] width 67 height 16
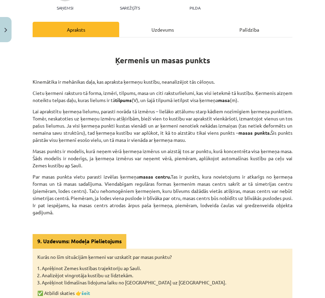
scroll to position [75, 0]
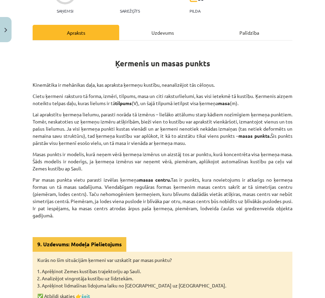
click at [164, 36] on div "Uzdevums" at bounding box center [162, 32] width 87 height 15
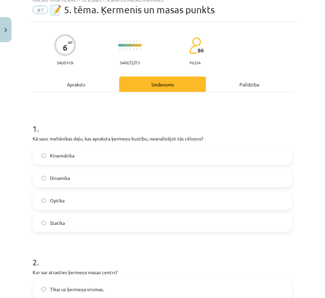
scroll to position [17, 0]
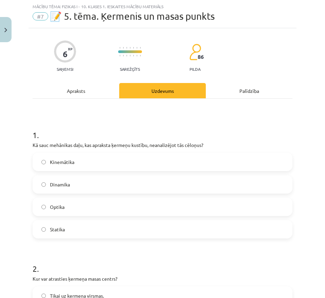
click at [92, 88] on div "Apraksts" at bounding box center [76, 90] width 87 height 15
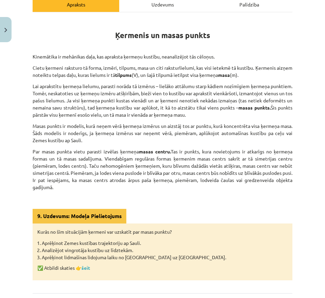
scroll to position [35, 0]
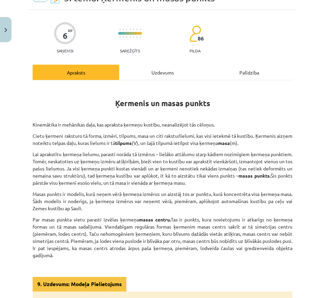
click at [159, 71] on div "Uzdevums" at bounding box center [162, 72] width 87 height 15
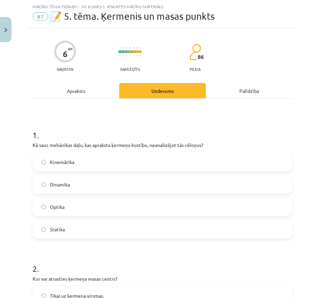
click at [99, 93] on div "Apraksts" at bounding box center [76, 90] width 87 height 15
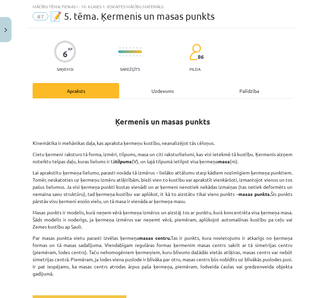
click at [136, 86] on div "Uzdevums" at bounding box center [162, 90] width 87 height 15
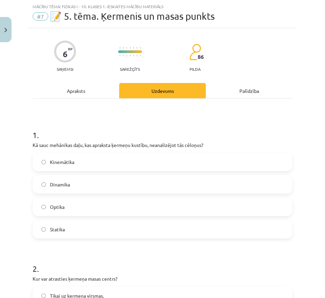
click at [81, 157] on label "Kinemātika" at bounding box center [162, 161] width 259 height 17
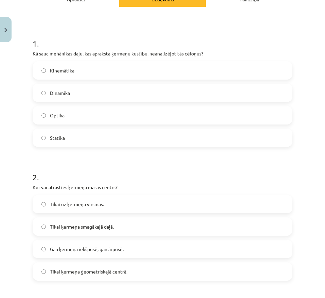
scroll to position [105, 0]
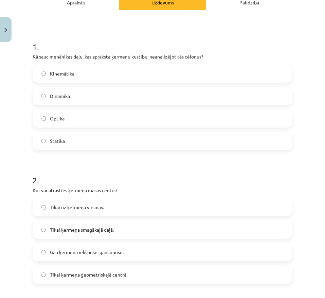
click at [79, 7] on div "Apraksts" at bounding box center [76, 2] width 87 height 15
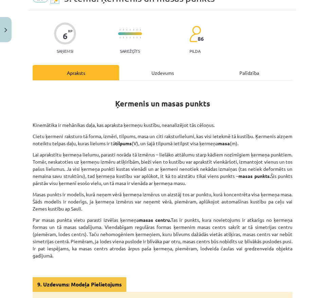
scroll to position [35, 0]
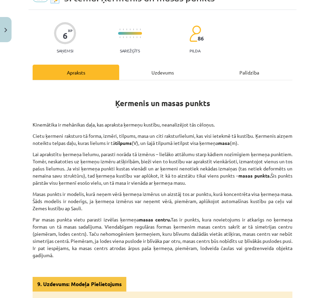
click at [159, 76] on div "Uzdevums" at bounding box center [162, 72] width 87 height 15
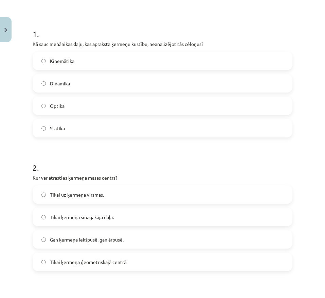
scroll to position [68, 0]
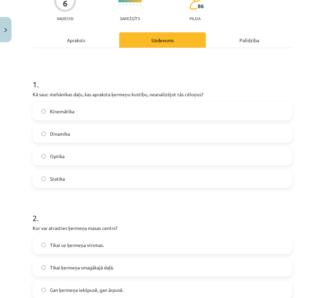
click at [89, 45] on div "Apraksts" at bounding box center [76, 39] width 87 height 15
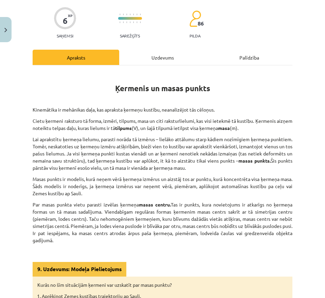
scroll to position [15, 0]
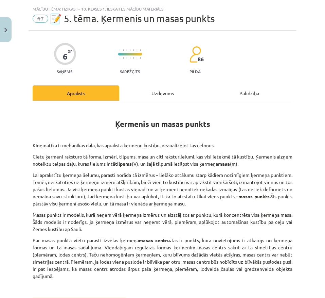
click at [159, 99] on div "Uzdevums" at bounding box center [162, 92] width 87 height 15
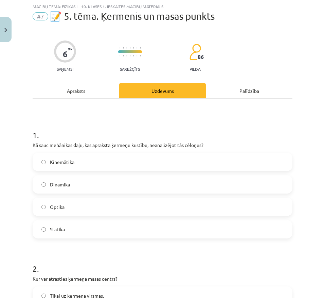
scroll to position [124, 0]
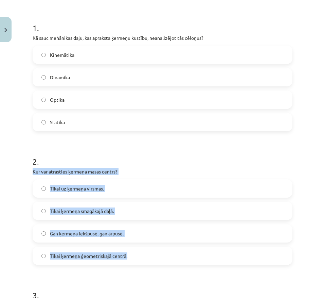
drag, startPoint x: 32, startPoint y: 173, endPoint x: 168, endPoint y: 261, distance: 161.9
click at [168, 261] on div "6 XP Saņemsi Sarežģīts 86 pilda Apraksts Uzdevums Palīdzība 1 . Kā sauc mehānik…" at bounding box center [163, 168] width 268 height 494
copy div "Kur var atrasties ķermeņa masas centrs? Tikai uz ķermeņa virsmas. Tikai ķermeņa…"
click at [134, 233] on label "Gan ķermeņa iekšpusē, gan ārpusē." at bounding box center [162, 233] width 259 height 17
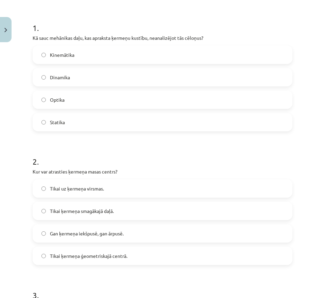
scroll to position [259, 0]
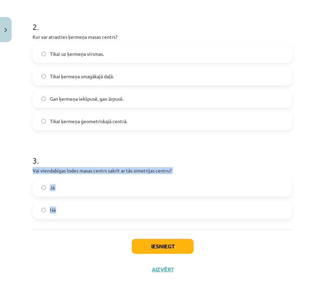
drag, startPoint x: 31, startPoint y: 166, endPoint x: 90, endPoint y: 221, distance: 80.1
click at [90, 221] on div "6 XP Saņemsi Sarežģīts 86 pilda Apraksts Uzdevums Palīdzība 1 . Kā sauc mehānik…" at bounding box center [163, 33] width 268 height 494
copy div "Vai viendabīgas lodes masas centrs sakrīt ar tās simetrijas centru? Jā Nē"
click at [98, 194] on label "Jā" at bounding box center [162, 187] width 259 height 17
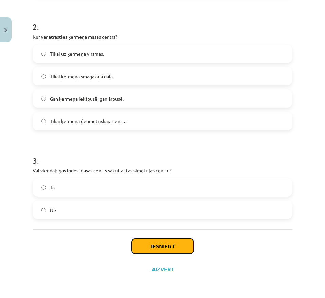
click at [146, 242] on button "Iesniegt" at bounding box center [163, 246] width 62 height 15
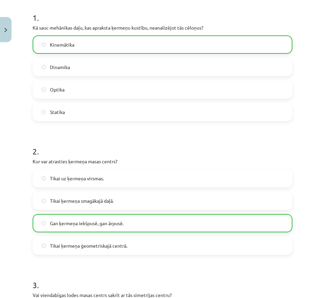
scroll to position [281, 0]
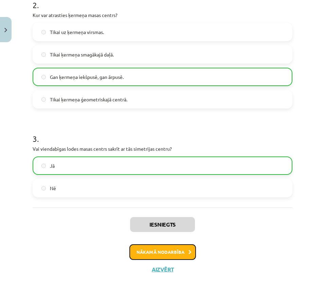
click at [158, 252] on button "Nākamā nodarbība" at bounding box center [163, 252] width 67 height 16
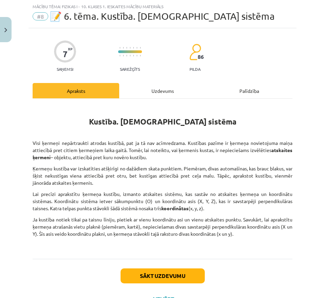
scroll to position [46, 0]
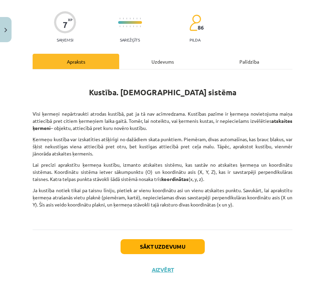
click at [146, 63] on div "Uzdevums" at bounding box center [162, 61] width 87 height 15
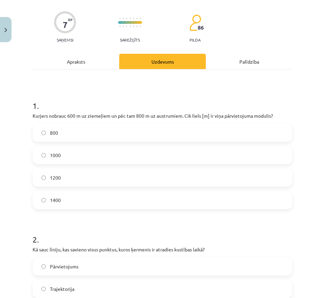
scroll to position [17, 0]
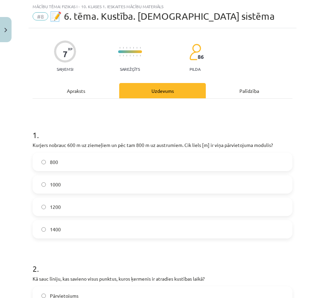
click at [236, 105] on div "1 . Kurjers nobrauc 600 m uz ziemeļiem un pēc tam 800 m uz austrumiem. Cik liel…" at bounding box center [163, 285] width 260 height 372
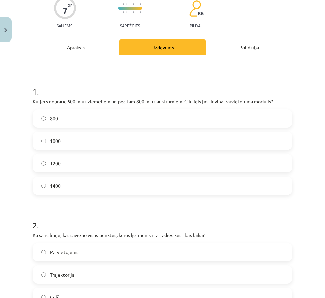
scroll to position [60, 0]
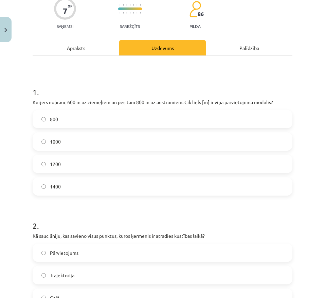
click at [75, 48] on div "Apraksts" at bounding box center [76, 47] width 87 height 15
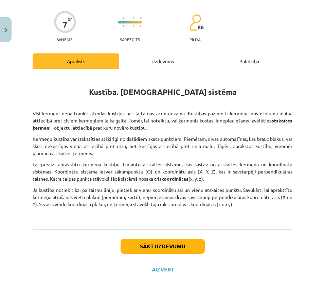
scroll to position [17, 0]
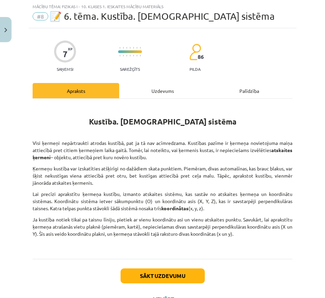
click at [154, 89] on div "Uzdevums" at bounding box center [162, 90] width 87 height 15
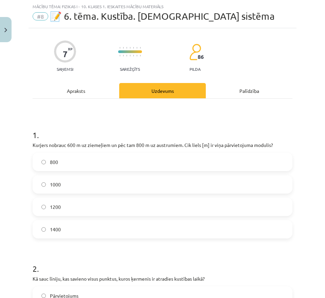
click at [82, 189] on label "1000" at bounding box center [162, 184] width 259 height 17
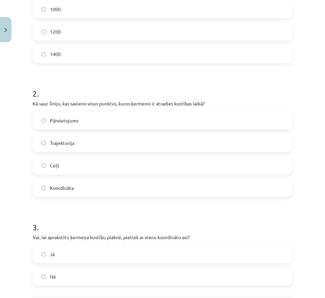
scroll to position [190, 0]
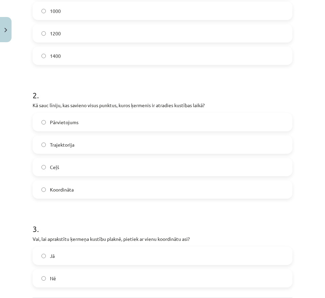
click at [107, 150] on label "Trajektorija" at bounding box center [162, 144] width 259 height 17
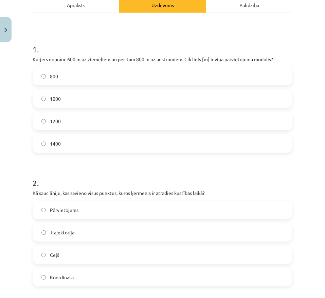
scroll to position [94, 0]
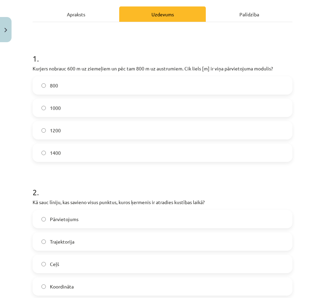
click at [80, 17] on div "Apraksts" at bounding box center [76, 13] width 87 height 15
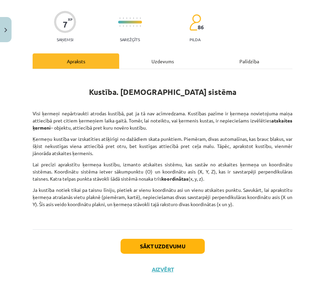
scroll to position [17, 0]
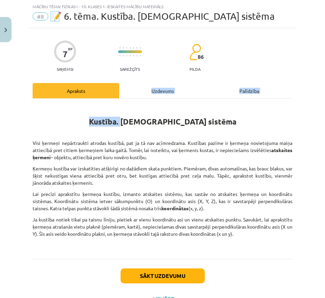
drag, startPoint x: 143, startPoint y: 98, endPoint x: 142, endPoint y: 94, distance: 4.2
click at [142, 94] on div "Apraksts Uzdevums Palīdzība Kustība. [DEMOGRAPHIC_DATA] sistēma Visi ķermeņi ne…" at bounding box center [163, 171] width 260 height 176
click at [142, 94] on div "Uzdevums" at bounding box center [162, 90] width 87 height 15
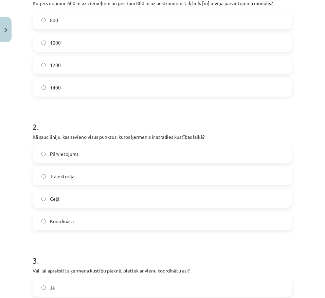
scroll to position [186, 0]
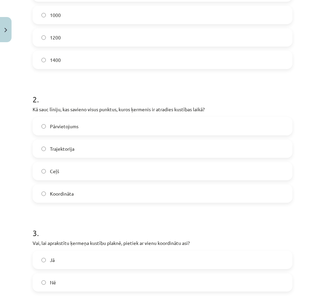
click at [99, 194] on label "Koordināta" at bounding box center [162, 193] width 259 height 17
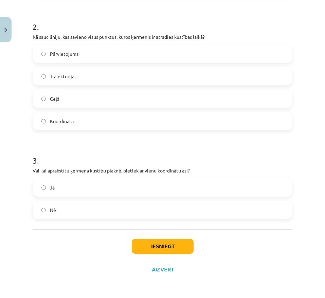
click at [90, 211] on label "Nē" at bounding box center [162, 209] width 259 height 17
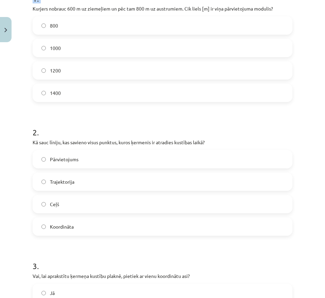
scroll to position [204, 0]
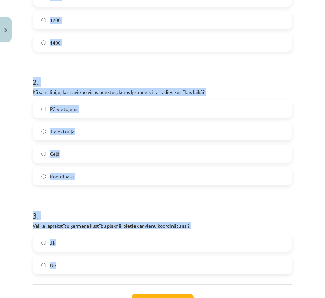
drag, startPoint x: 30, startPoint y: 41, endPoint x: 129, endPoint y: 269, distance: 248.2
click at [129, 269] on div "7 XP Saņemsi Sarežģīts 86 pilda Apraksts Uzdevums Palīdzība 1 . Kurjers nobrauc…" at bounding box center [163, 89] width 268 height 494
copy form "Kurjers nobrauc 600 m uz ziemeļiem un pēc tam 800 m uz austrumiem. Cik liels [m…"
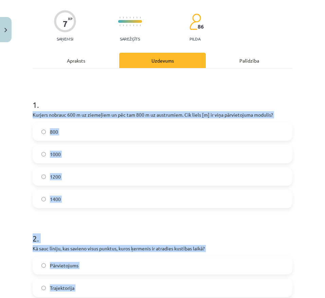
scroll to position [46, 0]
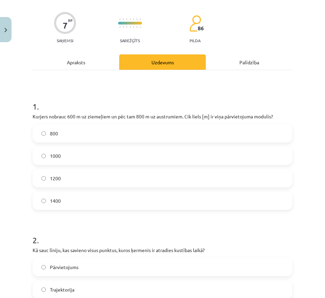
click at [89, 66] on div "Apraksts" at bounding box center [76, 61] width 87 height 15
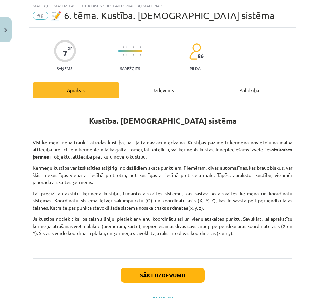
scroll to position [17, 0]
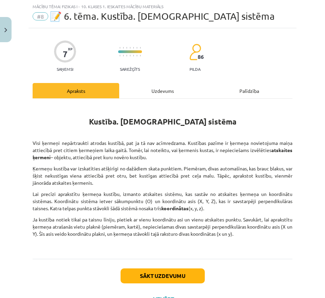
click at [139, 90] on div "Uzdevums" at bounding box center [162, 90] width 87 height 15
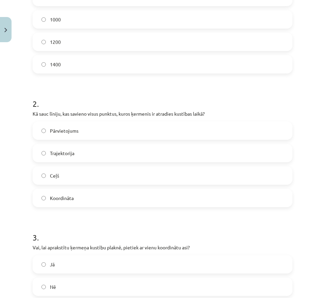
scroll to position [186, 0]
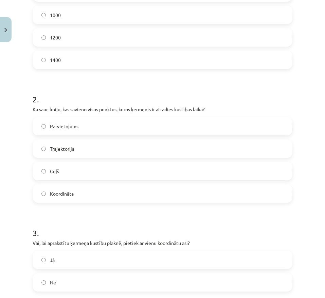
click at [74, 149] on span "Trajektorija" at bounding box center [62, 148] width 24 height 7
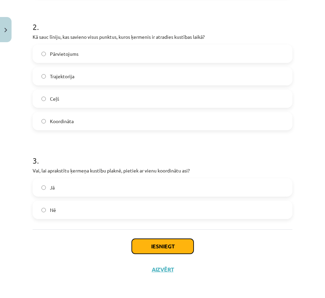
click at [163, 250] on button "Iesniegt" at bounding box center [163, 246] width 62 height 15
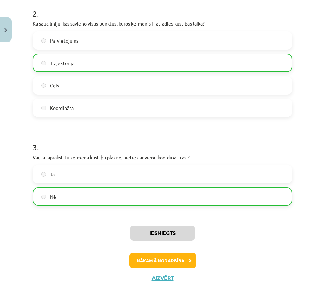
scroll to position [277, 0]
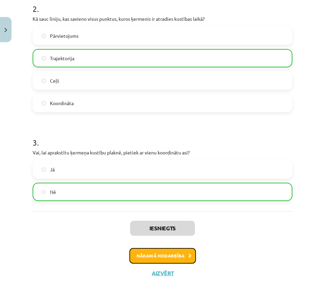
click at [164, 255] on button "Nākamā nodarbība" at bounding box center [163, 256] width 67 height 16
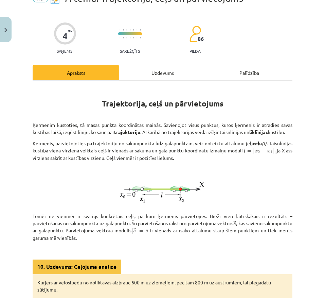
scroll to position [17, 0]
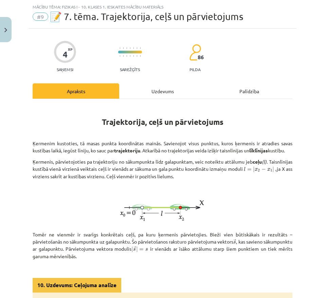
click at [165, 103] on div "Trajektorija, ceļš un pārvietojums Ķermenim kustoties, tā masas punkta koordinā…" at bounding box center [163, 234] width 260 height 270
click at [157, 89] on div "Uzdevums" at bounding box center [162, 90] width 87 height 15
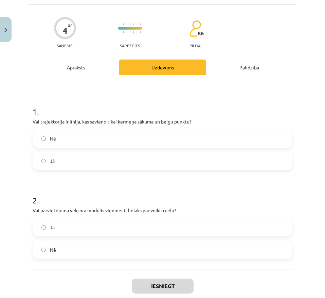
scroll to position [41, 0]
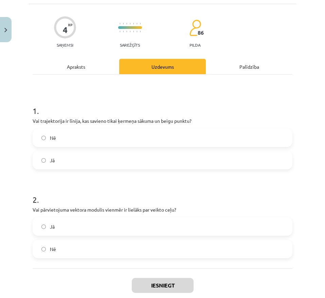
click at [94, 139] on label "Nē" at bounding box center [162, 137] width 259 height 17
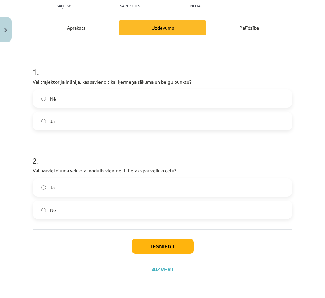
click at [84, 207] on label "Nē" at bounding box center [162, 209] width 259 height 17
click at [82, 20] on div "Apraksts" at bounding box center [76, 27] width 87 height 15
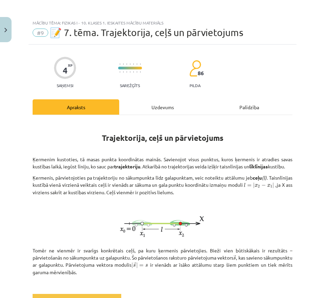
scroll to position [0, 0]
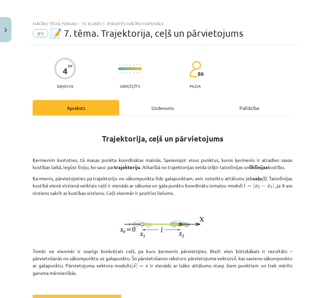
click at [143, 113] on div "Uzdevums" at bounding box center [162, 107] width 87 height 15
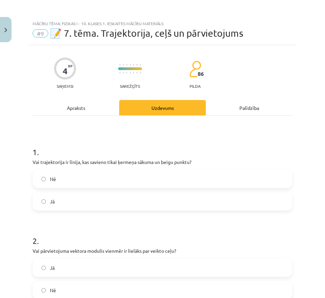
scroll to position [17, 0]
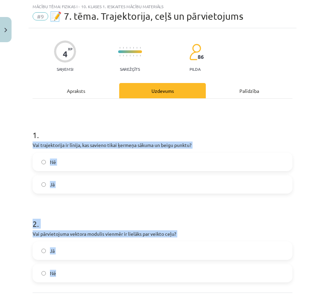
drag, startPoint x: 24, startPoint y: 143, endPoint x: 121, endPoint y: 284, distance: 171.5
click at [121, 284] on div "Mācību tēma: Fizikas i - 10. klases 1. ieskaites mācību materiāls #9 📝 7. tēma.…" at bounding box center [162, 149] width 325 height 298
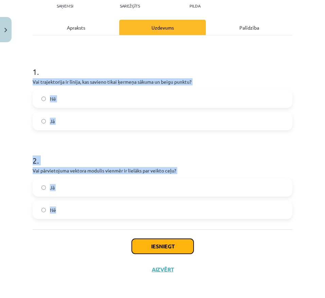
click at [158, 245] on button "Iesniegt" at bounding box center [163, 246] width 62 height 15
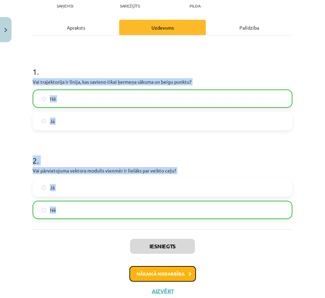
click at [145, 274] on button "Nākamā nodarbība" at bounding box center [163, 274] width 67 height 16
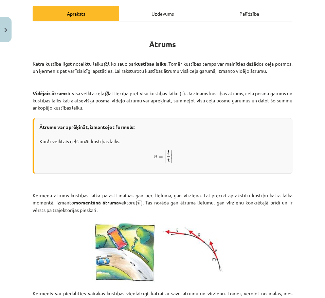
scroll to position [93, 0]
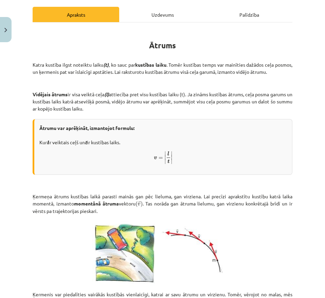
click at [169, 17] on div "Uzdevums" at bounding box center [162, 14] width 87 height 15
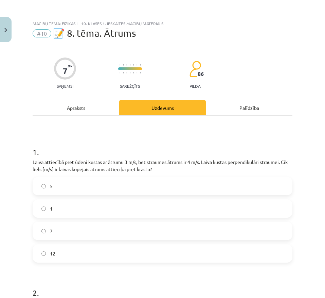
scroll to position [50, 0]
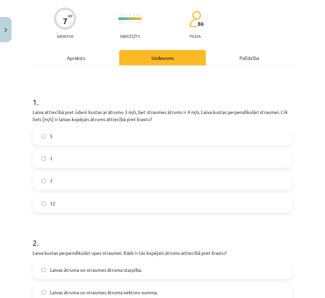
click at [96, 62] on div "Apraksts" at bounding box center [76, 57] width 87 height 15
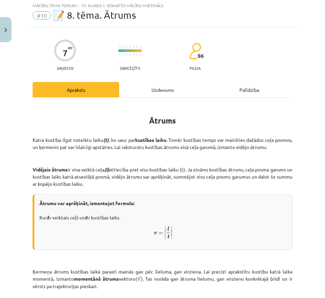
scroll to position [17, 0]
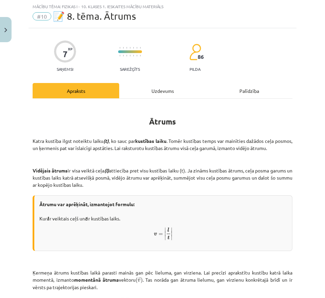
drag, startPoint x: 119, startPoint y: 157, endPoint x: 78, endPoint y: 141, distance: 43.7
click at [78, 141] on p "Katra kustība ilgst noteiktu laiku (t) , ko sauc par kustības laiku . Tomēr kus…" at bounding box center [163, 144] width 260 height 14
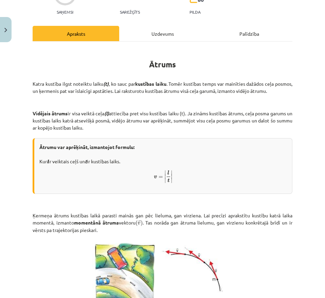
scroll to position [72, 0]
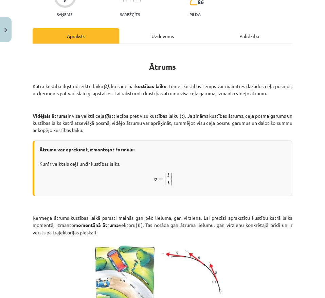
click at [168, 42] on div "Uzdevums" at bounding box center [162, 35] width 87 height 15
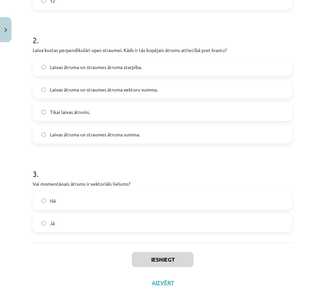
scroll to position [266, 0]
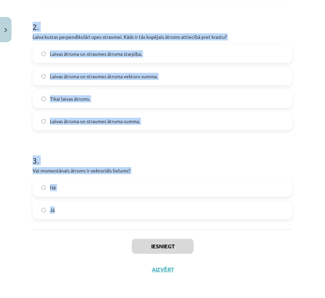
drag, startPoint x: 30, startPoint y: 140, endPoint x: 92, endPoint y: 220, distance: 100.6
click at [92, 220] on div "7 XP Saņemsi Sarežģīts 86 pilda Apraksts Uzdevums Palīdzība 1 . Laiva attiecībā…" at bounding box center [163, 30] width 268 height 502
click at [52, 147] on h1 "3 ." at bounding box center [163, 154] width 260 height 21
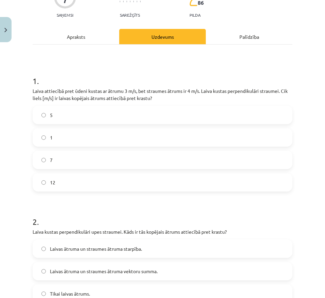
scroll to position [0, 0]
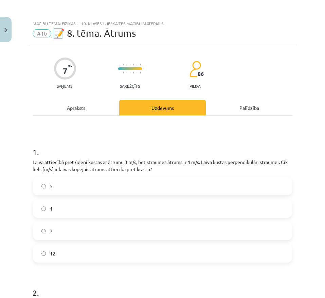
click at [60, 190] on label "5" at bounding box center [162, 185] width 259 height 17
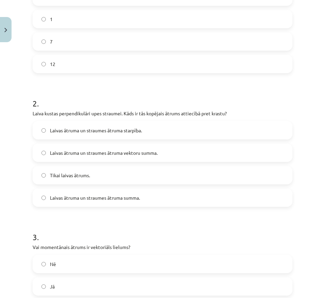
scroll to position [190, 0]
click at [82, 125] on label "Laivas ātruma un straumes ātruma starpība." at bounding box center [162, 129] width 259 height 17
click at [104, 152] on span "Laivas ātruma un straumes ātruma vektoru summa." at bounding box center [104, 152] width 108 height 7
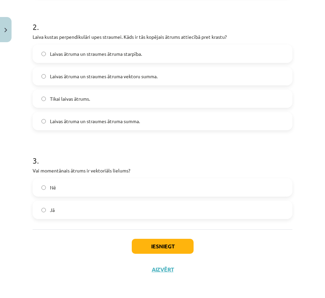
click at [57, 209] on label "Jā" at bounding box center [162, 209] width 259 height 17
click at [134, 243] on button "Iesniegt" at bounding box center [163, 246] width 62 height 15
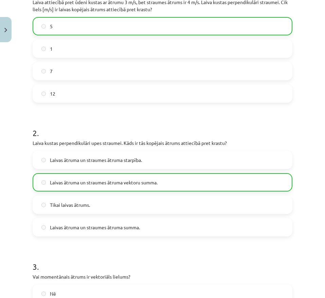
scroll to position [288, 0]
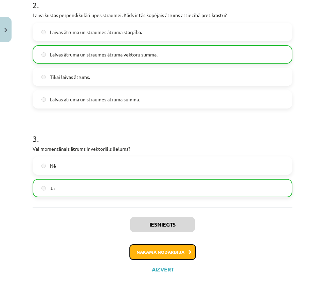
click at [148, 244] on button "Nākamā nodarbība" at bounding box center [163, 252] width 67 height 16
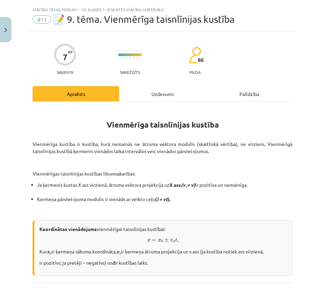
scroll to position [0, 0]
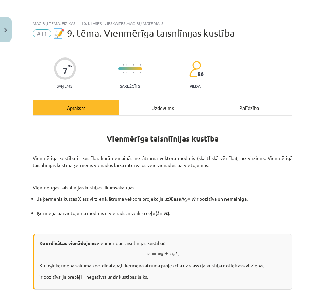
click at [172, 108] on div "Uzdevums" at bounding box center [162, 107] width 87 height 15
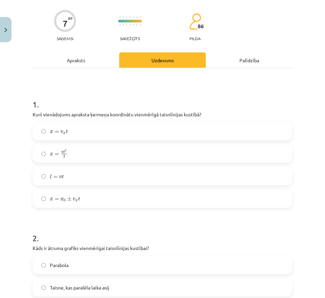
scroll to position [48, 0]
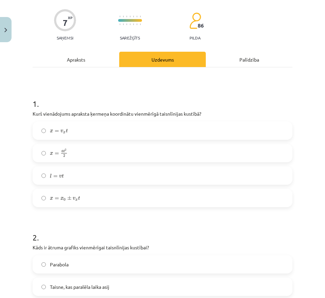
click at [101, 62] on div "Apraksts" at bounding box center [76, 59] width 87 height 15
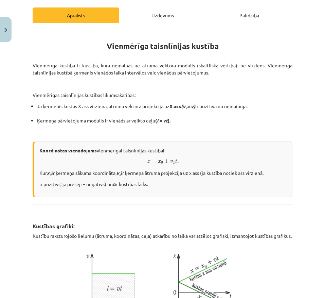
scroll to position [90, 0]
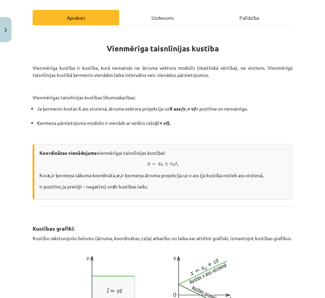
click at [156, 24] on div "Uzdevums" at bounding box center [162, 17] width 87 height 15
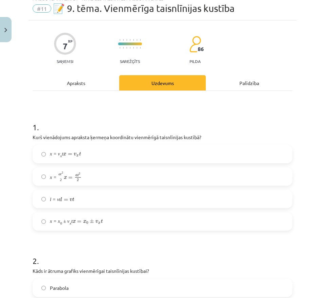
scroll to position [17, 0]
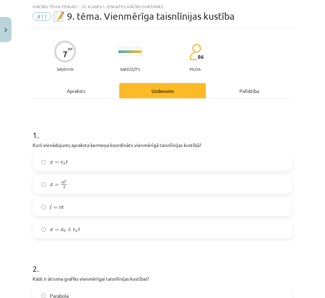
click at [100, 236] on label "x = x 0 ± v x t x = x 0 ± v x t" at bounding box center [162, 229] width 259 height 17
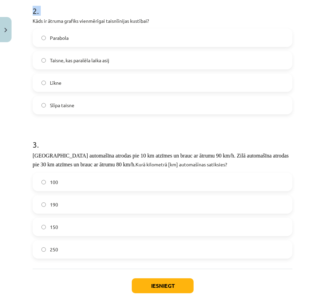
scroll to position [313, 0]
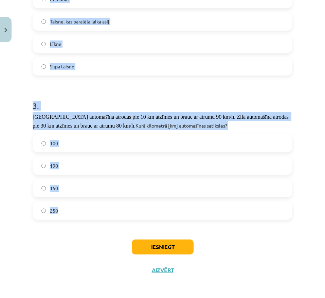
drag, startPoint x: 33, startPoint y: 103, endPoint x: 132, endPoint y: 216, distance: 150.1
click at [132, 216] on form "1 . Kurš vienādojums apraksta ķermeņa koordinātu vienmērīgā taisnlīnijas kustīb…" at bounding box center [163, 21] width 260 height 398
click at [162, 115] on span "Sarkanā automašīna atrodas pie 10 km atzīmes un brauc ar ātrumu 90 km/h. Zilā a…" at bounding box center [162, 121] width 258 height 15
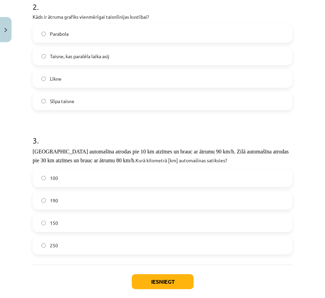
scroll to position [277, 0]
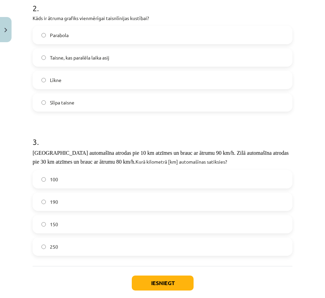
click at [98, 56] on span "Taisne, kas paralēla laika asij" at bounding box center [80, 57] width 60 height 7
click at [78, 194] on label "190" at bounding box center [162, 201] width 259 height 17
click at [132, 287] on button "Iesniegt" at bounding box center [163, 282] width 62 height 15
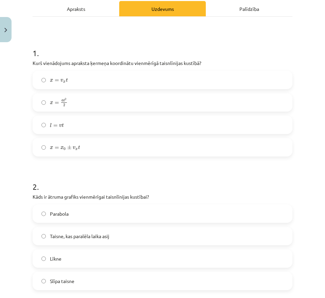
scroll to position [313, 0]
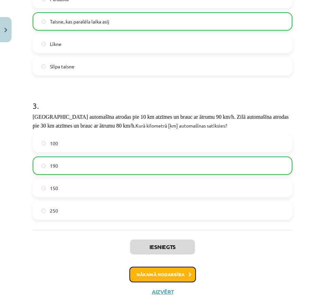
click at [142, 274] on button "Nākamā nodarbība" at bounding box center [163, 275] width 67 height 16
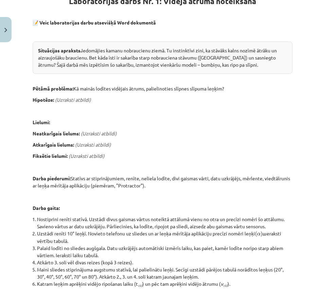
scroll to position [0, 0]
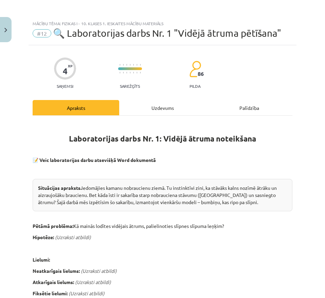
click at [166, 106] on div "Uzdevums" at bounding box center [162, 107] width 87 height 15
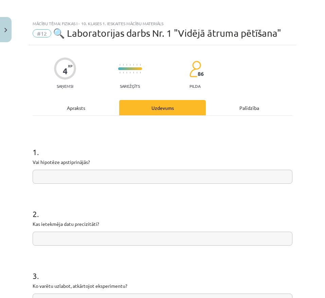
click at [94, 111] on div "Apraksts" at bounding box center [76, 107] width 87 height 15
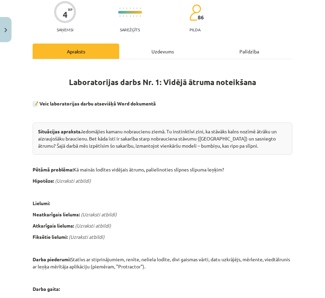
scroll to position [57, 0]
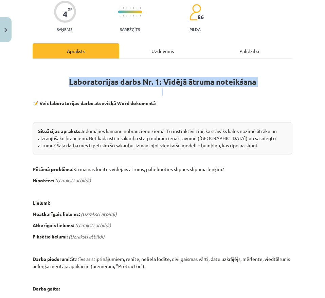
drag, startPoint x: 66, startPoint y: 83, endPoint x: 239, endPoint y: 90, distance: 173.9
click at [239, 90] on div "Laboratorijas darbs Nr. 1: Vidējā ātruma noteikšana 📝 Veic laboratorijas darbu …" at bounding box center [163, 289] width 260 height 449
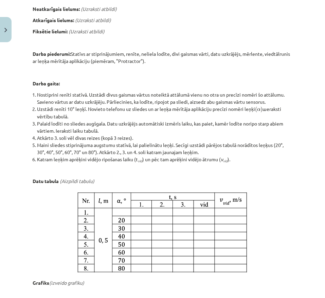
scroll to position [315, 0]
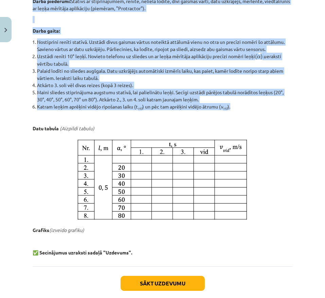
drag, startPoint x: 34, startPoint y: 129, endPoint x: 234, endPoint y: 113, distance: 201.0
click at [234, 113] on div "Laboratorijas darbs Nr. 1: Vidējā ātruma noteikšana 📝 Veic laboratorijas darbu …" at bounding box center [163, 31] width 260 height 449
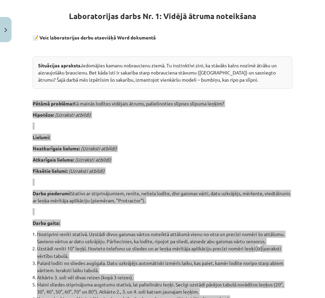
scroll to position [93, 0]
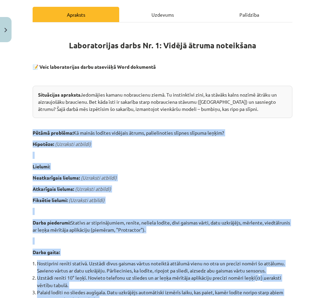
click at [83, 203] on p "Fiksētie lielumi: (Uzraksti atbildi)" at bounding box center [163, 200] width 260 height 7
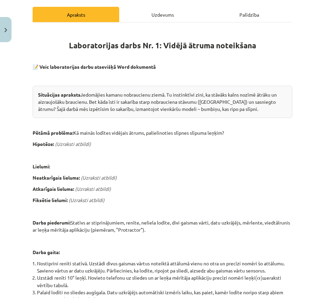
scroll to position [358, 0]
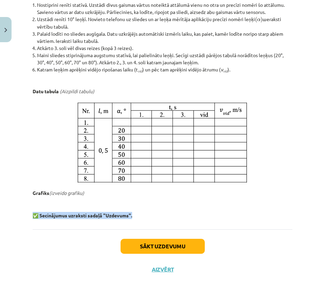
drag, startPoint x: 30, startPoint y: 215, endPoint x: 175, endPoint y: 227, distance: 145.7
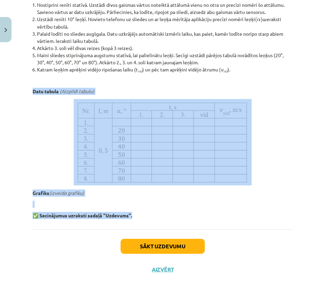
drag, startPoint x: 30, startPoint y: 88, endPoint x: 142, endPoint y: 210, distance: 165.6
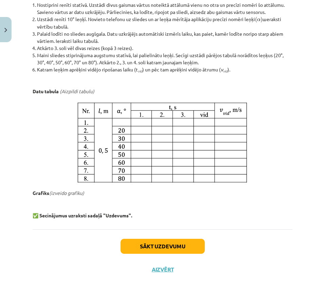
click at [83, 47] on li "Atkārto 3. soli vēl divas reizes (kopā 3 reizes)." at bounding box center [165, 48] width 256 height 7
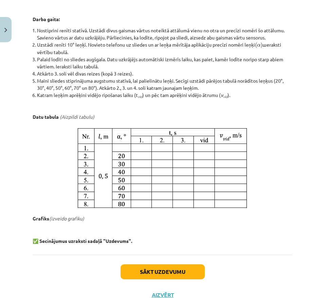
drag, startPoint x: 100, startPoint y: 176, endPoint x: 58, endPoint y: 197, distance: 45.9
click at [58, 197] on p at bounding box center [163, 167] width 260 height 86
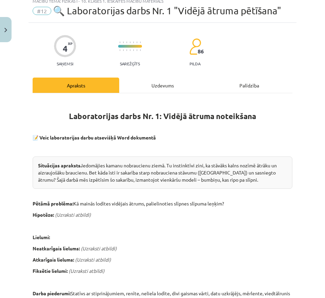
scroll to position [0, 0]
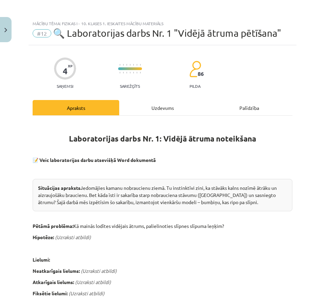
click at [163, 102] on div "Uzdevums" at bounding box center [162, 107] width 87 height 15
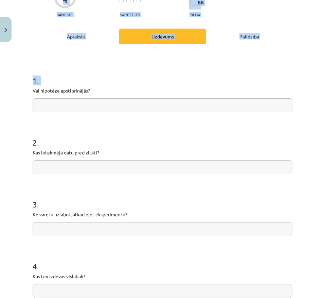
scroll to position [146, 0]
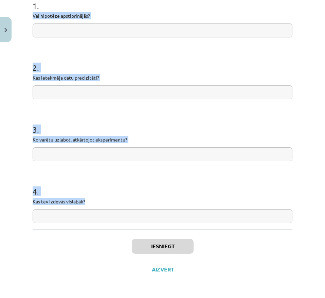
drag, startPoint x: 29, startPoint y: 146, endPoint x: 141, endPoint y: 201, distance: 124.8
click at [141, 201] on div "4 XP Saņemsi Sarežģīts 86 pilda Apraksts Uzdevums Palīdzība 1 . Vai hipotēze ap…" at bounding box center [163, 90] width 268 height 382
click at [87, 33] on input "text" at bounding box center [163, 30] width 260 height 14
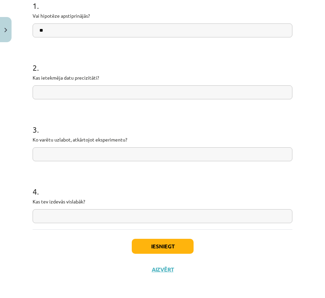
type input "**"
click at [83, 87] on input "text" at bounding box center [163, 92] width 260 height 14
paste input "**********"
click at [41, 94] on input "**********" at bounding box center [163, 92] width 260 height 14
drag, startPoint x: 118, startPoint y: 94, endPoint x: 99, endPoint y: 95, distance: 19.1
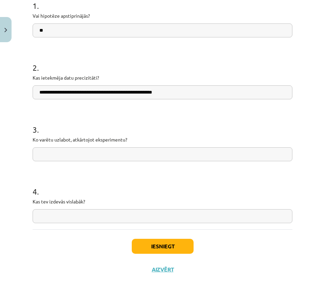
click at [99, 95] on input "**********" at bounding box center [163, 92] width 260 height 14
click at [155, 95] on input "**********" at bounding box center [163, 92] width 260 height 14
type input "**********"
click at [84, 150] on input "text" at bounding box center [163, 154] width 260 height 14
paste input "**********"
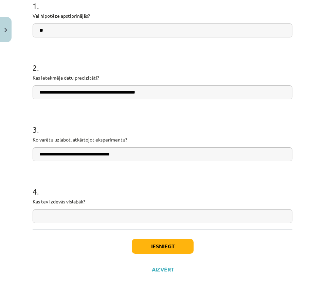
click at [41, 155] on input "**********" at bounding box center [163, 154] width 260 height 14
click at [134, 160] on input "**********" at bounding box center [163, 154] width 260 height 14
type input "**********"
click at [94, 207] on div "4 . Kas tev izdevās vislabāk?" at bounding box center [163, 199] width 260 height 48
click at [93, 214] on input "text" at bounding box center [163, 216] width 260 height 14
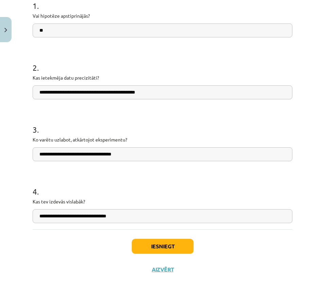
click at [76, 216] on input "**********" at bounding box center [163, 216] width 260 height 14
type input "**********"
click at [143, 240] on button "Iesniegt" at bounding box center [163, 246] width 62 height 15
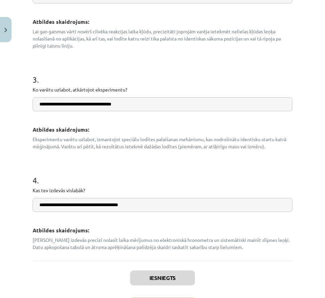
scroll to position [334, 0]
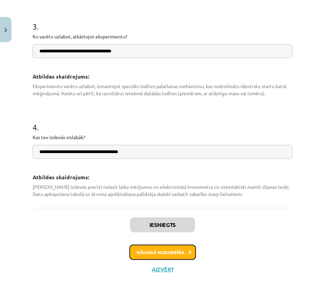
click at [165, 254] on button "Nākamā nodarbība" at bounding box center [163, 252] width 67 height 16
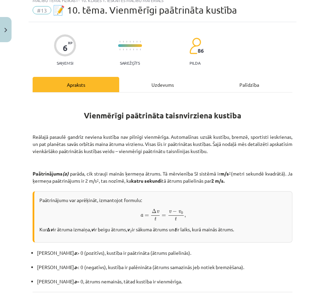
scroll to position [22, 0]
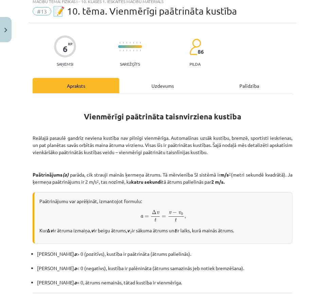
click at [176, 90] on div "Uzdevums" at bounding box center [162, 85] width 87 height 15
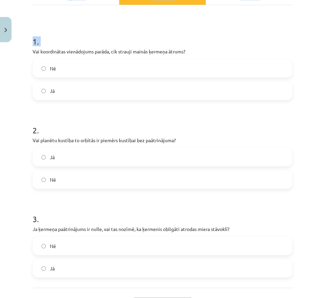
scroll to position [169, 0]
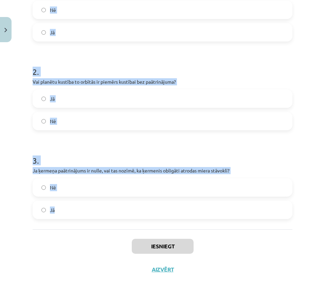
drag, startPoint x: 31, startPoint y: 79, endPoint x: 101, endPoint y: 226, distance: 163.5
click at [101, 226] on div "6 XP Saņemsi Sarežģīts 86 pilda Apraksts Uzdevums Palīdzība 1 . Vai koordinātas…" at bounding box center [163, 78] width 268 height 405
click at [82, 103] on label "Jā" at bounding box center [162, 98] width 259 height 17
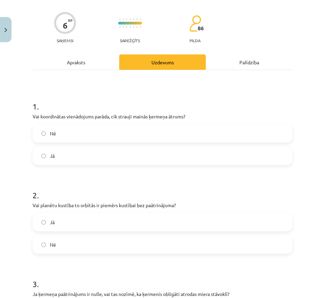
scroll to position [44, 0]
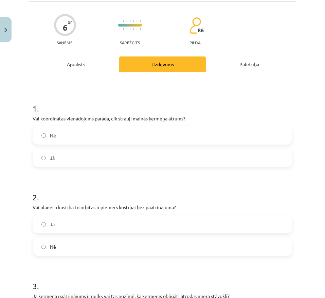
click at [71, 139] on label "Nē" at bounding box center [162, 135] width 259 height 17
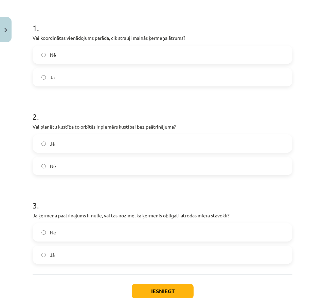
scroll to position [125, 0]
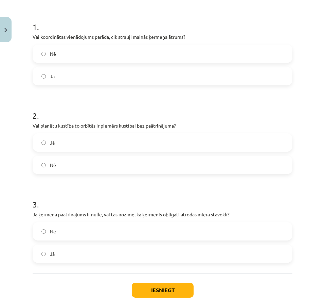
click at [61, 164] on label "Nē" at bounding box center [162, 164] width 259 height 17
click at [48, 254] on label "Jā" at bounding box center [162, 253] width 259 height 17
click at [54, 235] on label "Nē" at bounding box center [162, 231] width 259 height 17
click at [149, 283] on button "Iesniegt" at bounding box center [163, 290] width 62 height 15
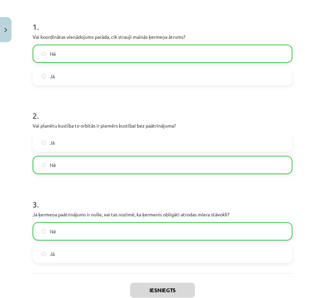
scroll to position [191, 0]
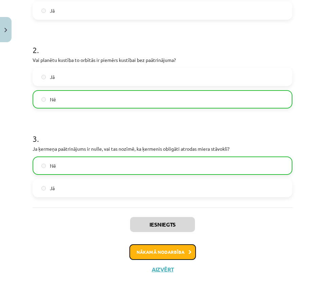
click at [157, 247] on button "Nākamā nodarbība" at bounding box center [163, 252] width 67 height 16
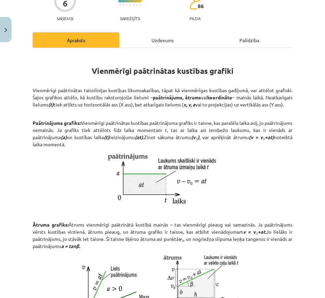
scroll to position [66, 0]
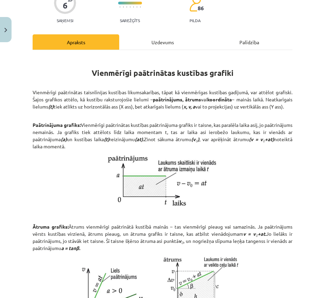
click at [165, 49] on div "Uzdevums" at bounding box center [162, 41] width 87 height 15
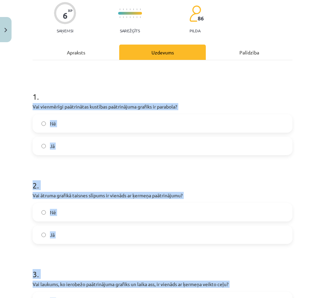
scroll to position [95, 0]
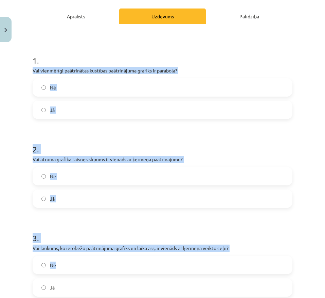
drag, startPoint x: 30, startPoint y: 105, endPoint x: 256, endPoint y: 300, distance: 298.2
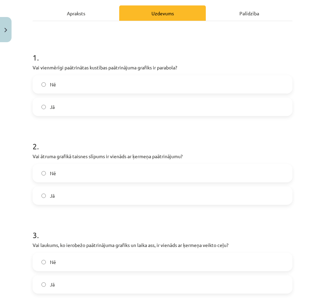
click at [33, 82] on div "Nē" at bounding box center [163, 84] width 260 height 18
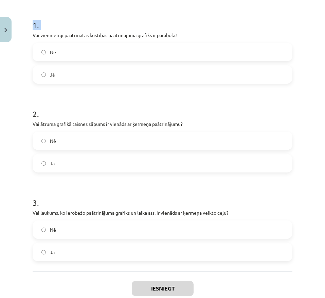
scroll to position [169, 0]
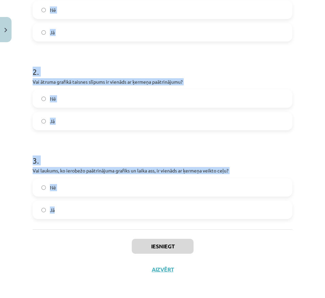
drag, startPoint x: 27, startPoint y: 69, endPoint x: 106, endPoint y: 220, distance: 170.0
click at [106, 220] on div "Mācību tēma: Fizikas i - 10. klases 1. ieskaites mācību materiāls #14 📝 11. tēm…" at bounding box center [162, 149] width 325 height 298
click at [80, 133] on form "1 . Vai vienmērīgi paātrinātas kustības paātrinājuma grafiks ir parabola? Nē Jā…" at bounding box center [163, 92] width 260 height 253
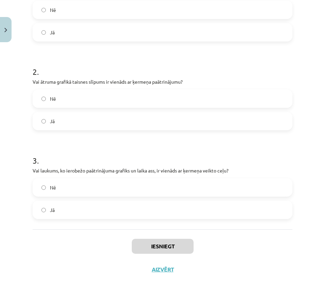
scroll to position [112, 0]
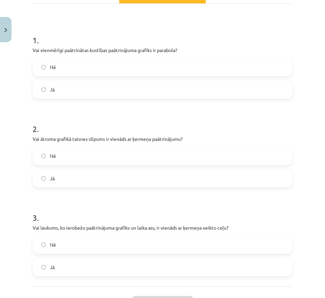
click at [86, 65] on label "Nē" at bounding box center [162, 66] width 259 height 17
click at [47, 174] on label "Jā" at bounding box center [162, 178] width 259 height 17
click at [51, 238] on label "Nē" at bounding box center [162, 244] width 259 height 17
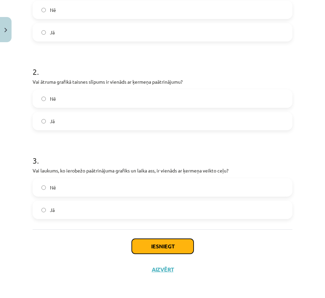
click at [153, 248] on button "Iesniegt" at bounding box center [163, 246] width 62 height 15
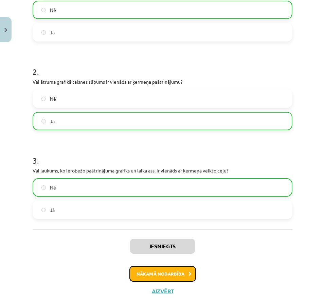
click at [141, 274] on button "Nākamā nodarbība" at bounding box center [163, 274] width 67 height 16
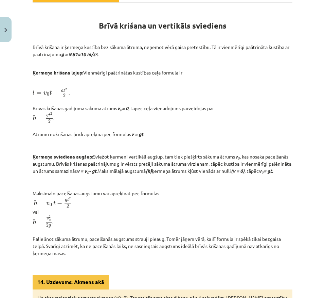
scroll to position [123, 0]
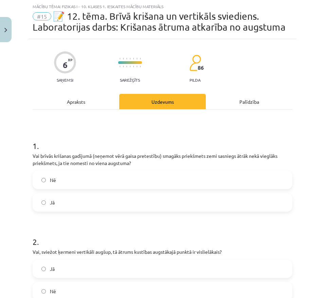
scroll to position [77, 0]
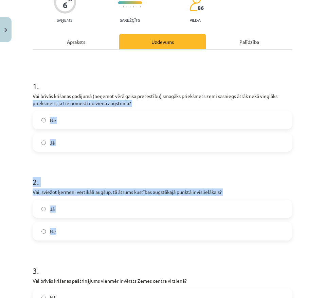
drag, startPoint x: 28, startPoint y: 111, endPoint x: 81, endPoint y: 227, distance: 127.8
click at [91, 245] on div "Mācību tēma: Fizikas i - 10. klases 1. ieskaites mācību materiāls #15 📝 12. tēm…" at bounding box center [162, 149] width 325 height 298
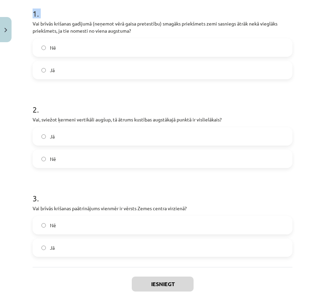
scroll to position [198, 0]
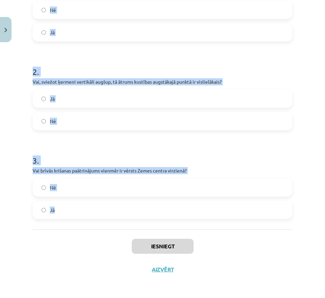
drag, startPoint x: 30, startPoint y: 103, endPoint x: 178, endPoint y: 213, distance: 184.9
click at [178, 213] on div "6 XP Saņemsi Sarežģīts 86 pilda Apraksts Uzdevums Palīdzība 1 . Vai brīvās kriš…" at bounding box center [163, 75] width 268 height 412
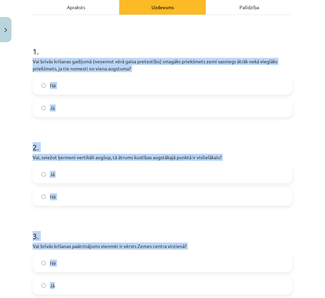
scroll to position [97, 0]
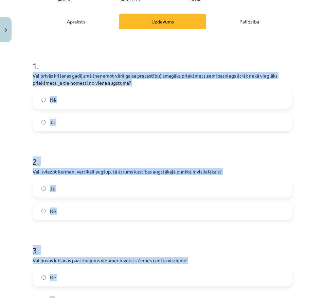
click at [68, 147] on form "1 . Vai brīvās krišanas gadījumā (neņemot vērā gaisa pretestību) smagāks priekš…" at bounding box center [163, 179] width 260 height 260
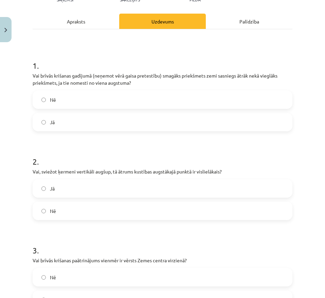
click at [79, 108] on label "Nē" at bounding box center [162, 99] width 259 height 17
click at [78, 216] on label "Nē" at bounding box center [162, 210] width 259 height 17
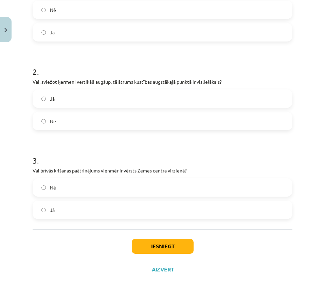
click at [76, 218] on label "Jā" at bounding box center [162, 209] width 259 height 17
click at [134, 240] on button "Iesniegt" at bounding box center [163, 246] width 62 height 15
click at [107, 227] on div "1 . Vai brīvās krišanas gadījumā (neņemot vērā gaisa pretestību) smagāks priekš…" at bounding box center [163, 84] width 260 height 290
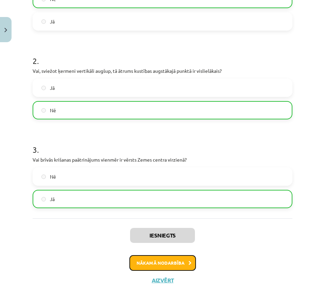
click at [140, 271] on button "Nākamā nodarbība" at bounding box center [163, 263] width 67 height 16
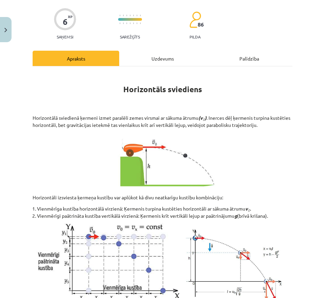
scroll to position [0, 0]
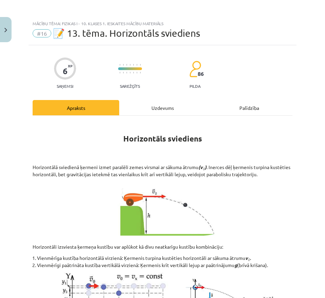
click at [169, 106] on div "Uzdevums" at bounding box center [162, 107] width 87 height 15
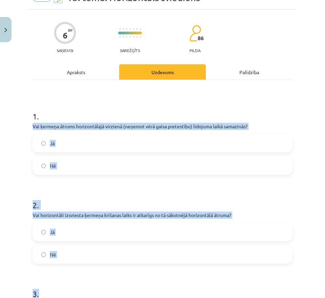
scroll to position [169, 0]
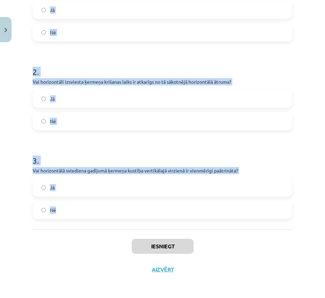
drag, startPoint x: 30, startPoint y: 145, endPoint x: 139, endPoint y: 216, distance: 131.0
click at [139, 216] on div "6 XP Saņemsi Sarežģīts 86 pilda Apraksts Uzdevums Palīdzība 1 . Vai ķermeņa ātr…" at bounding box center [163, 78] width 268 height 405
click at [66, 135] on form "1 . Vai ķermeņa ātrums horizontālajā virzienā (neņemot vērā gaisa pretestību) l…" at bounding box center [163, 92] width 260 height 253
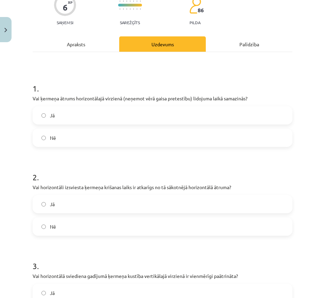
scroll to position [63, 0]
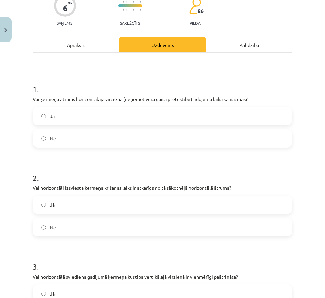
click at [66, 135] on label "Nē" at bounding box center [162, 138] width 259 height 17
click at [47, 219] on label "Nē" at bounding box center [162, 227] width 259 height 17
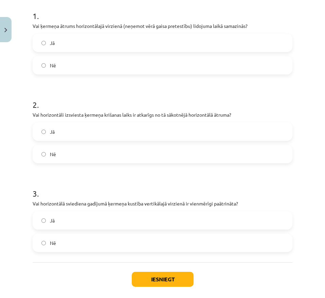
scroll to position [136, 0]
click at [51, 221] on span "Jā" at bounding box center [52, 220] width 5 height 7
click at [148, 283] on button "Iesniegt" at bounding box center [163, 278] width 62 height 15
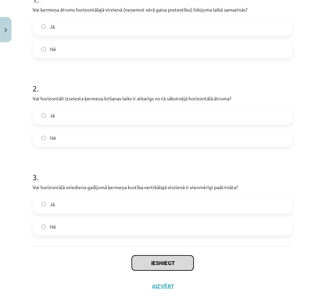
scroll to position [153, 0]
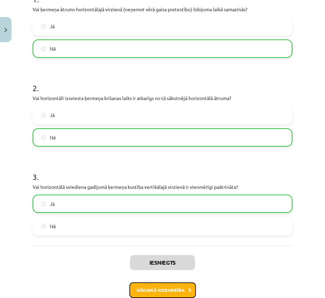
click at [144, 289] on button "Nākamā nodarbība" at bounding box center [163, 290] width 67 height 16
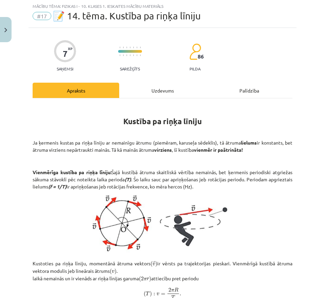
scroll to position [13, 0]
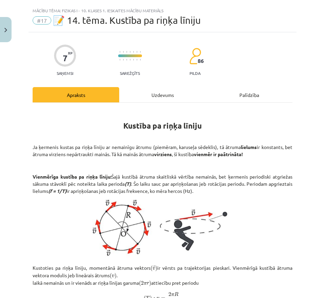
click at [151, 96] on div "Uzdevums" at bounding box center [162, 94] width 87 height 15
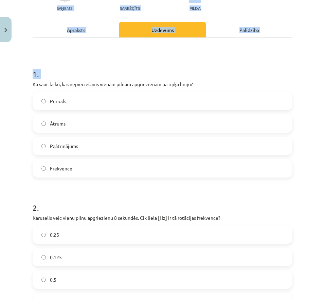
scroll to position [304, 0]
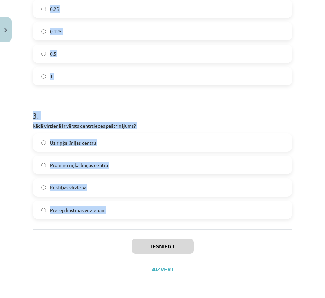
drag, startPoint x: 29, startPoint y: 137, endPoint x: 133, endPoint y: 221, distance: 133.0
click at [133, 221] on div "7 XP Saņemsi Sarežģīts 86 pilda Apraksts Uzdevums Palīdzība 1 . Kā sauc laiku, …" at bounding box center [163, 11] width 268 height 539
click at [70, 102] on h1 "3 ." at bounding box center [163, 109] width 260 height 21
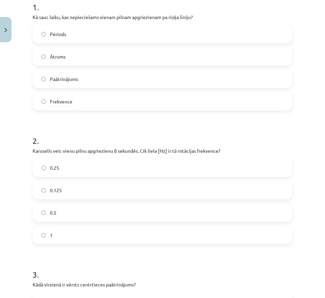
scroll to position [102, 0]
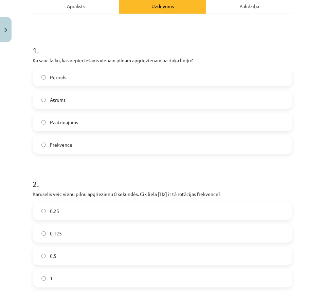
click at [68, 83] on label "Periods" at bounding box center [162, 77] width 259 height 17
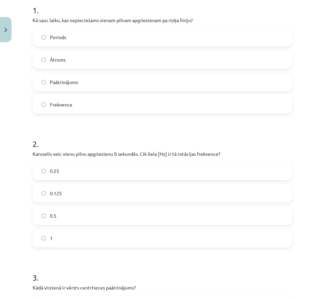
scroll to position [185, 0]
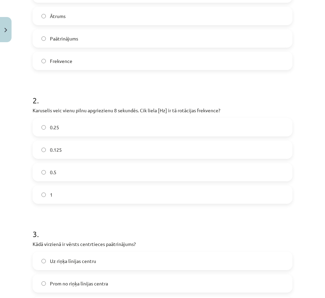
click at [79, 148] on label "0.125" at bounding box center [162, 149] width 259 height 17
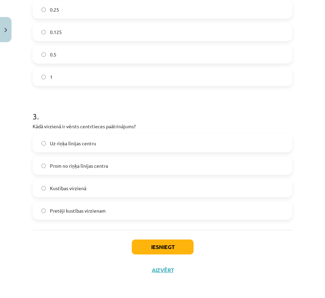
scroll to position [304, 0]
click at [107, 140] on label "Uz riņķa līnijas centru" at bounding box center [162, 142] width 259 height 17
click at [154, 249] on button "Iesniegt" at bounding box center [163, 246] width 62 height 15
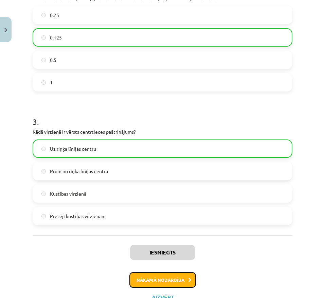
click at [155, 282] on button "Nākamā nodarbība" at bounding box center [163, 280] width 67 height 16
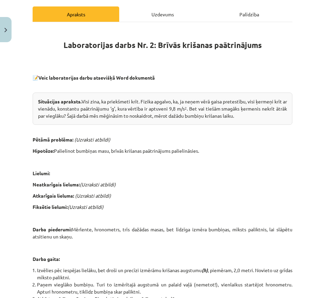
scroll to position [56, 0]
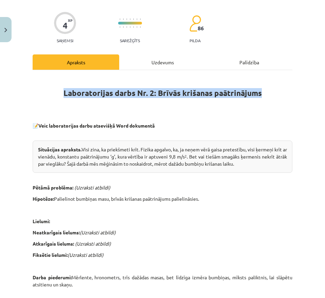
drag, startPoint x: 61, startPoint y: 91, endPoint x: 260, endPoint y: 93, distance: 199.3
click at [260, 93] on h1 "Laboratorijas darbs Nr. 2: Brīvās krišanas paātrinājums" at bounding box center [163, 86] width 260 height 21
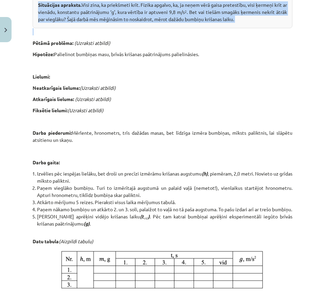
scroll to position [319, 0]
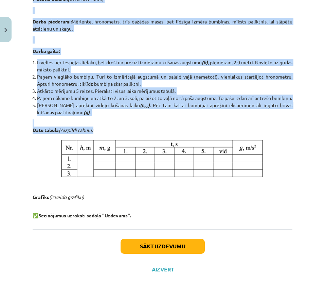
drag, startPoint x: 32, startPoint y: 191, endPoint x: 152, endPoint y: 131, distance: 134.6
click at [152, 131] on div "4 XP Saņemsi Sarežģīts 86 pilda Apraksts Uzdevums Palīdzība Laboratorijas darbs…" at bounding box center [163, 12] width 268 height 537
click at [112, 126] on p "Datu tabula (Aizpildi tabulu)" at bounding box center [163, 126] width 260 height 14
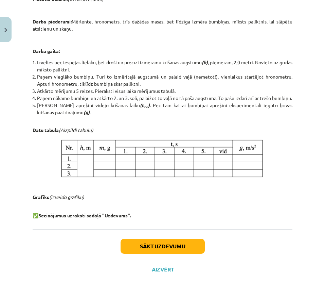
drag, startPoint x: 112, startPoint y: 126, endPoint x: 80, endPoint y: 136, distance: 33.1
click at [80, 136] on div "Laboratorijas darbs Nr. 2: Brīvās krišanas paātrinājums 📝 Veic laboratorijas da…" at bounding box center [163, 19] width 260 height 399
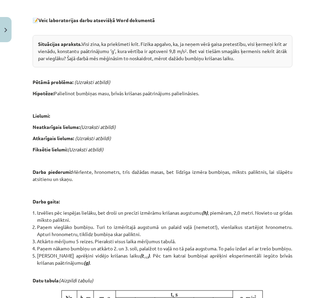
scroll to position [160, 0]
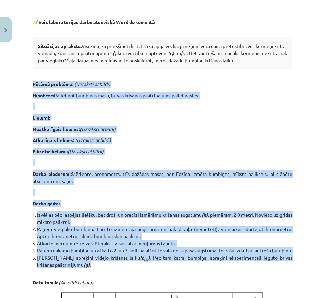
drag, startPoint x: 33, startPoint y: 83, endPoint x: 104, endPoint y: 267, distance: 196.8
click at [109, 283] on div "Laboratorijas darbs Nr. 2: Brīvās krišanas paātrinājums 📝 Veic laboratorijas da…" at bounding box center [163, 172] width 260 height 399
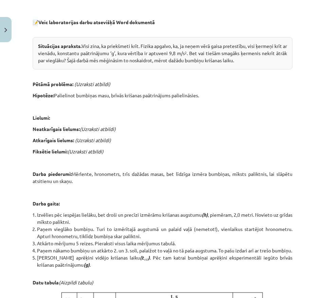
click at [64, 71] on p at bounding box center [163, 72] width 260 height 7
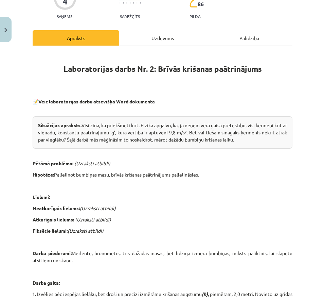
click at [163, 45] on div "Uzdevums" at bounding box center [162, 37] width 87 height 15
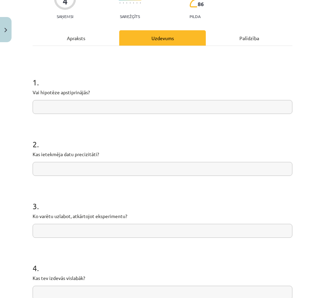
scroll to position [17, 0]
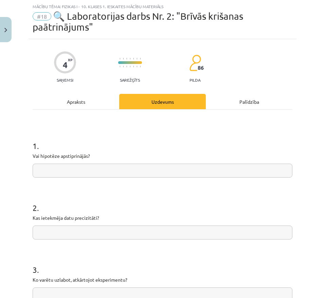
click at [57, 170] on input "text" at bounding box center [163, 171] width 260 height 14
type input "**"
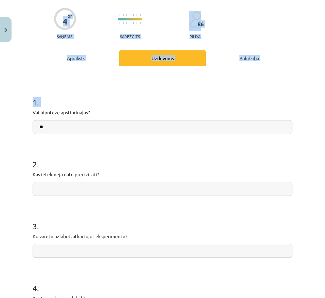
scroll to position [157, 0]
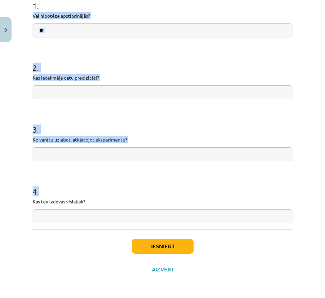
drag, startPoint x: 32, startPoint y: 159, endPoint x: 129, endPoint y: 213, distance: 110.5
click at [129, 213] on div "4 XP Saņemsi Sarežģīts 86 pilda Apraksts Uzdevums Palīdzība 1 . Vai hipotēze ap…" at bounding box center [163, 90] width 268 height 382
click at [104, 85] on div "2 . Kas ietekmēja datu precizitāti?" at bounding box center [163, 75] width 260 height 48
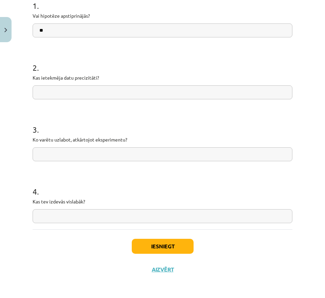
click at [103, 96] on input "text" at bounding box center [163, 92] width 260 height 14
paste input "**********"
type input "**********"
click at [94, 155] on input "text" at bounding box center [163, 154] width 260 height 14
paste input "**********"
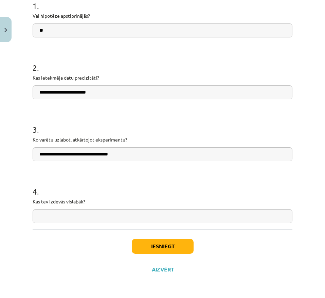
type input "**********"
click at [79, 212] on input "text" at bounding box center [163, 216] width 260 height 14
paste input "**********"
click at [41, 217] on input "**********" at bounding box center [163, 216] width 260 height 14
type input "**********"
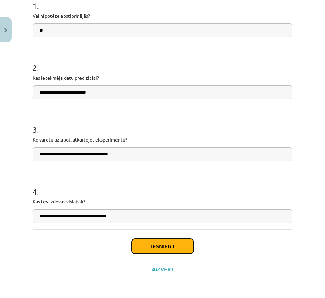
click at [141, 249] on button "Iesniegt" at bounding box center [163, 246] width 62 height 15
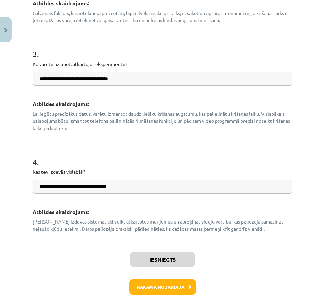
scroll to position [345, 0]
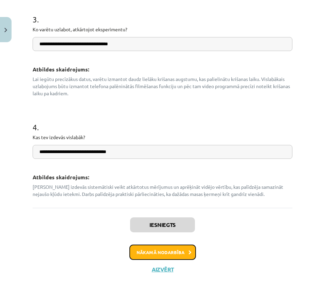
click at [182, 250] on button "Nākamā nodarbība" at bounding box center [163, 252] width 67 height 16
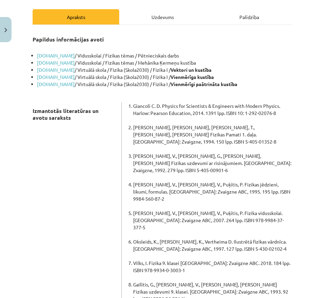
scroll to position [0, 0]
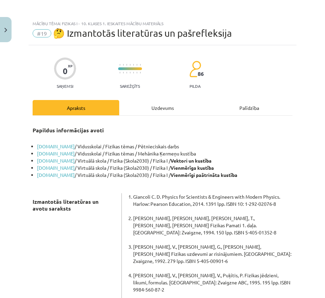
click at [181, 107] on div "Uzdevums" at bounding box center [162, 107] width 87 height 15
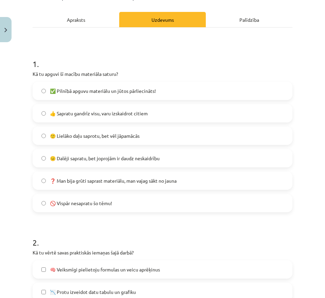
scroll to position [97, 0]
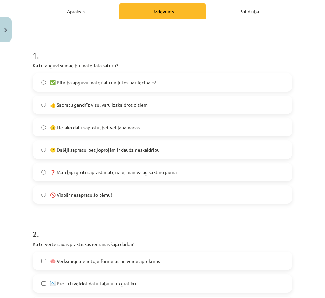
click at [154, 124] on label "🙂 Lielāko daļu saprotu, bet vēl jāpamācās" at bounding box center [162, 127] width 259 height 17
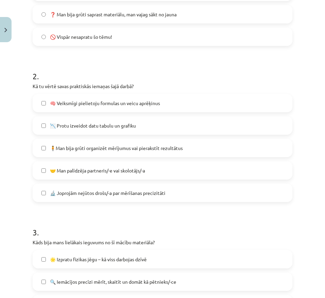
scroll to position [256, 0]
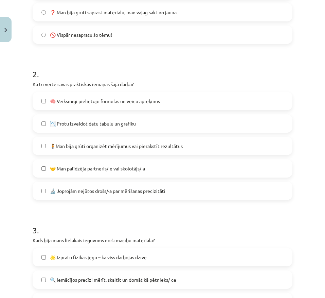
click at [131, 171] on span "🤝 Man palīdzēja partneris/-e vai skolotājs/-a" at bounding box center [97, 168] width 95 height 7
click at [144, 123] on label "📉 Protu izveidot datu tabulu un grafiku" at bounding box center [162, 123] width 259 height 17
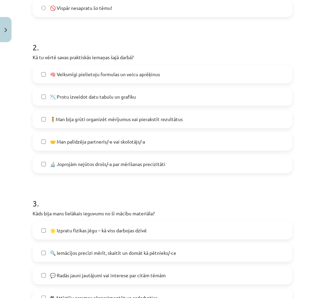
click at [148, 106] on div "🧠 Veiksmīgi pielietoju formulas un veicu aprēķinus 📉 Protu izveidot datu tabulu…" at bounding box center [163, 119] width 260 height 108
click at [146, 119] on span "🧍Man bija grūti organizēt mērījumus vai pierakstīt rezultātus" at bounding box center [116, 119] width 133 height 7
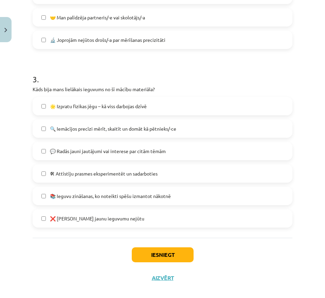
scroll to position [408, 0]
click at [150, 112] on label "🌟 Izpratu fizikas jēgu – kā viss darbojas dzīvē" at bounding box center [162, 105] width 259 height 17
click at [137, 178] on label "🛠 Attīstīju prasmes eksperimentēt un sadarboties" at bounding box center [162, 173] width 259 height 17
click at [148, 249] on button "Iesniegt" at bounding box center [163, 254] width 62 height 15
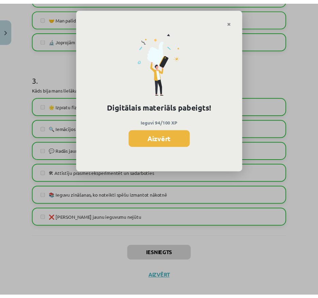
scroll to position [304, 0]
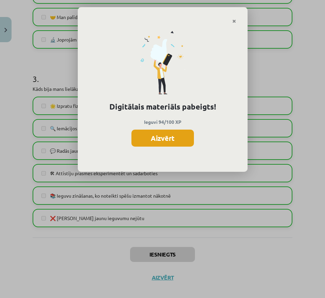
click at [184, 145] on button "Aizvērt" at bounding box center [163, 138] width 63 height 17
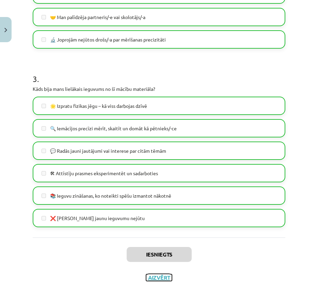
click at [152, 279] on button "Aizvērt" at bounding box center [159, 277] width 26 height 7
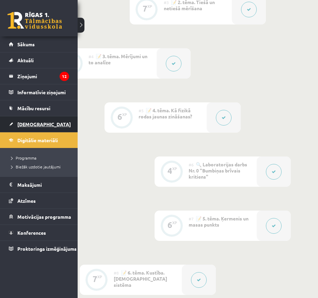
click at [40, 119] on link "[DEMOGRAPHIC_DATA]" at bounding box center [39, 124] width 60 height 16
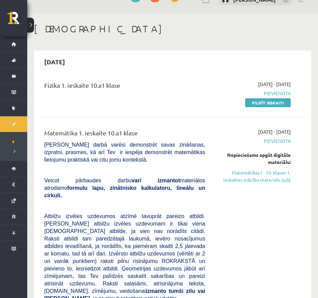
scroll to position [13, 0]
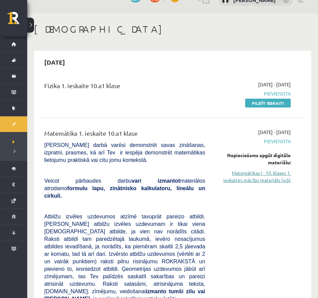
click at [250, 176] on link "Matemātikas I - 10. klases 1. ieskaites mācību materiāls (a,b)" at bounding box center [252, 176] width 75 height 14
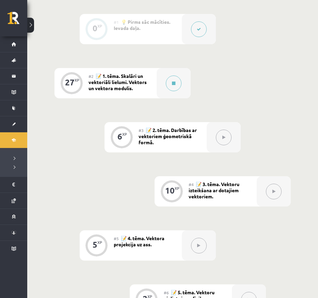
scroll to position [198, 0]
